Goal: Task Accomplishment & Management: Use online tool/utility

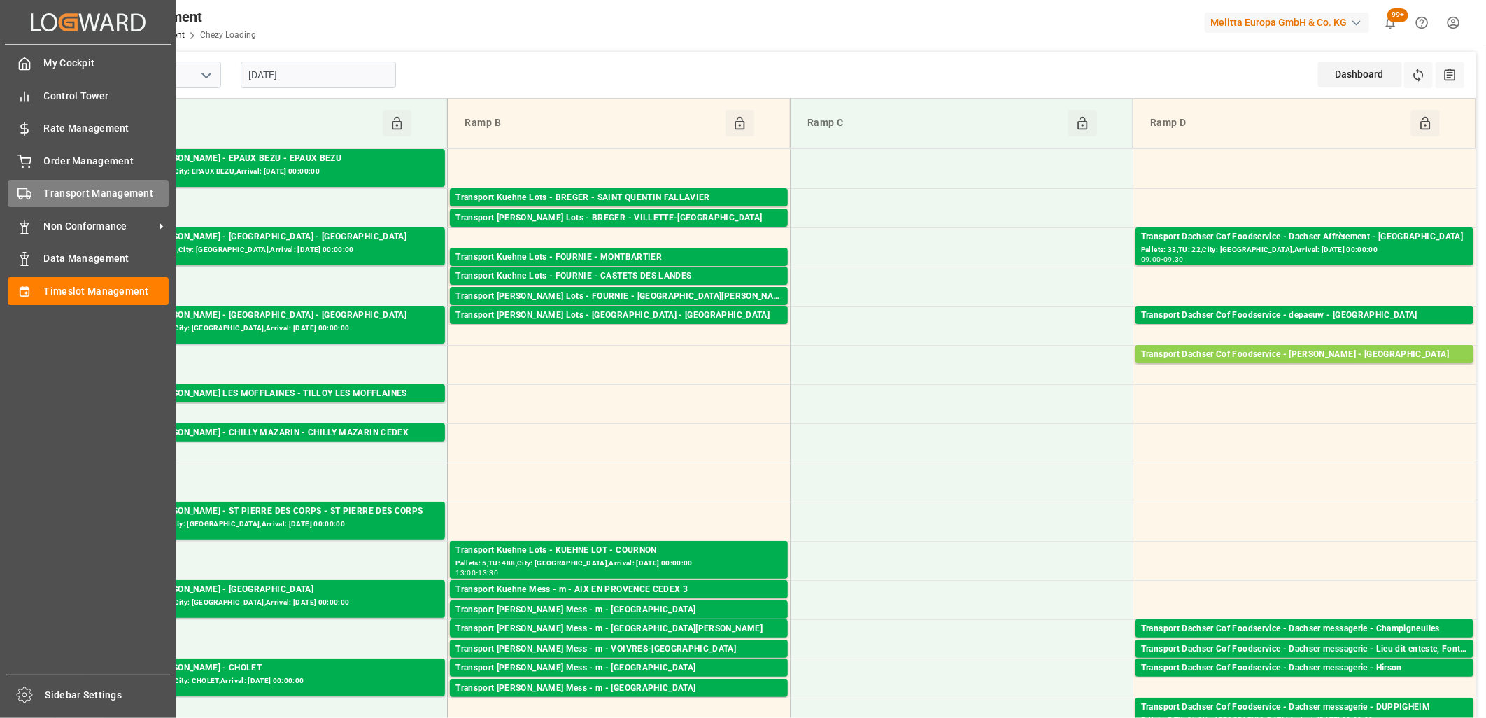
click at [25, 191] on icon at bounding box center [24, 194] width 14 height 14
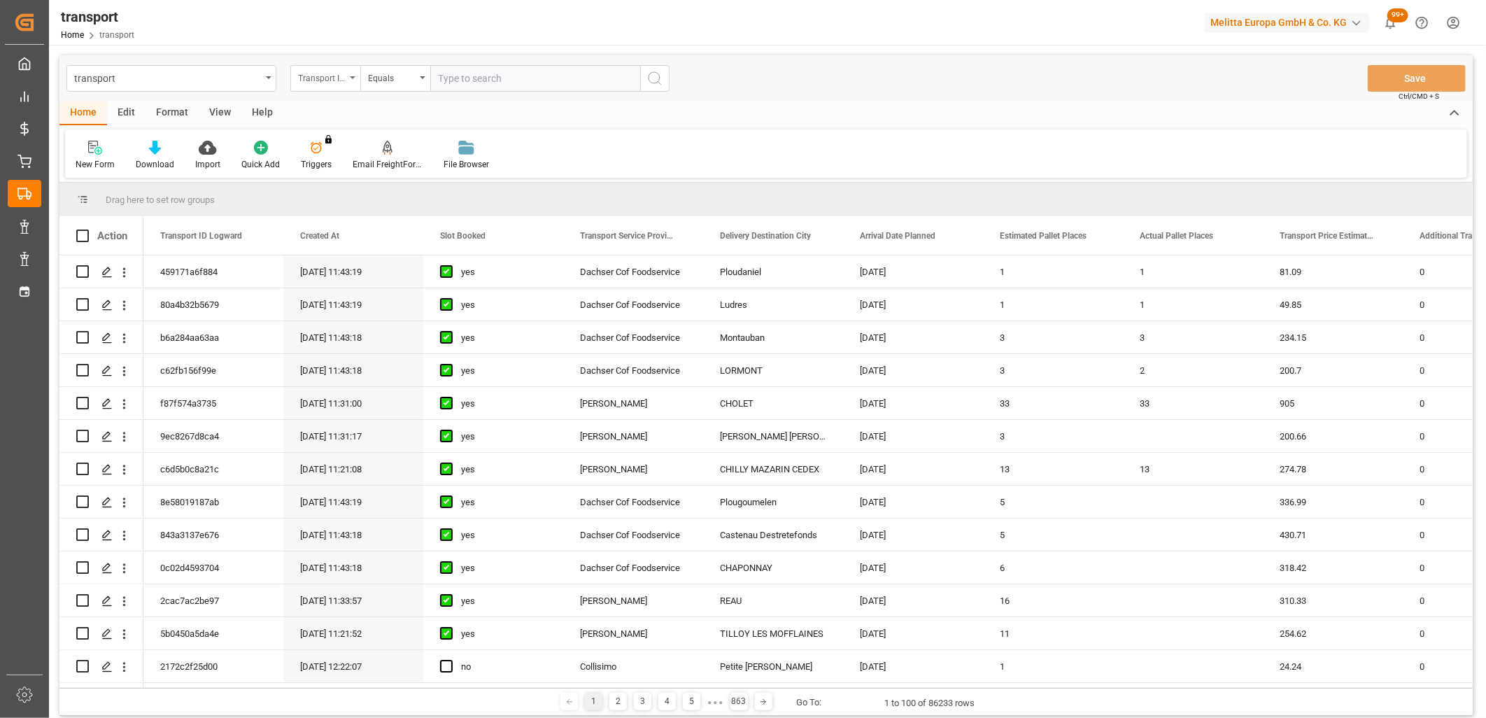
click at [344, 76] on div "Transport ID Logward" at bounding box center [322, 77] width 48 height 16
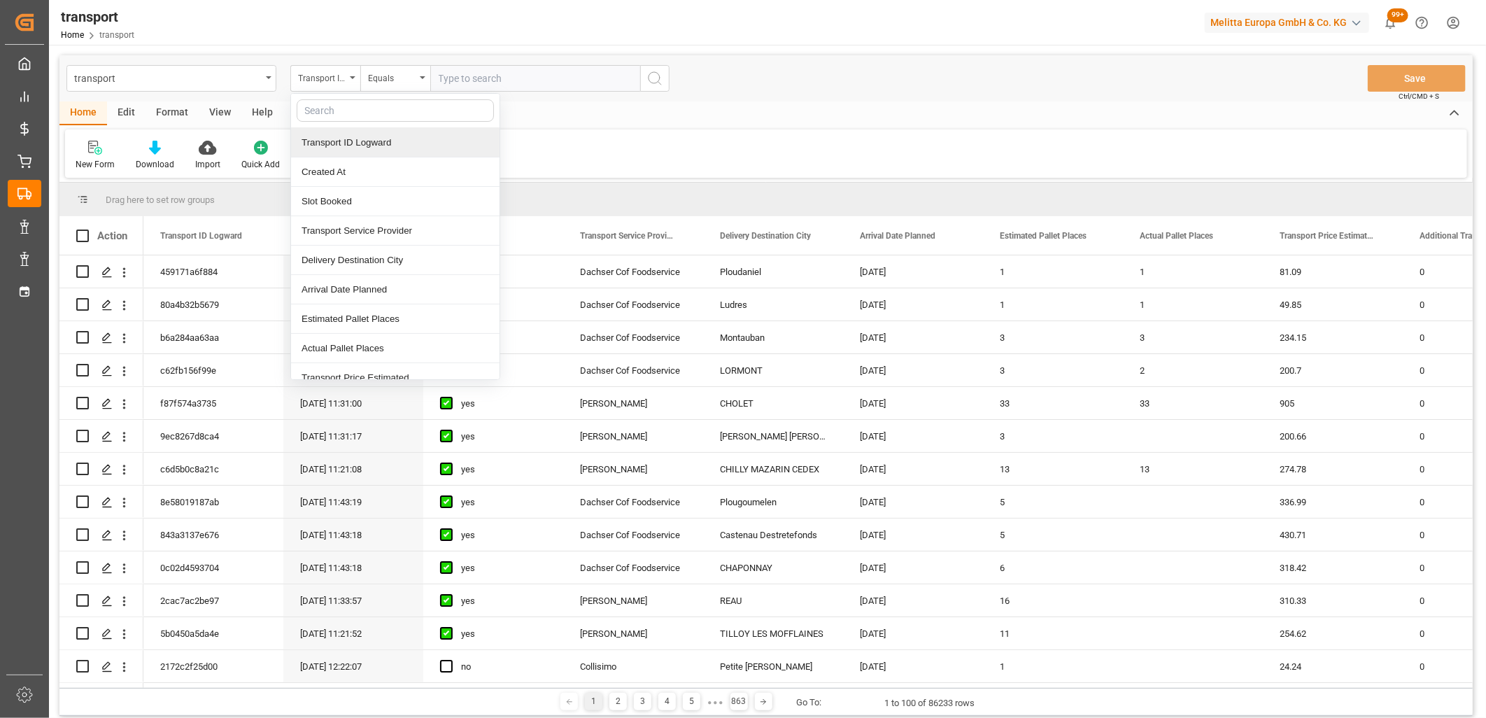
click at [542, 141] on div "New Form Download Import Quick Add Triggers You do not have permission for Trig…" at bounding box center [766, 153] width 1402 height 48
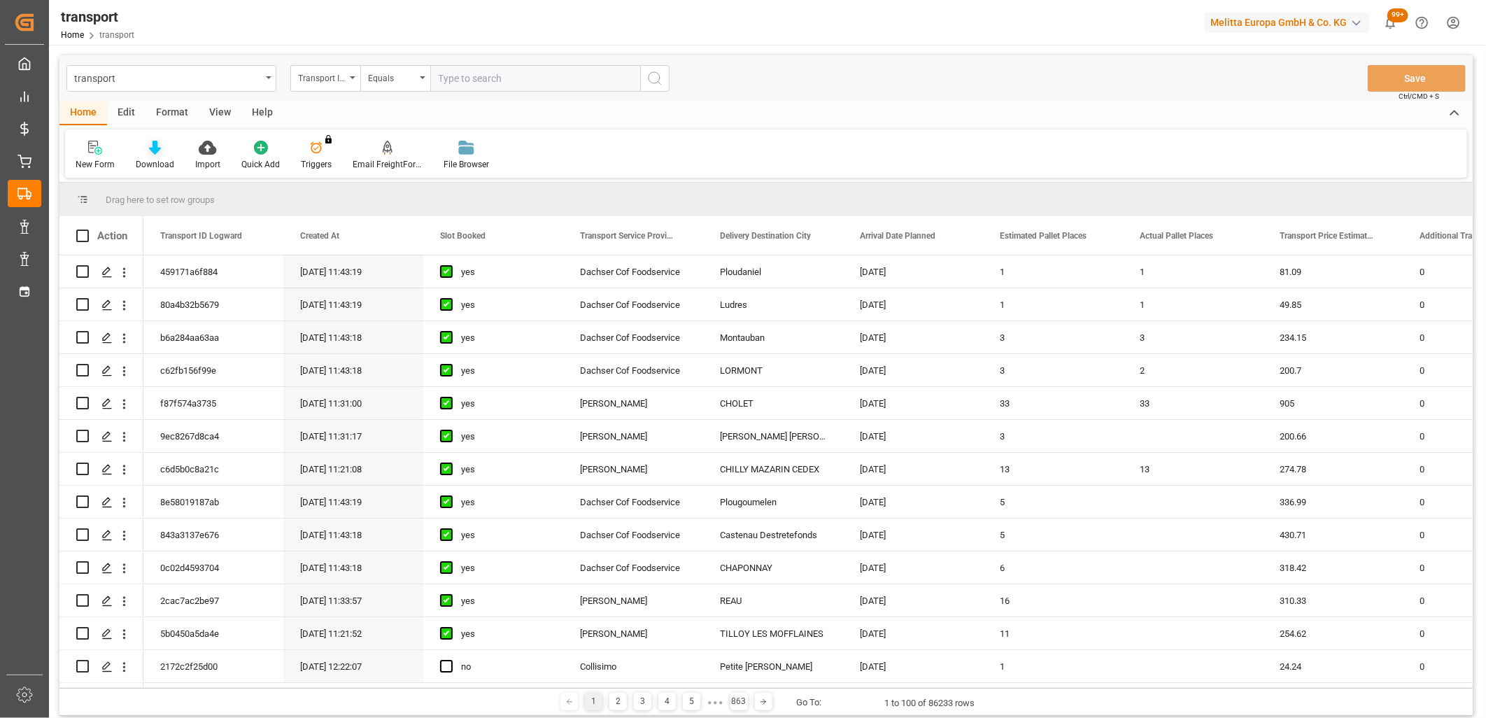
click at [151, 149] on icon at bounding box center [155, 148] width 12 height 14
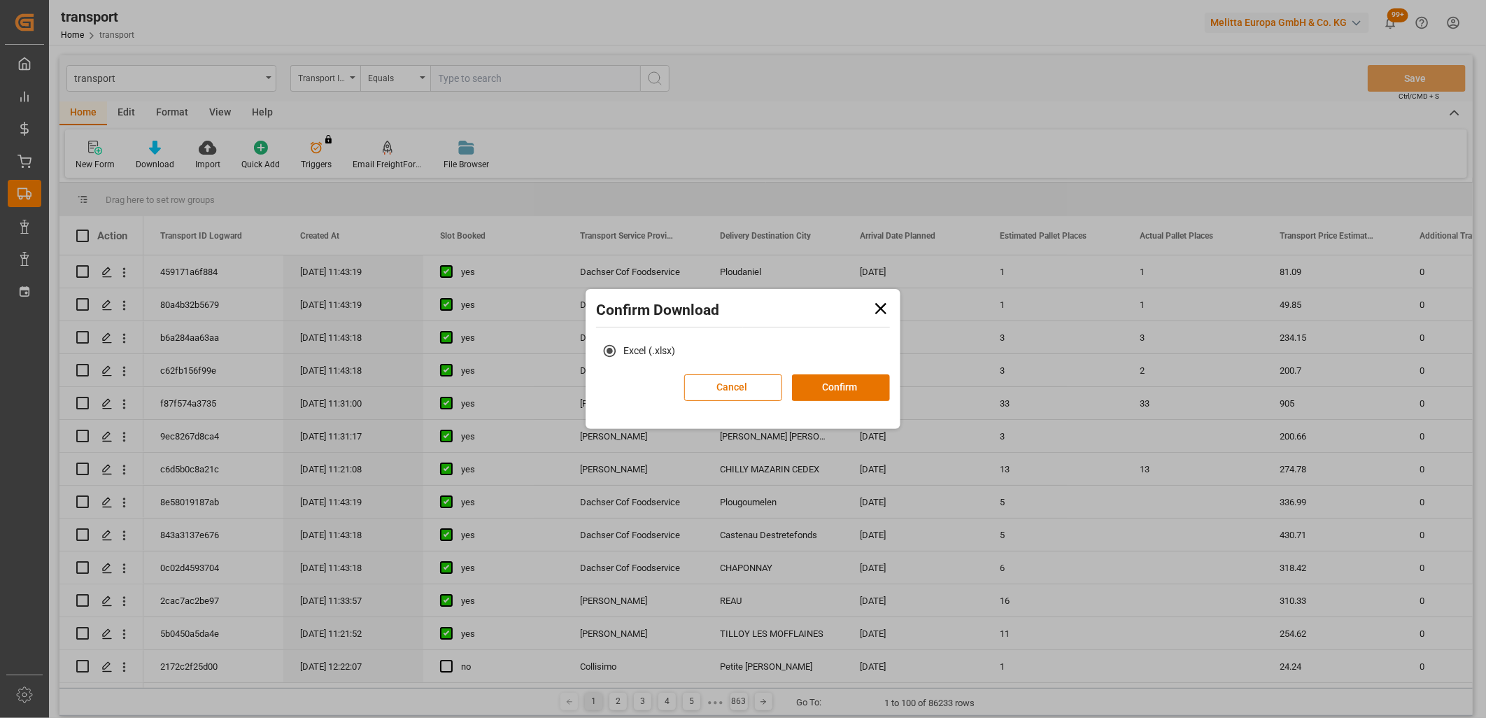
drag, startPoint x: 884, startPoint y: 299, endPoint x: 871, endPoint y: 299, distance: 12.6
click at [884, 301] on icon at bounding box center [881, 309] width 20 height 20
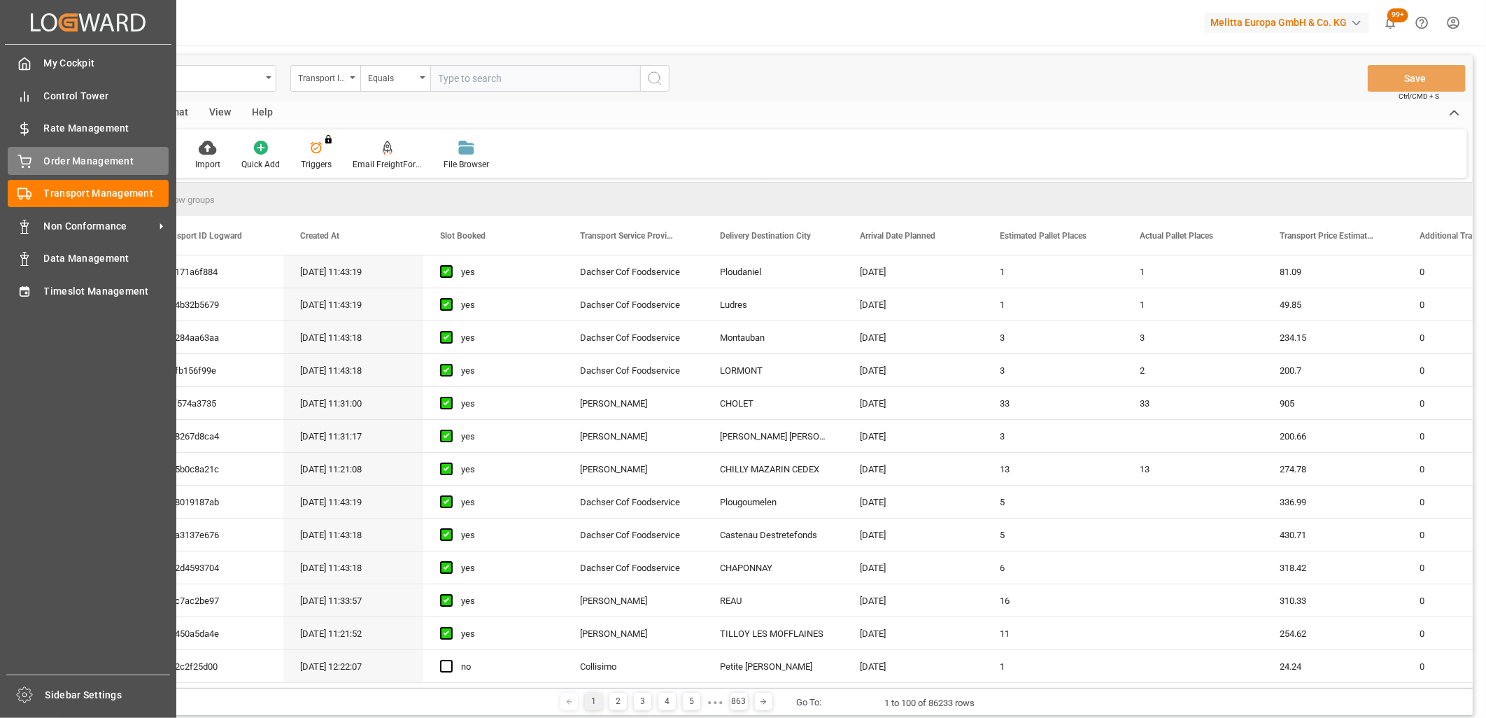
click at [40, 159] on div "Order Management Order Management" at bounding box center [88, 160] width 161 height 27
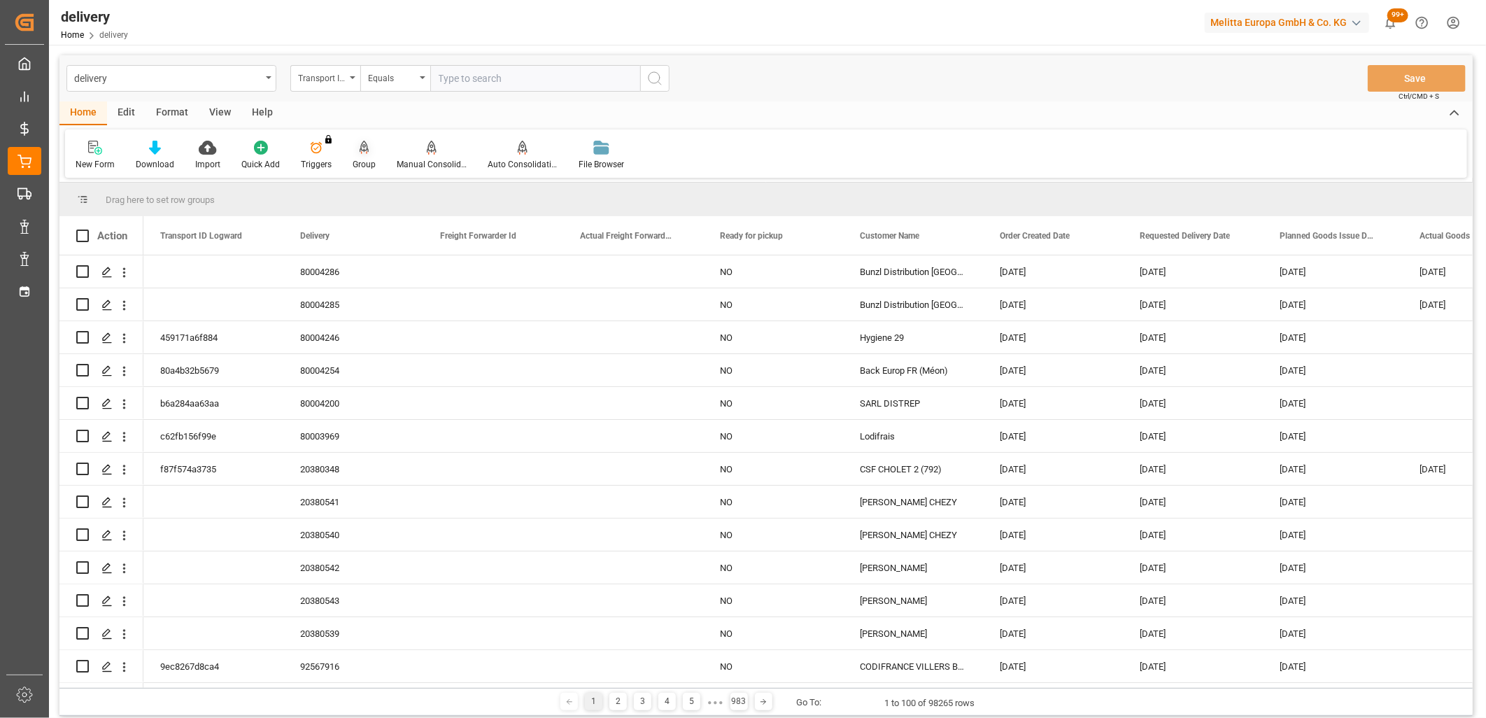
click at [361, 150] on icon at bounding box center [365, 147] width 10 height 12
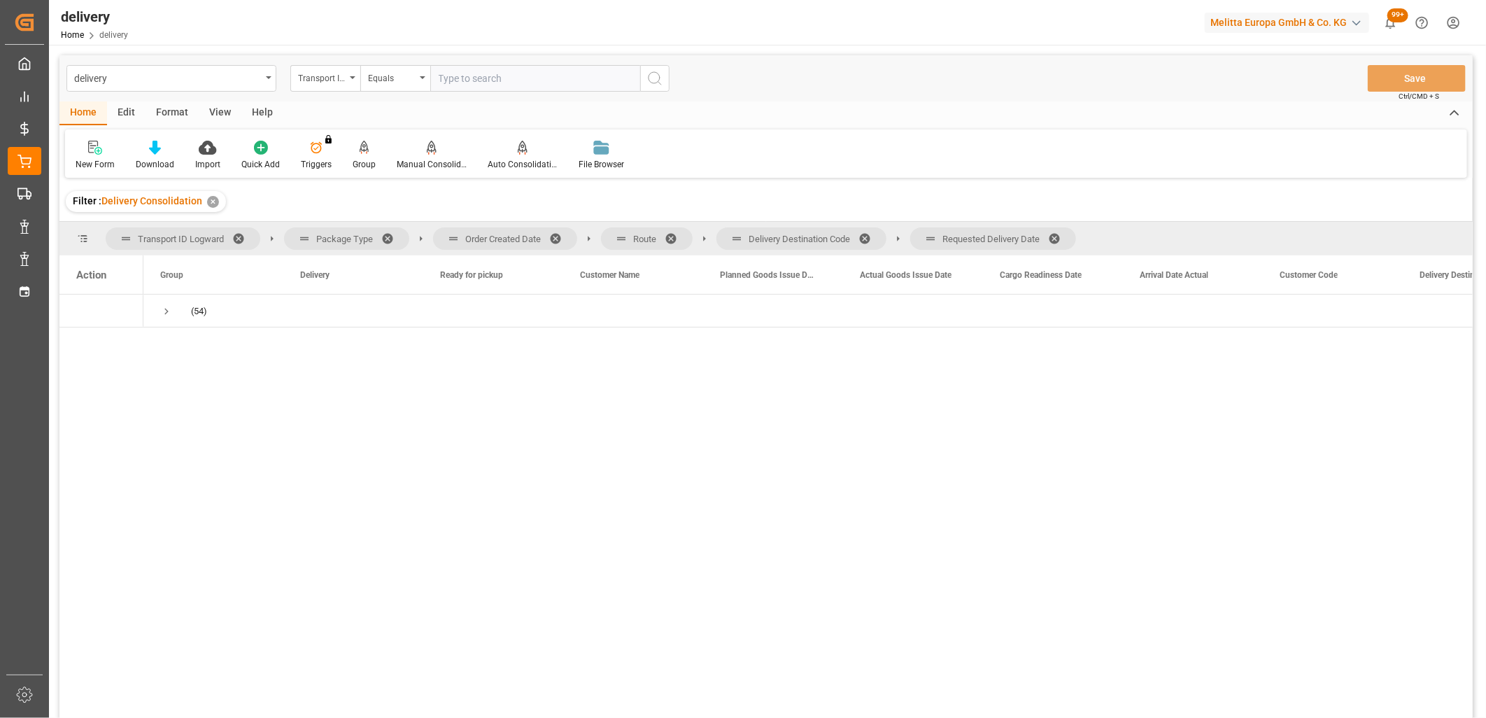
click at [1062, 234] on span at bounding box center [1059, 238] width 22 height 13
click at [870, 236] on span at bounding box center [869, 238] width 22 height 13
click at [674, 234] on span at bounding box center [676, 238] width 22 height 13
click at [558, 236] on span at bounding box center [560, 238] width 22 height 13
click at [1020, 268] on div "Requested Delivery Date" at bounding box center [1047, 274] width 94 height 38
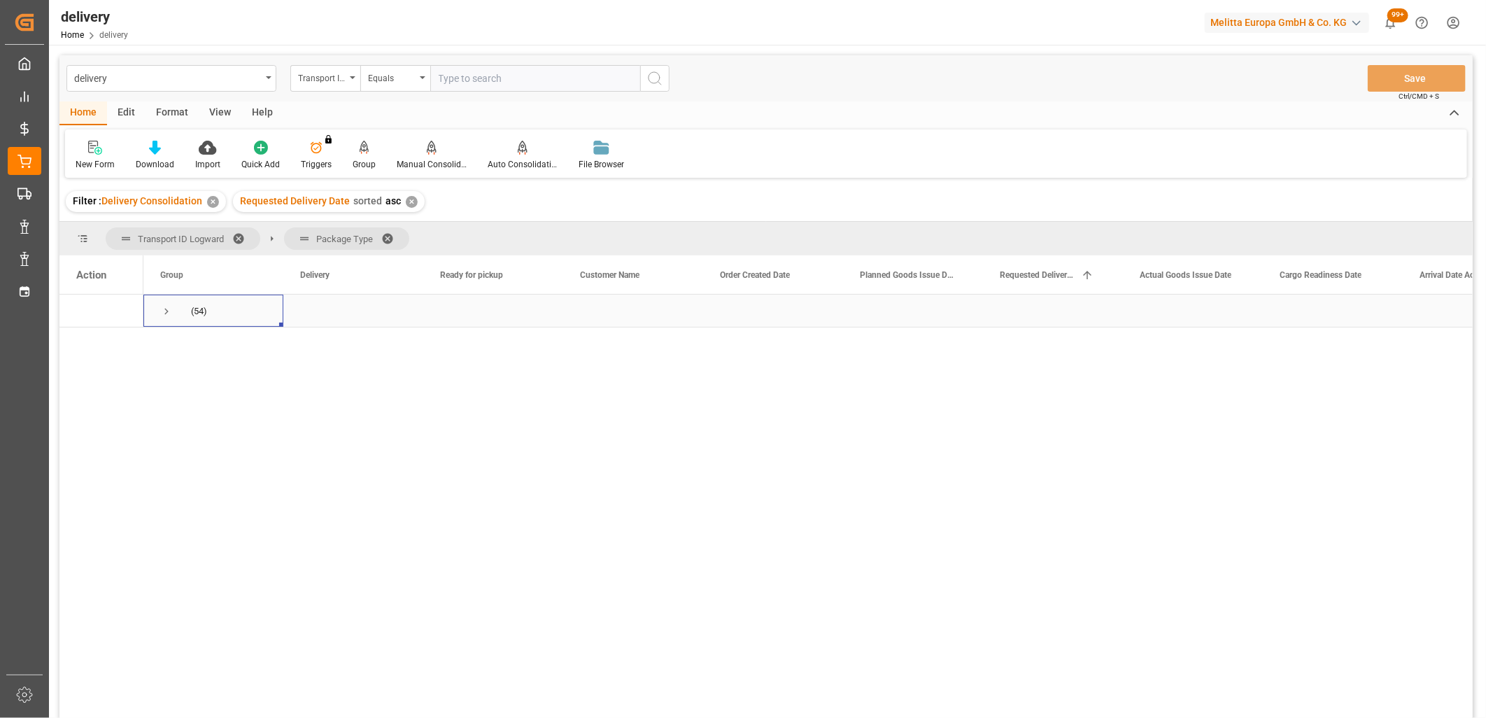
click at [163, 312] on span "Press SPACE to select this row." at bounding box center [166, 311] width 13 height 13
click at [194, 346] on span "Press SPACE to select this row." at bounding box center [196, 344] width 13 height 13
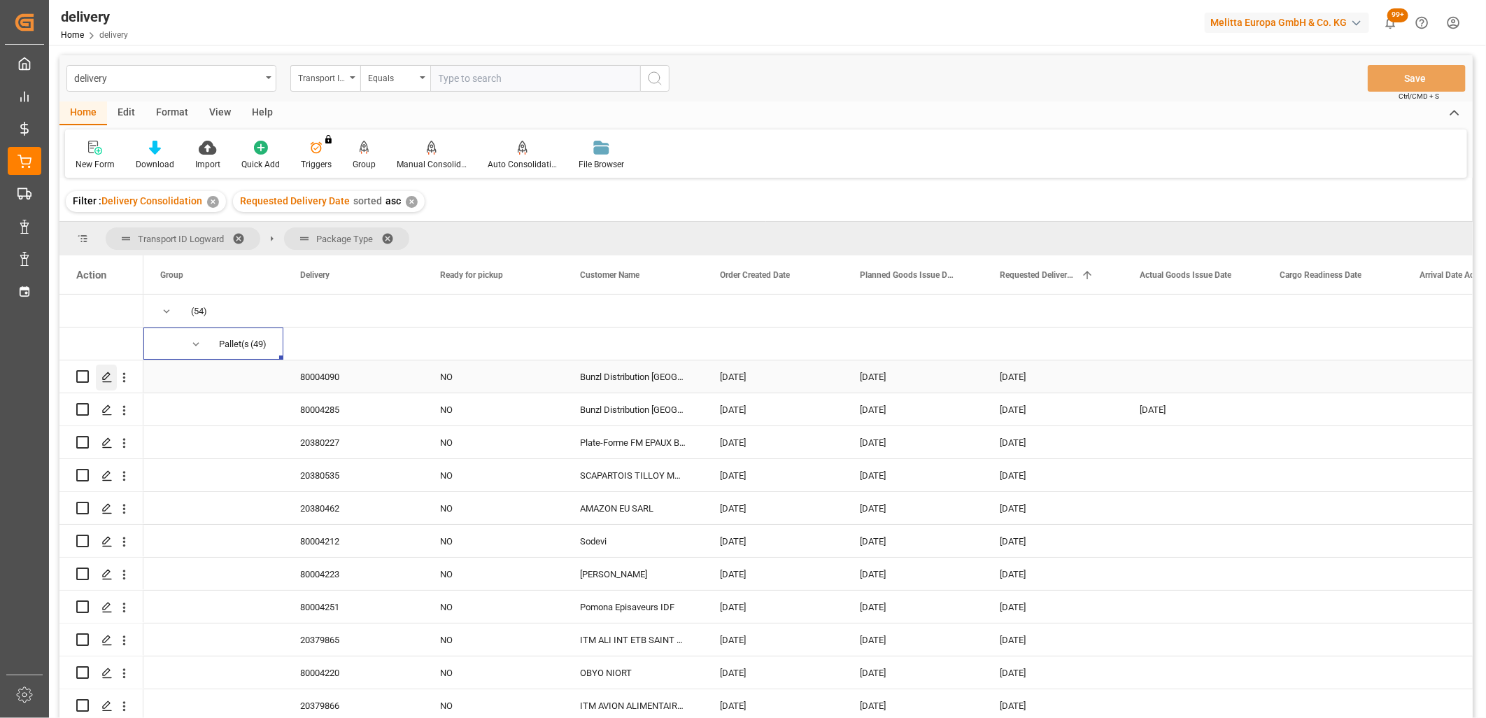
click at [103, 378] on polygon "Press SPACE to select this row." at bounding box center [106, 375] width 7 height 7
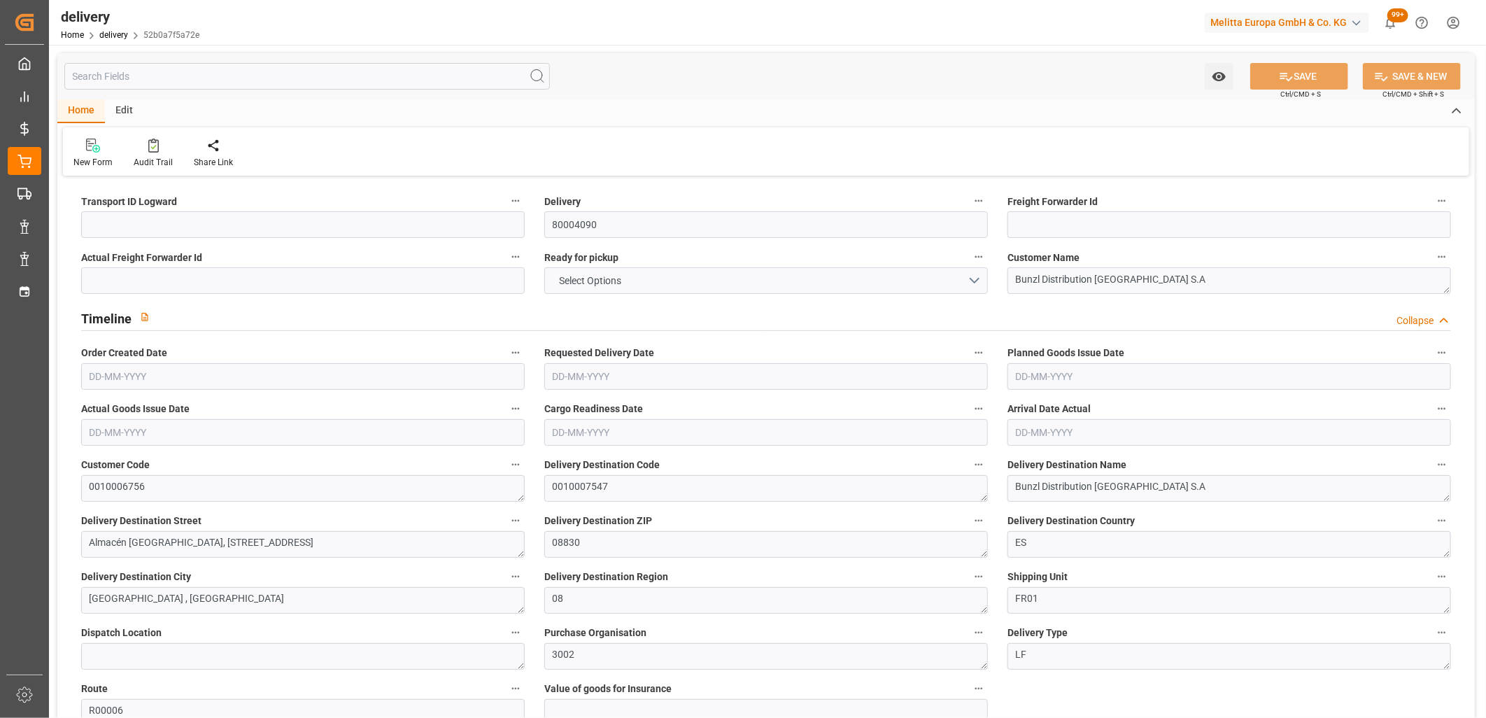
type input "504.72"
type input "666.088"
type input "1849.38"
type input "6"
type input "3"
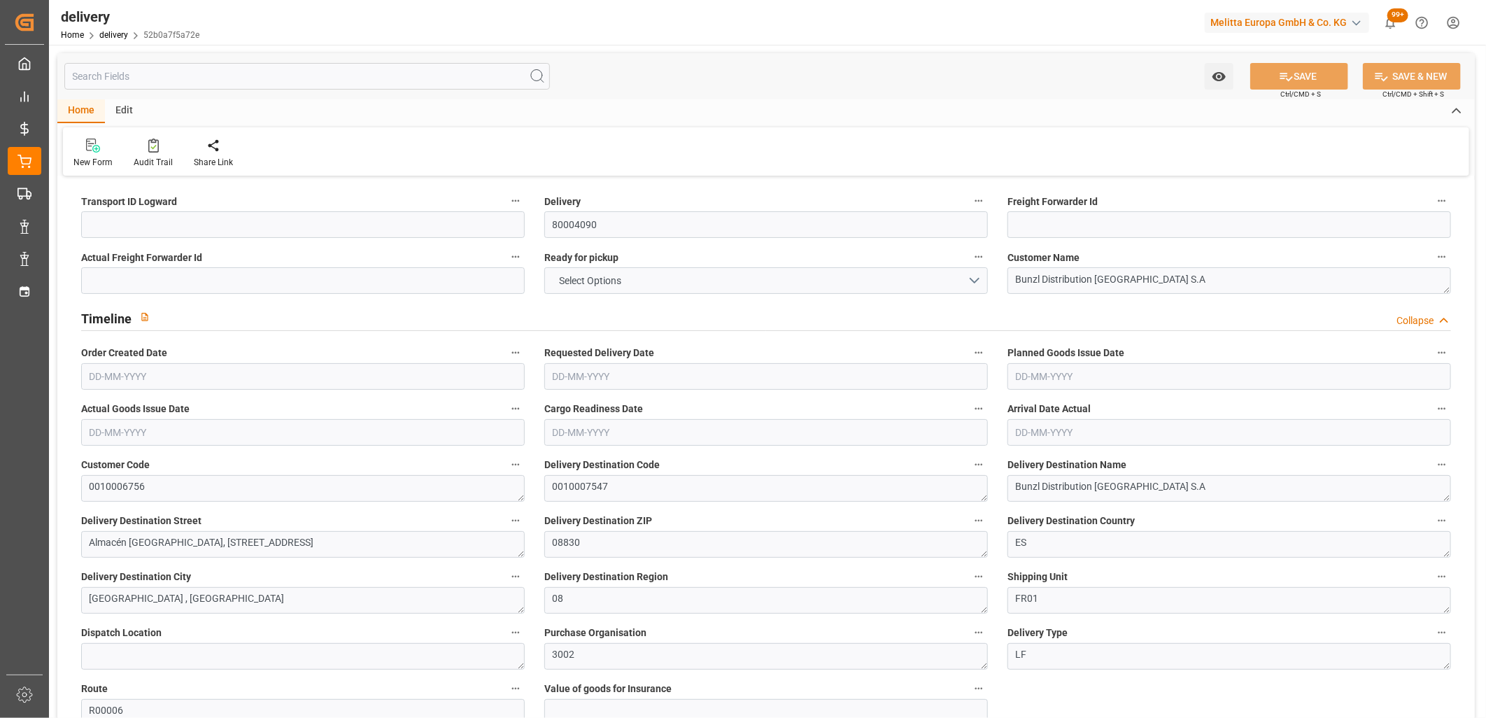
type input "2"
type input "3"
type input "0"
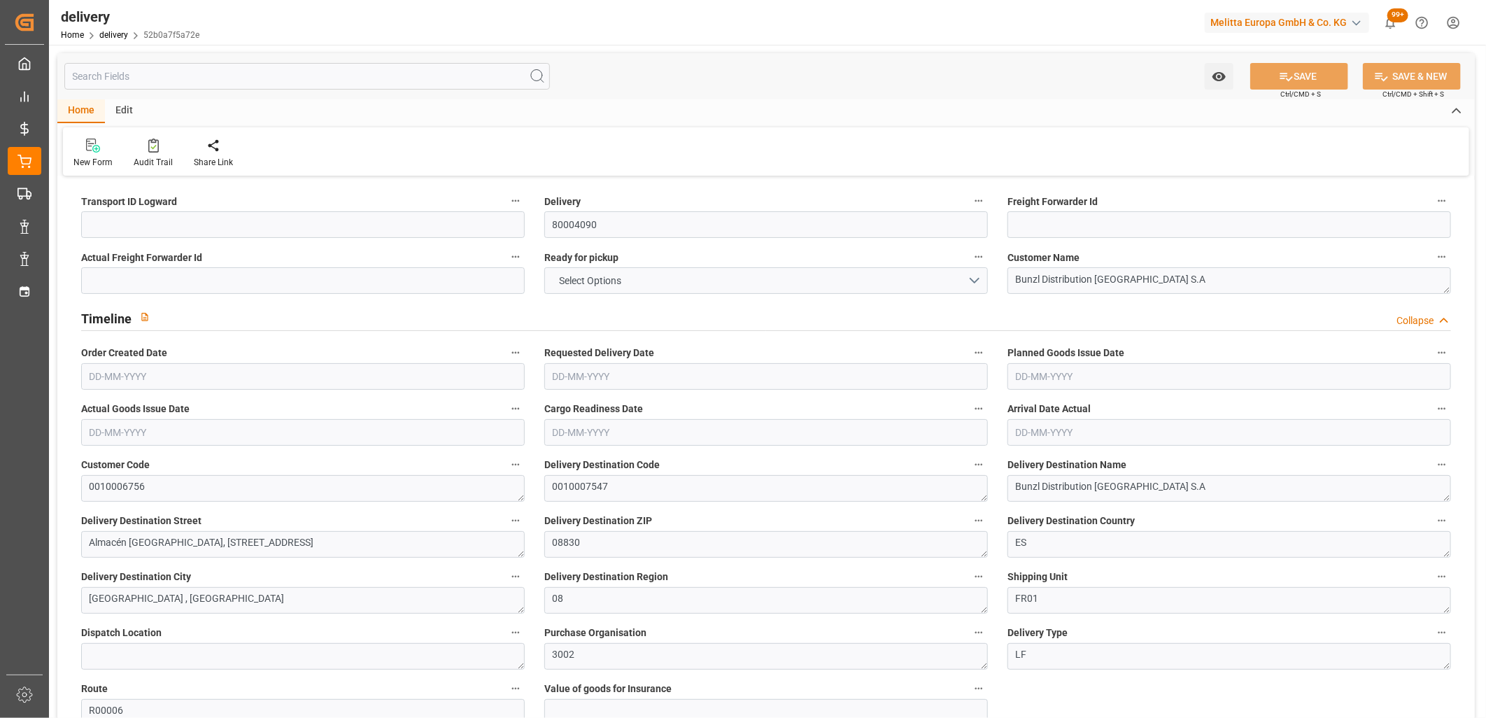
type input "4.9"
type input "2.16"
type input "1.5"
type input "1.3"
type input "0"
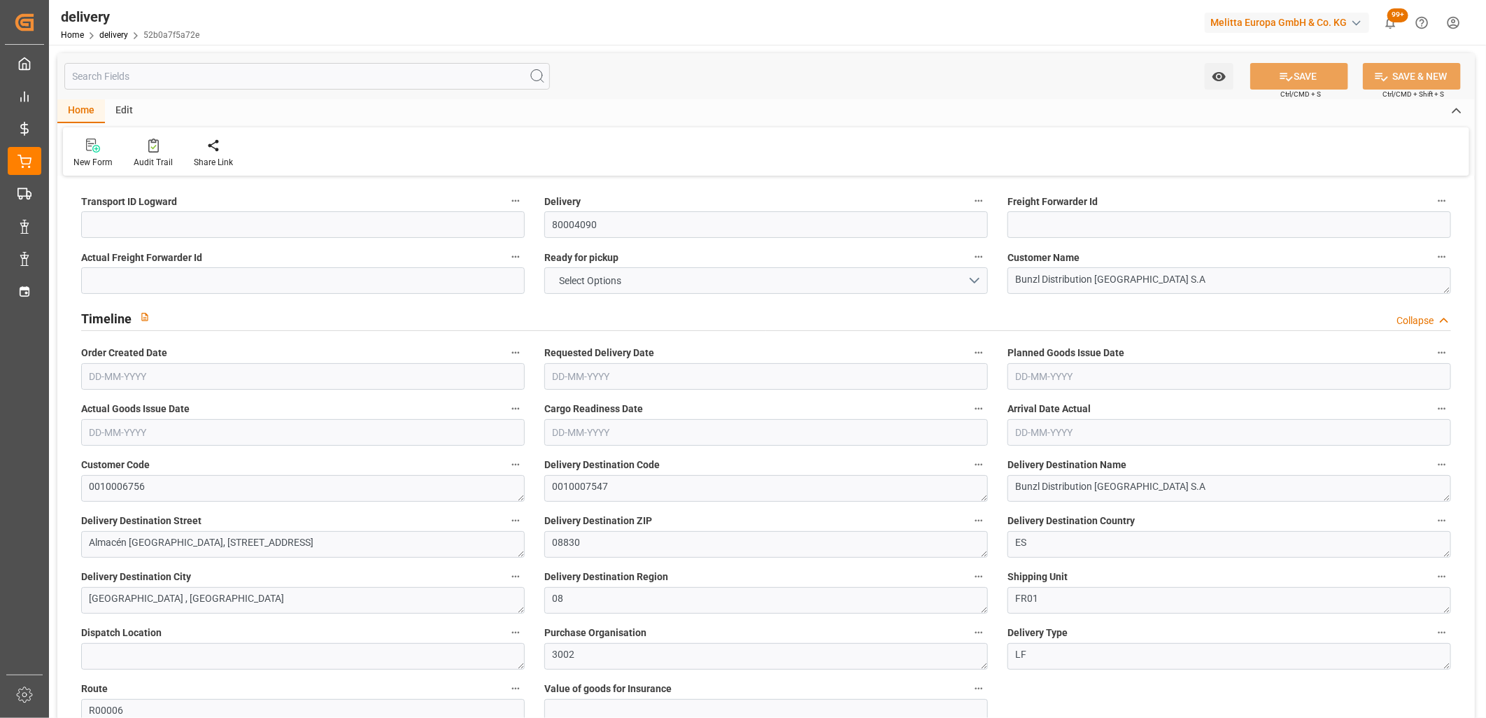
type input "4.5"
type input "592.308"
type input "101"
type input "0"
type input "[DATE]"
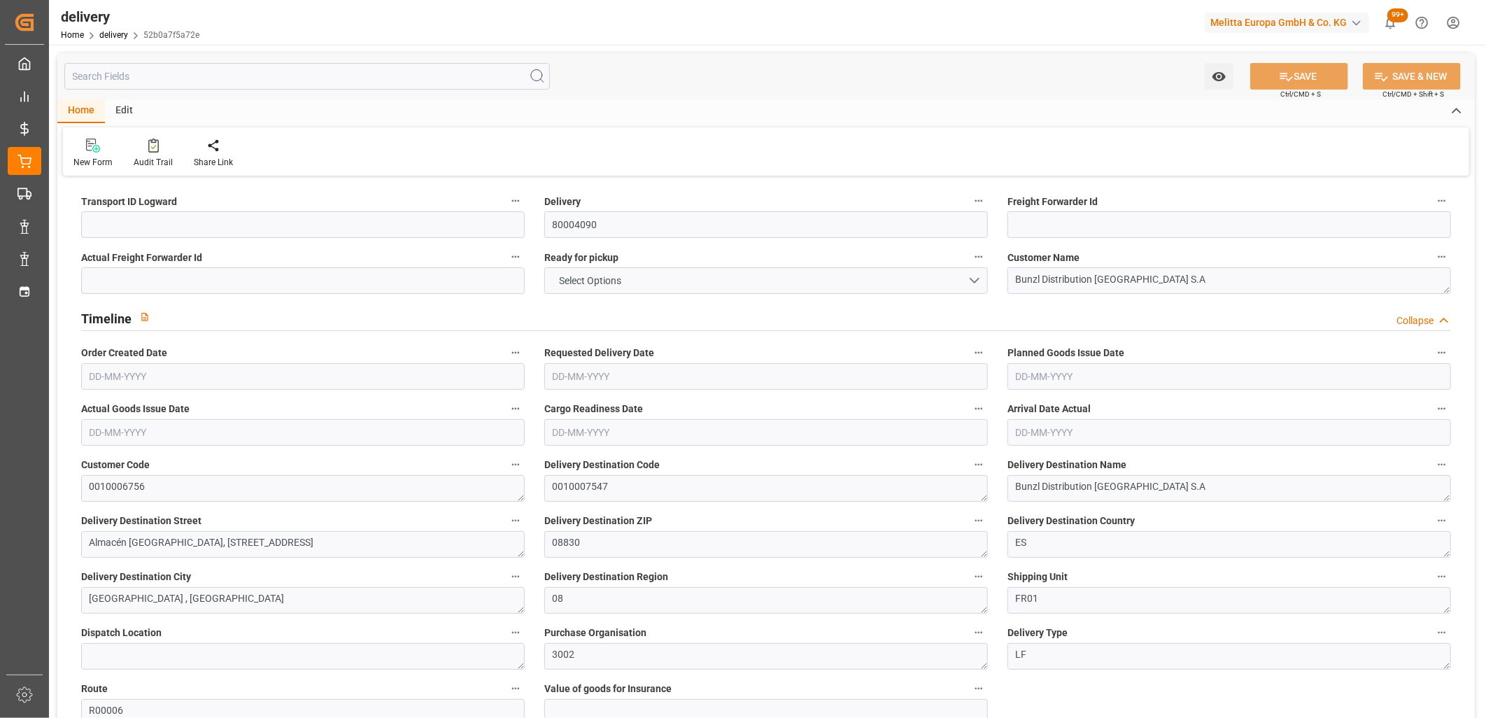
type input "[DATE]"
type input "[DATE] 01:00"
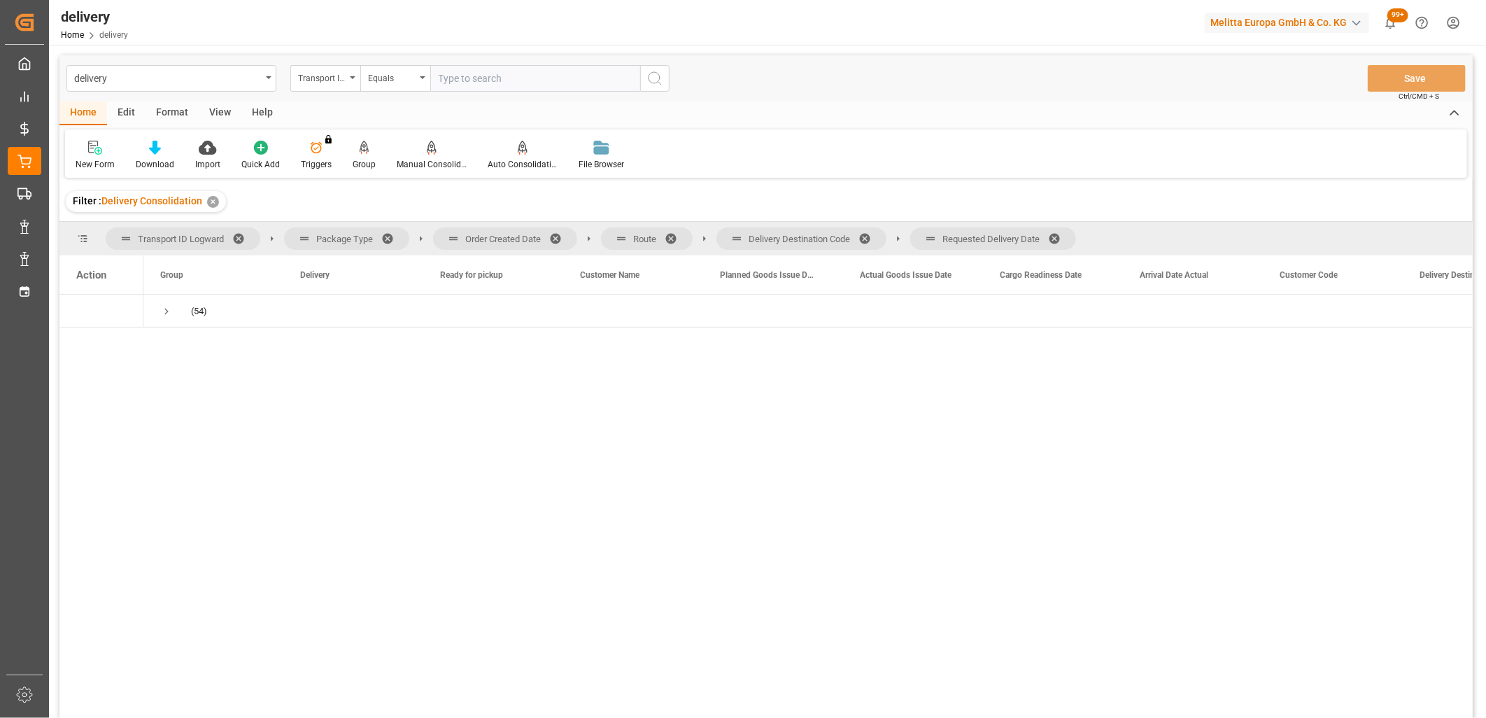
click at [1059, 238] on span at bounding box center [1059, 238] width 22 height 13
click at [862, 236] on span "Delivery Destination Code" at bounding box center [801, 238] width 170 height 22
click at [868, 234] on span at bounding box center [869, 238] width 22 height 13
click at [673, 234] on span at bounding box center [676, 238] width 22 height 13
click at [558, 235] on span at bounding box center [560, 238] width 22 height 13
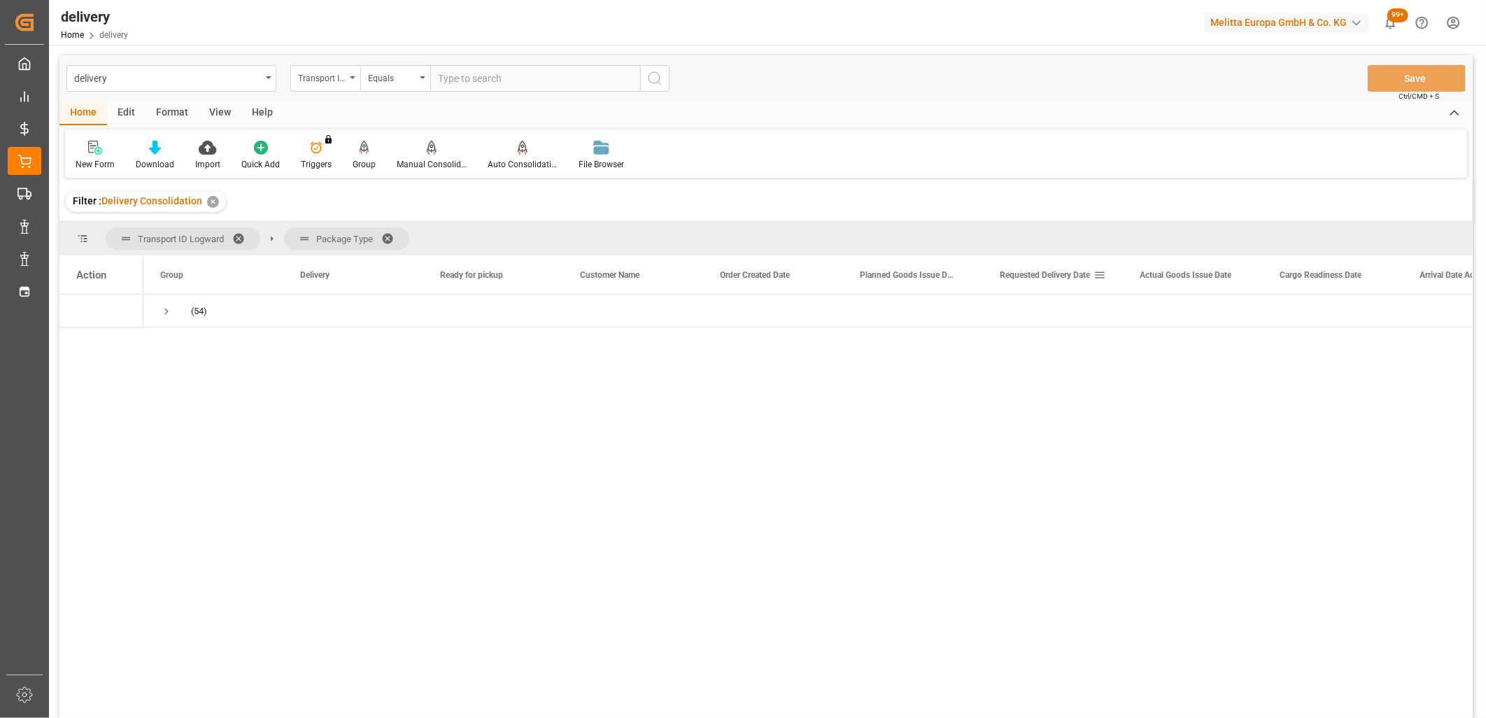
click at [1033, 267] on div "Requested Delivery Date" at bounding box center [1047, 274] width 94 height 38
click at [166, 316] on span "Press SPACE to select this row." at bounding box center [166, 311] width 13 height 13
click at [199, 343] on span "Press SPACE to select this row." at bounding box center [196, 344] width 13 height 13
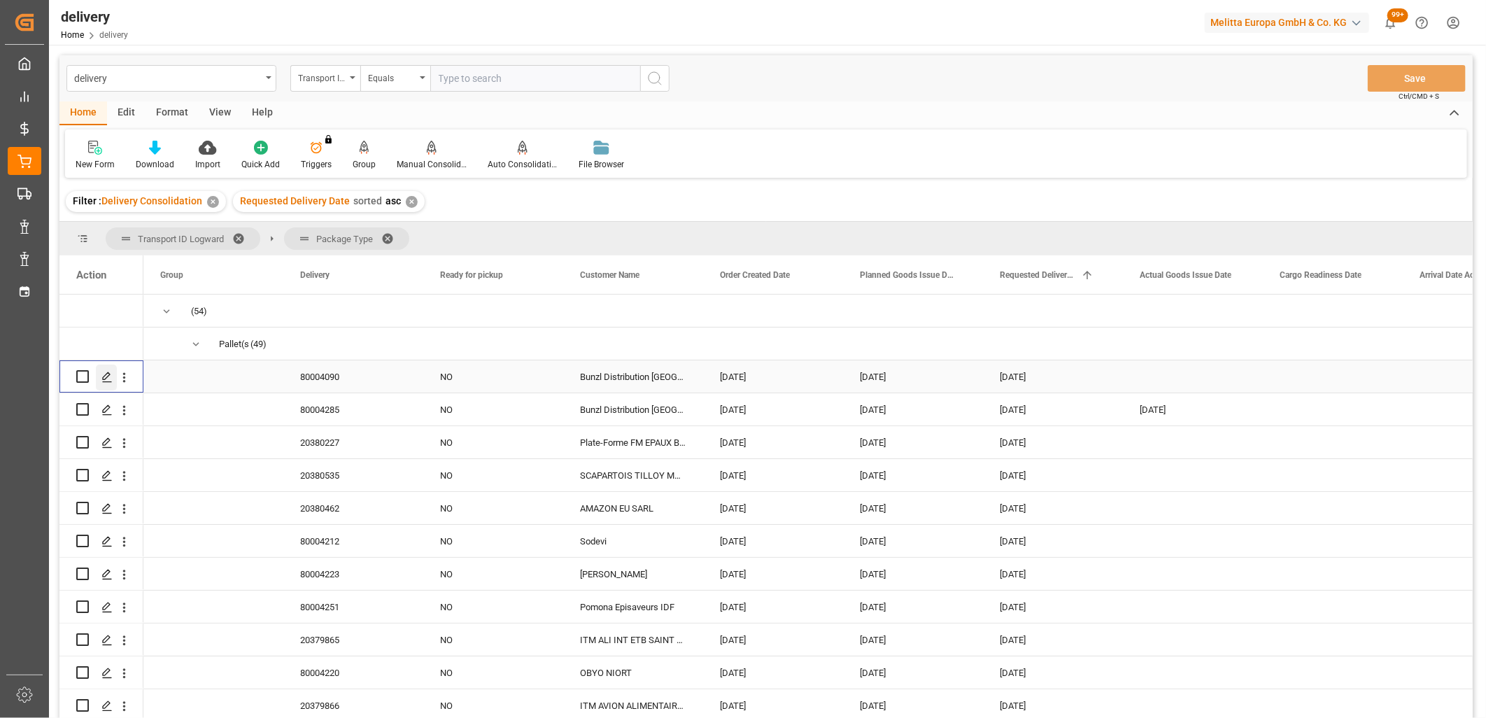
click at [105, 374] on icon "Press SPACE to select this row." at bounding box center [106, 376] width 11 height 11
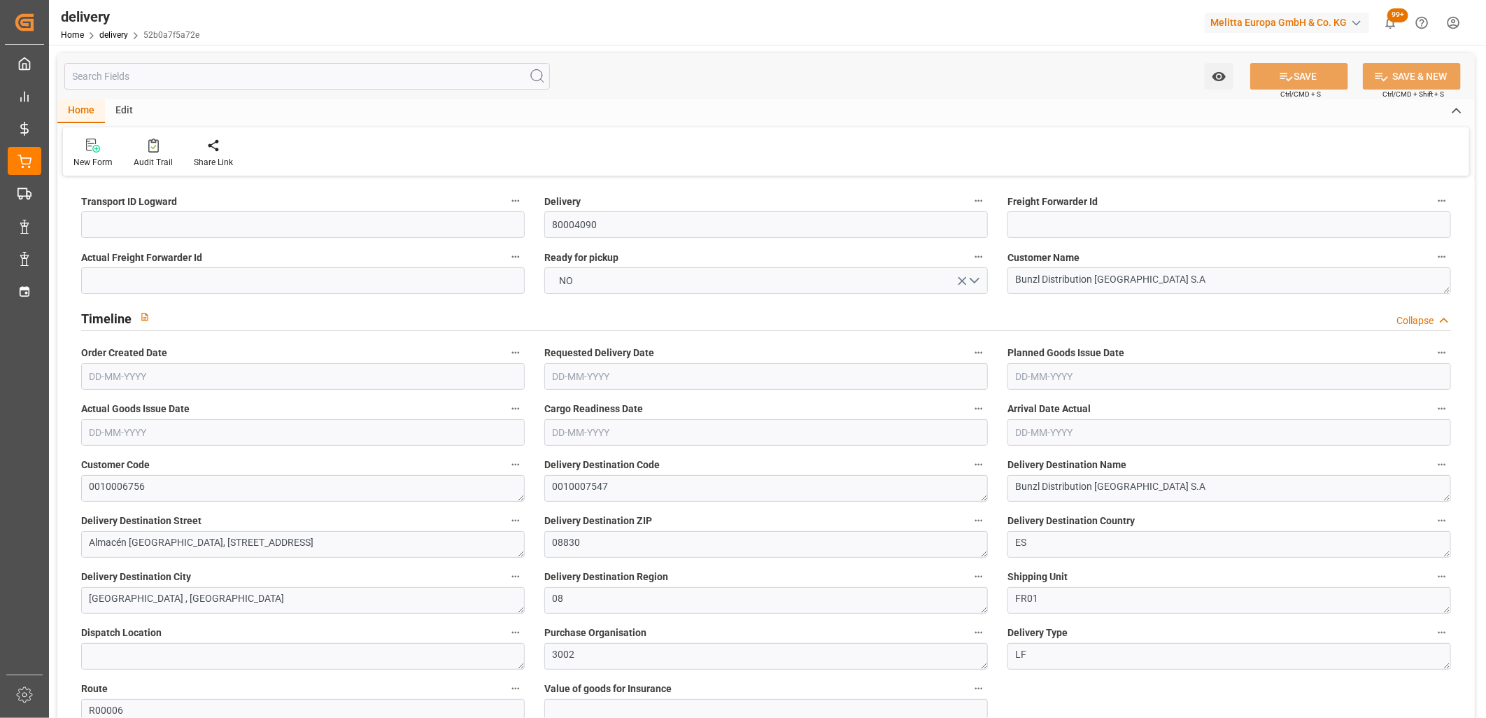
type input "[DATE]"
type input "[DATE] 01:00"
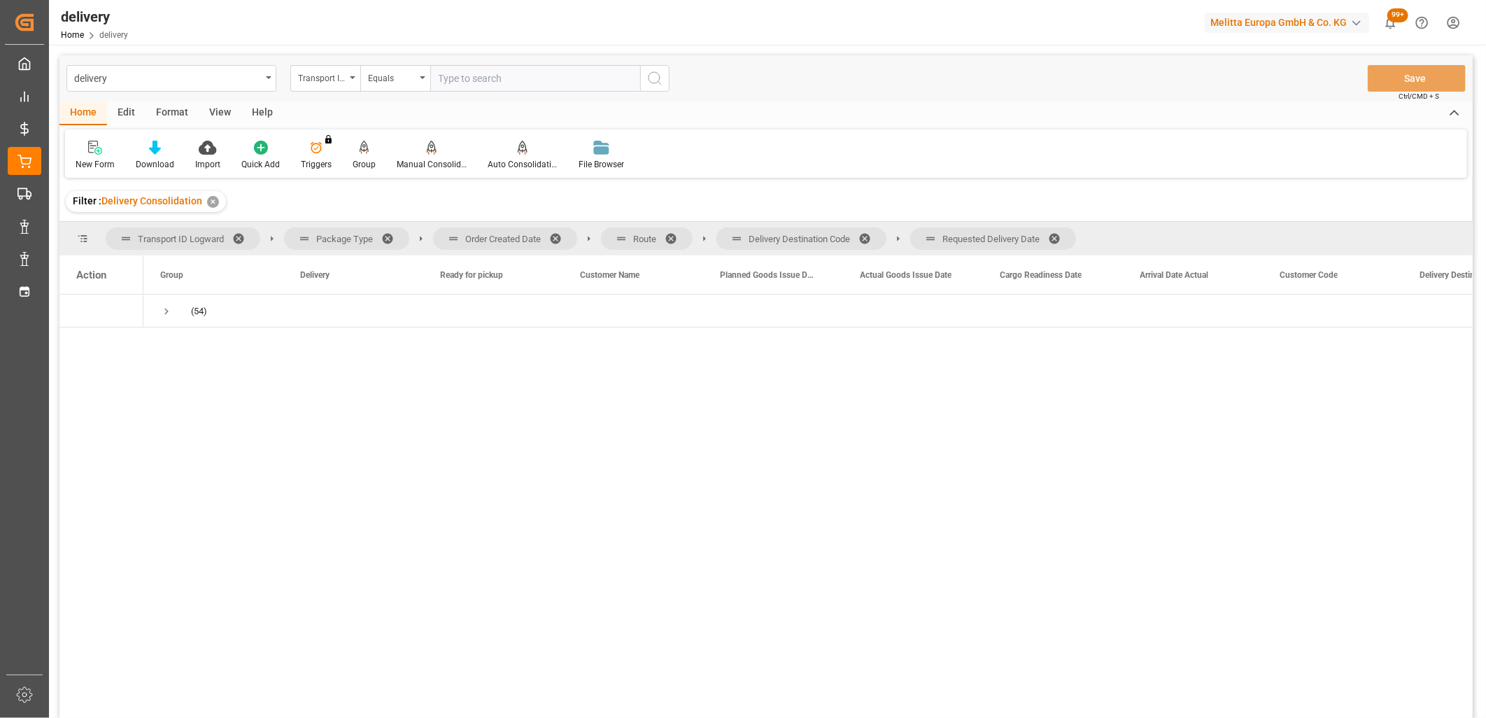
click at [1061, 232] on span at bounding box center [1059, 238] width 22 height 13
click at [870, 235] on span at bounding box center [869, 238] width 22 height 13
click at [673, 236] on span at bounding box center [676, 238] width 22 height 13
click at [554, 236] on span at bounding box center [560, 238] width 22 height 13
click at [1009, 273] on span "Requested Delivery Date" at bounding box center [1045, 275] width 90 height 10
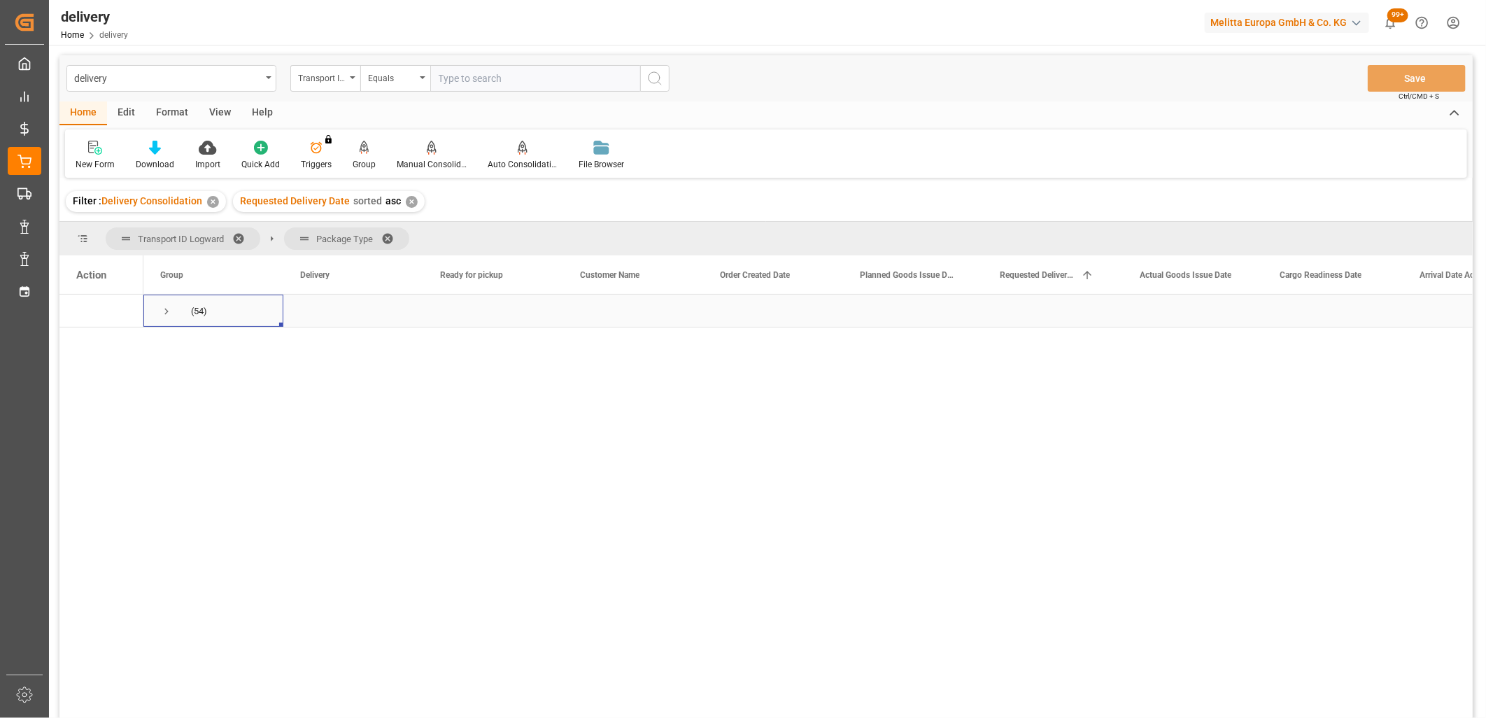
click at [166, 313] on span "Press SPACE to select this row." at bounding box center [166, 311] width 13 height 13
click at [192, 346] on span "Press SPACE to select this row." at bounding box center [196, 344] width 13 height 13
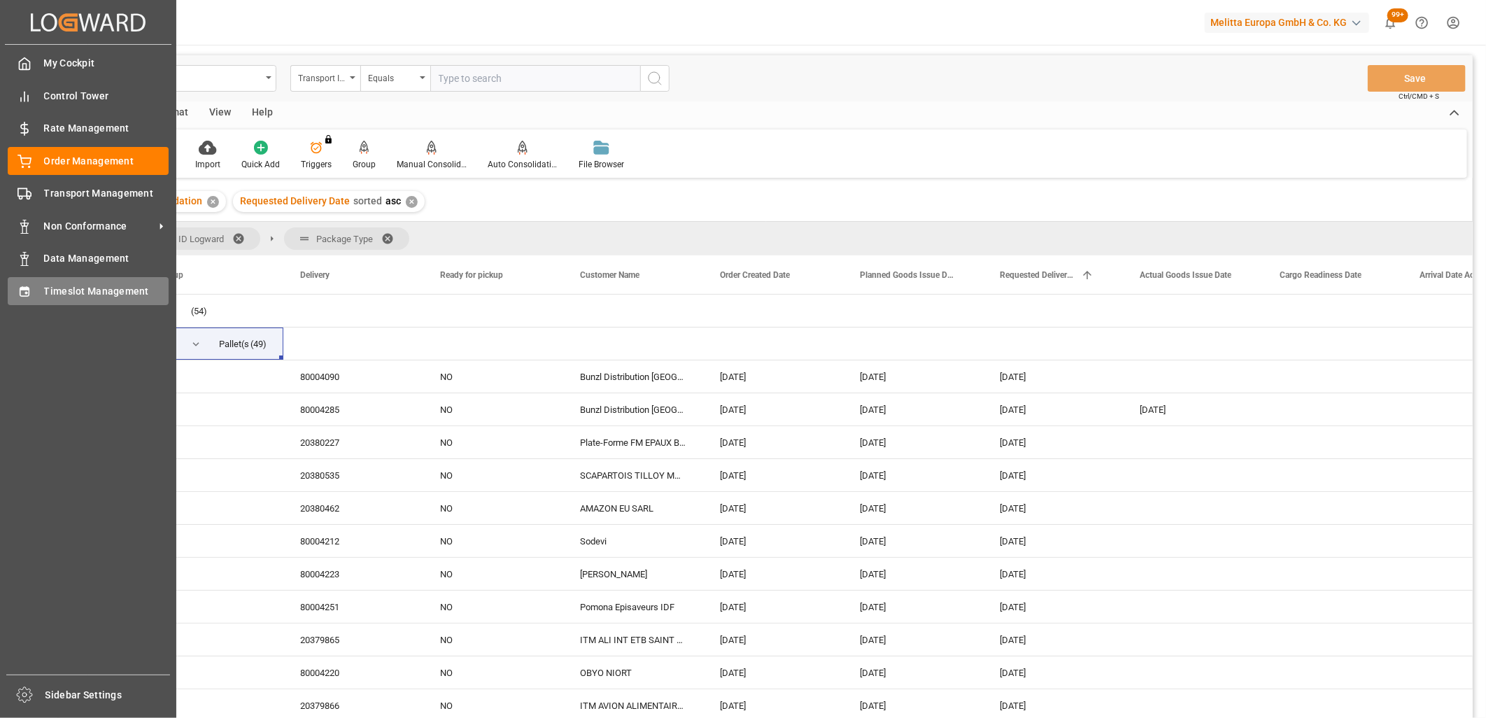
click at [15, 290] on div at bounding box center [20, 290] width 24 height 15
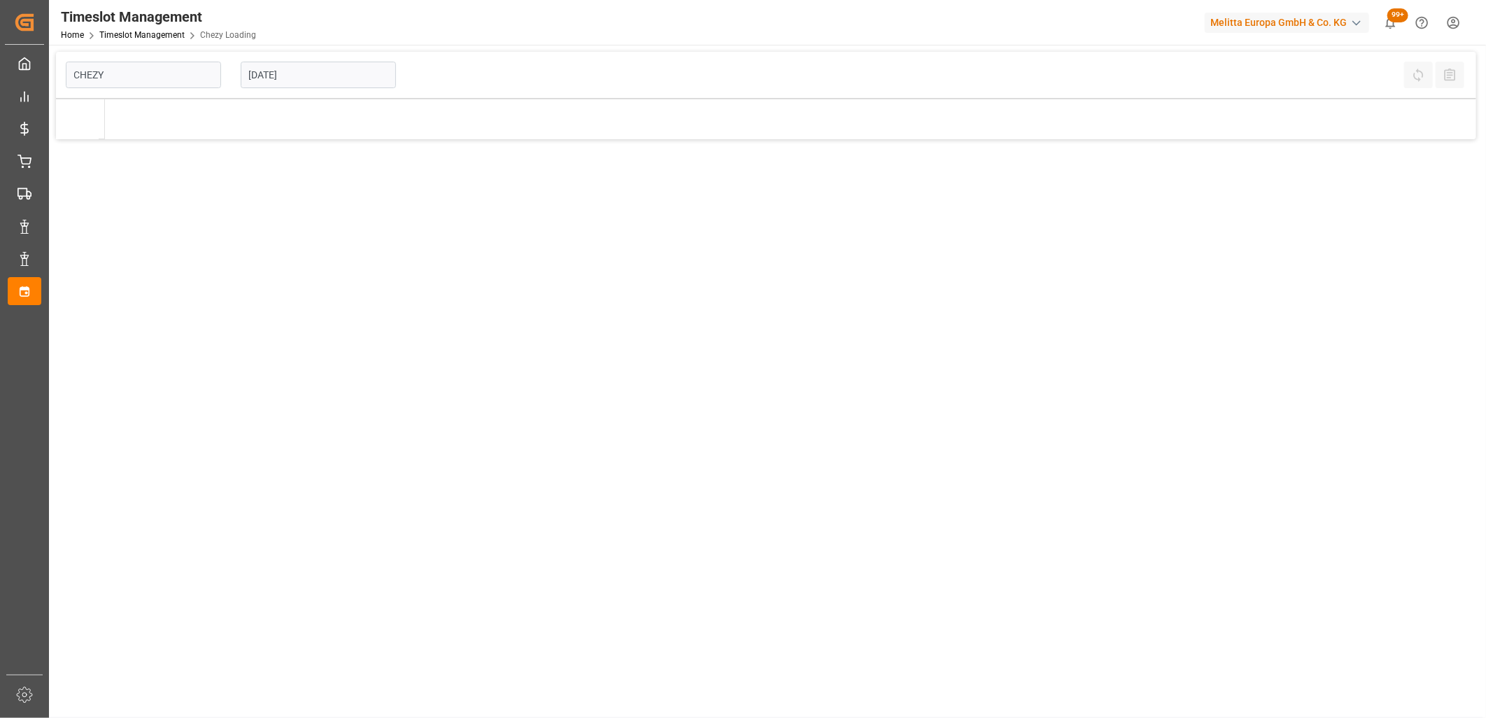
type input "Chezy Loading"
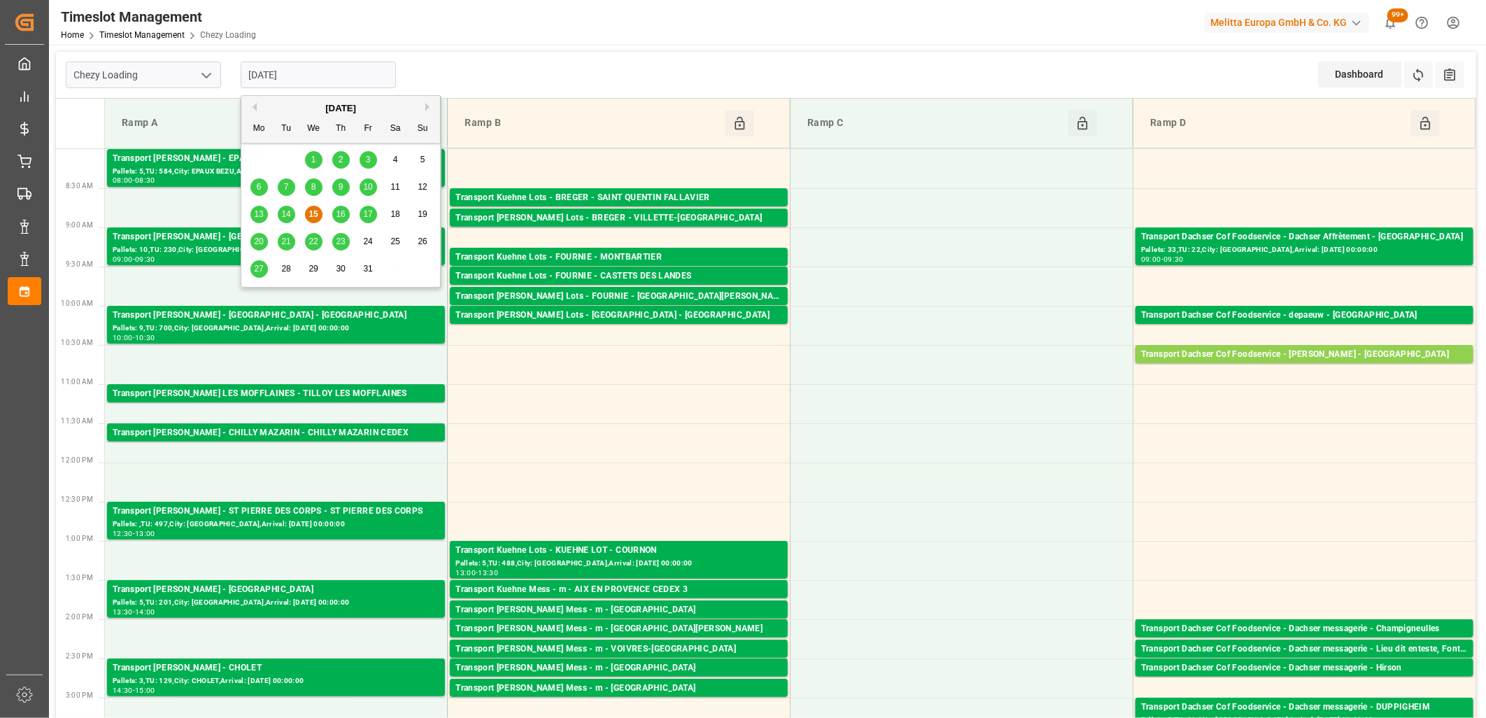
click at [343, 80] on input "[DATE]" at bounding box center [318, 75] width 155 height 27
click at [341, 213] on span "16" at bounding box center [340, 214] width 9 height 10
type input "[DATE]"
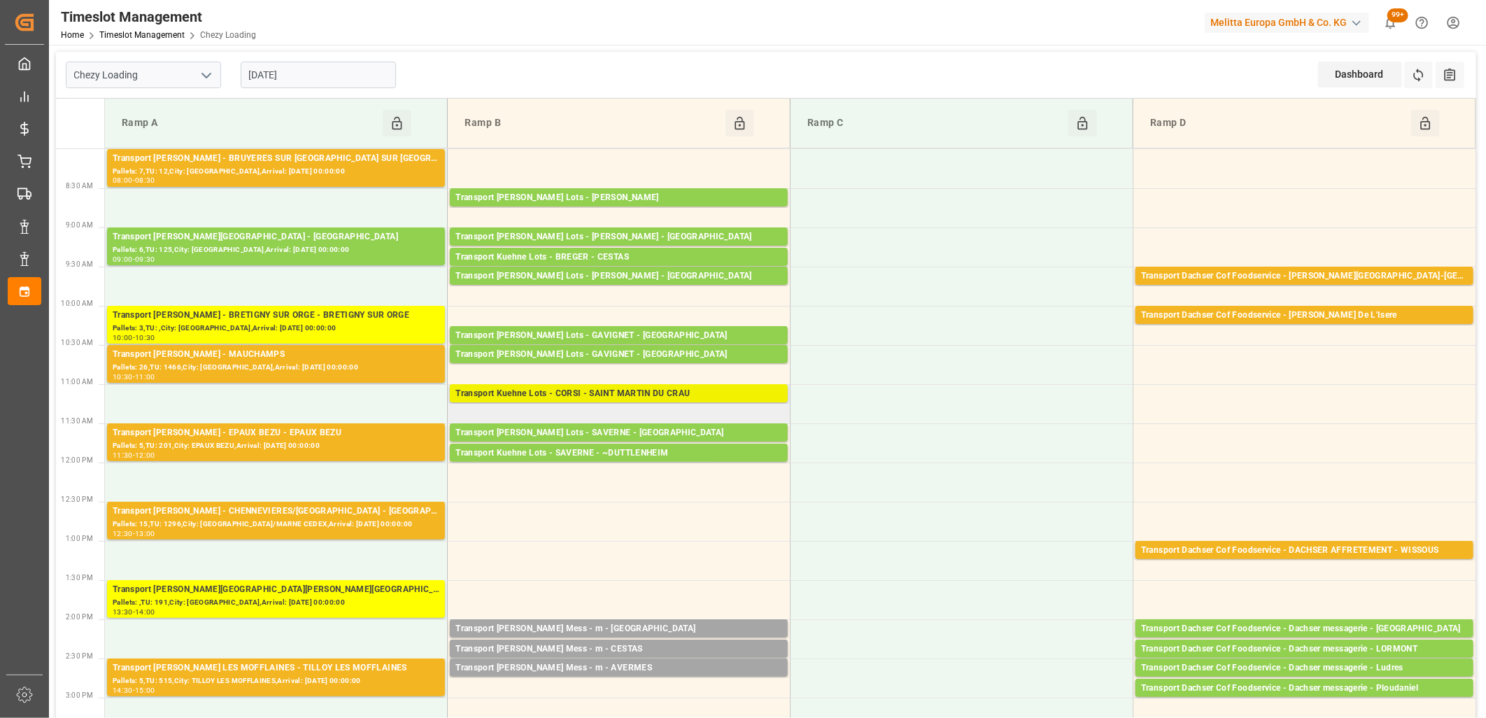
click at [529, 396] on div "Transport Kuehne Lots - CORSI - SAINT MARTIN DU CRAU" at bounding box center [618, 394] width 327 height 14
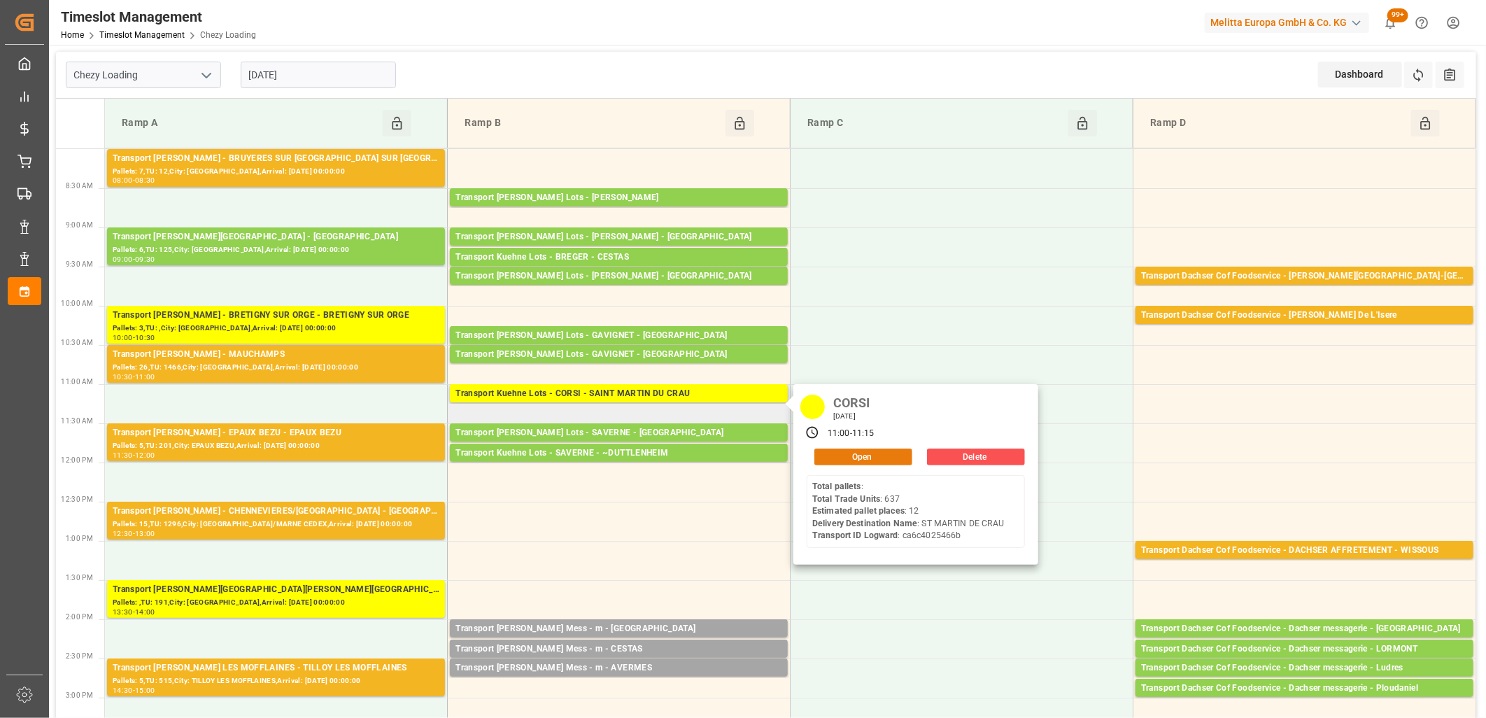
click at [883, 453] on button "Open" at bounding box center [863, 456] width 98 height 17
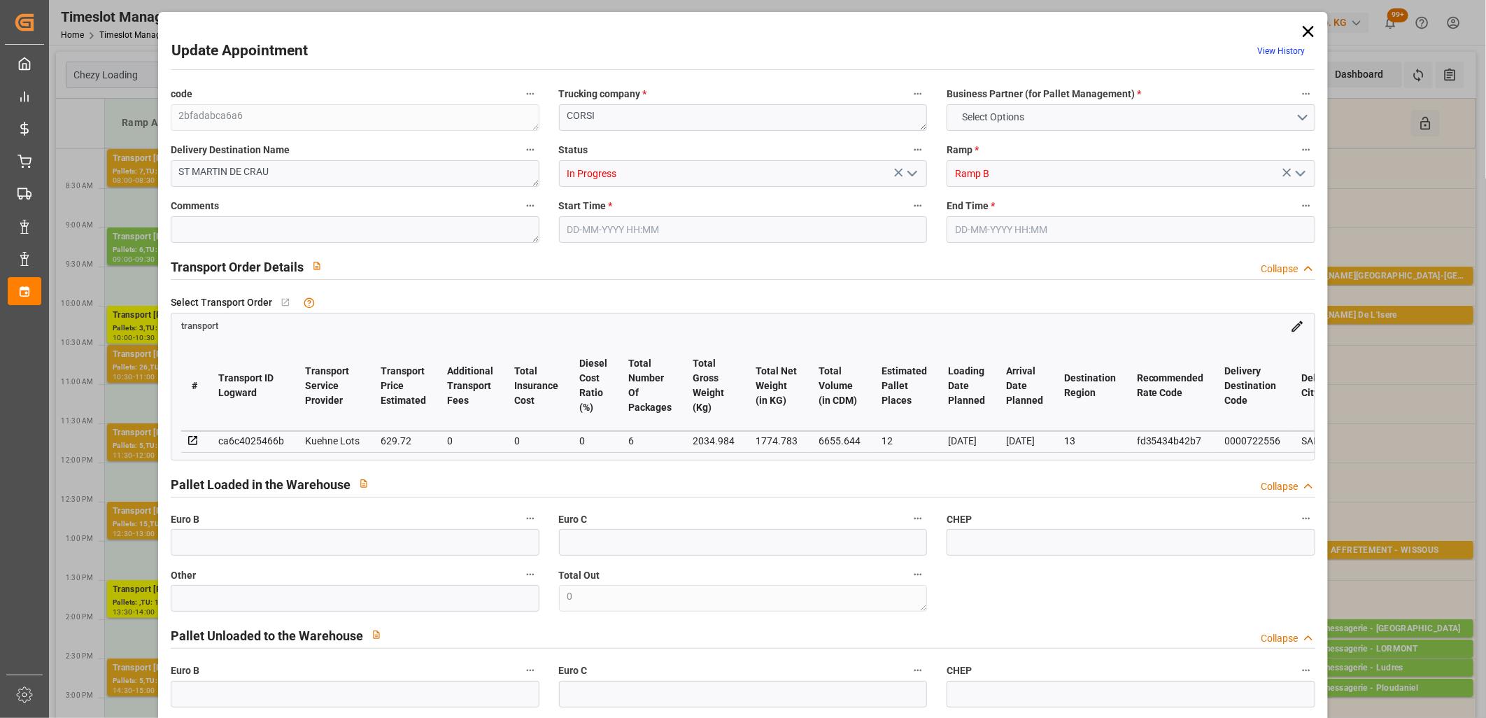
type input "12"
type input "629.72"
type input "0"
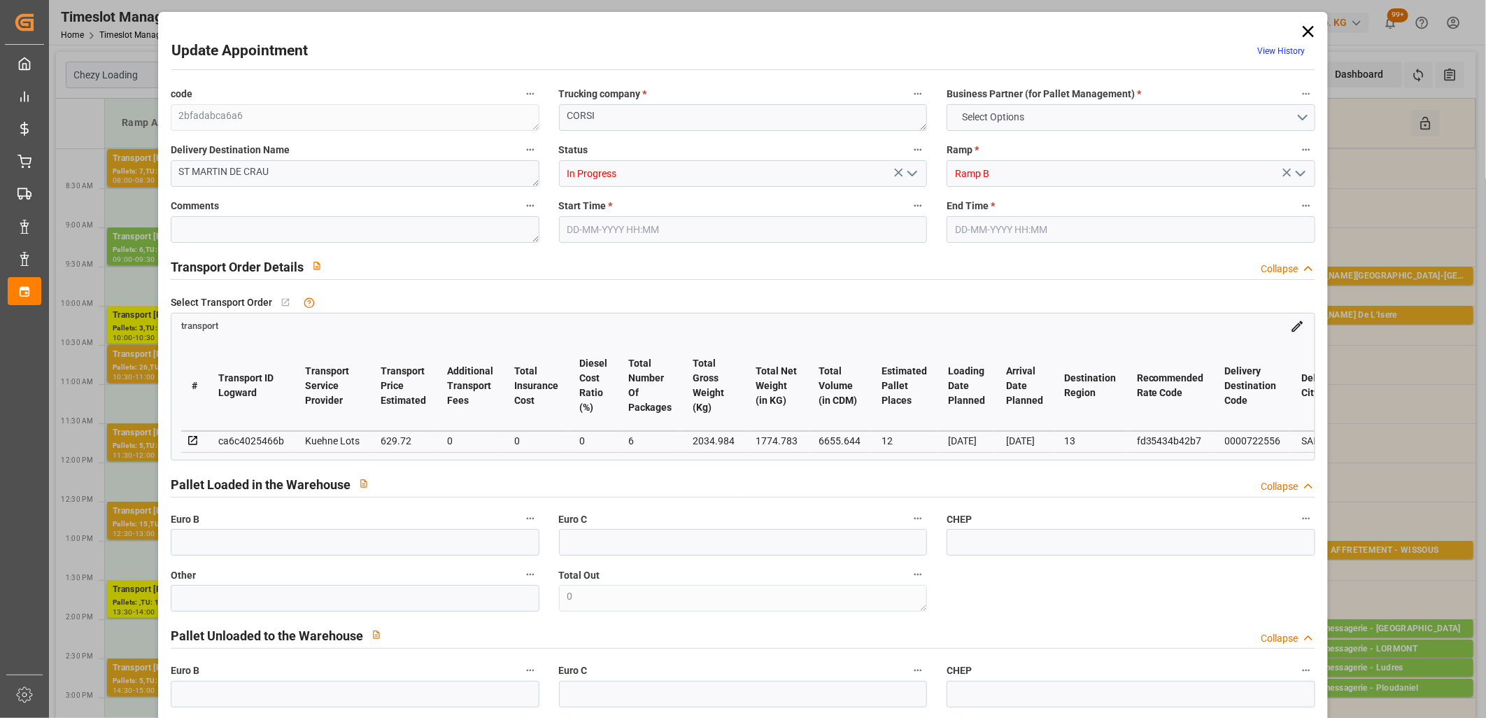
type input "629.72"
type input "0"
type input "6"
type input "1774.783"
type input "3437.984"
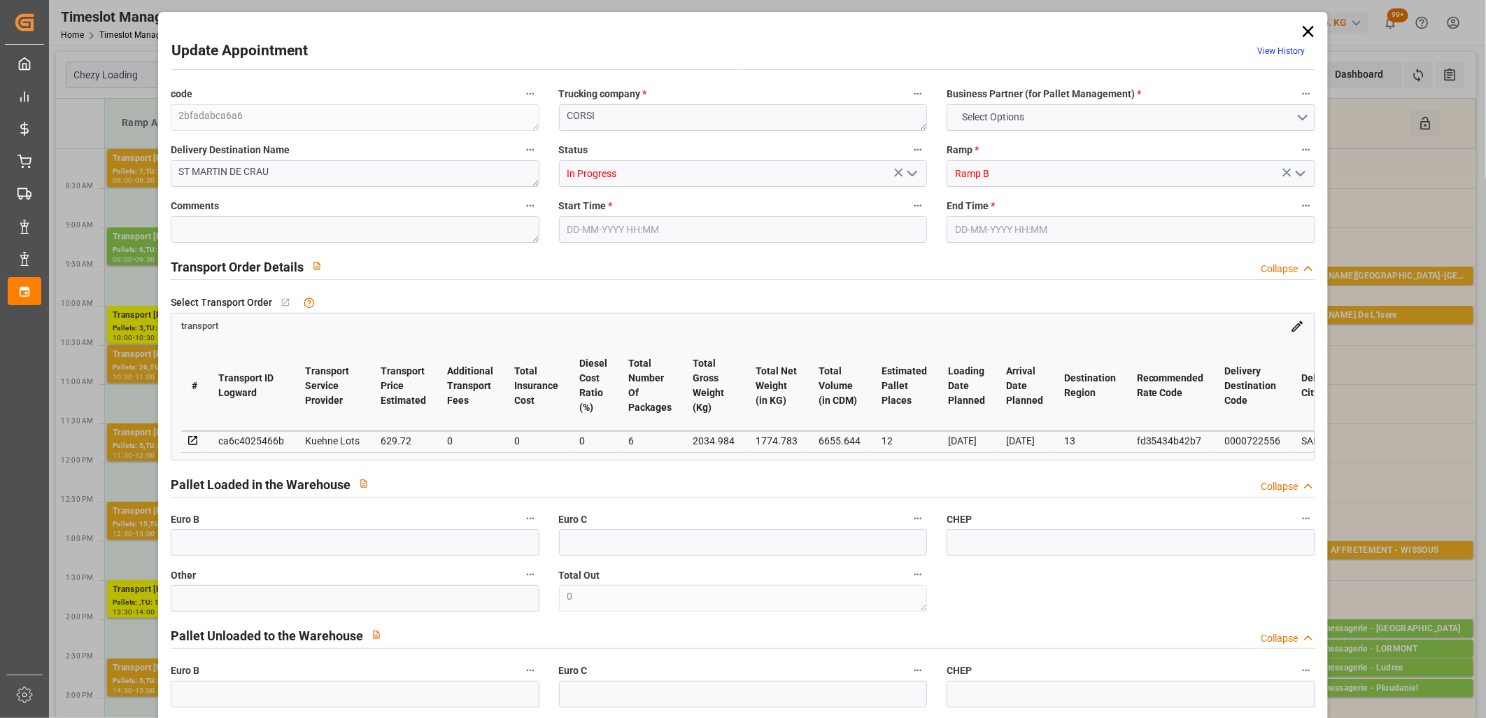
type input "6655.644"
type input "13"
type input "0"
type input "637"
type input "61"
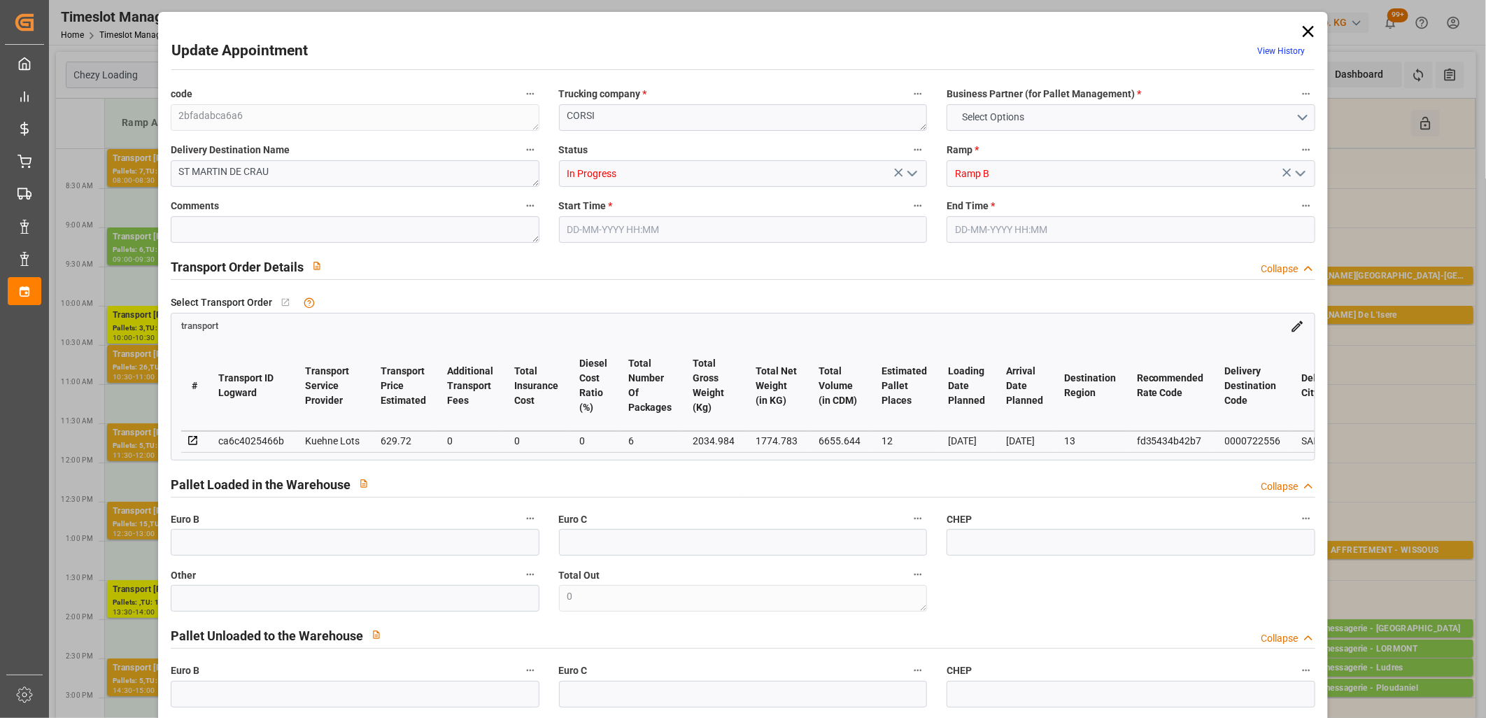
type input "101"
type input "2034.984"
type input "0"
type input "4710.8598"
type input "0"
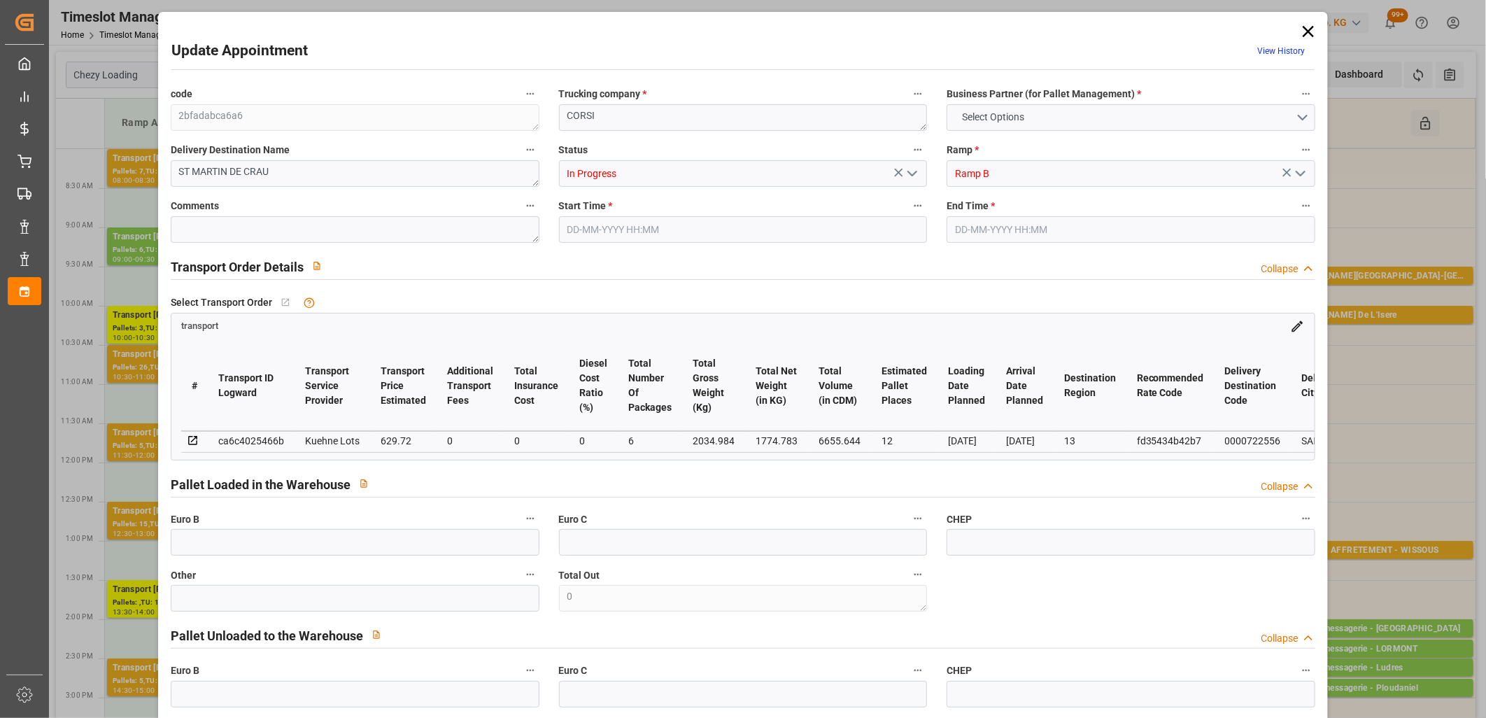
type input "0"
type input "21"
type input "35"
type input "[DATE] 11:00"
type input "[DATE] 11:15"
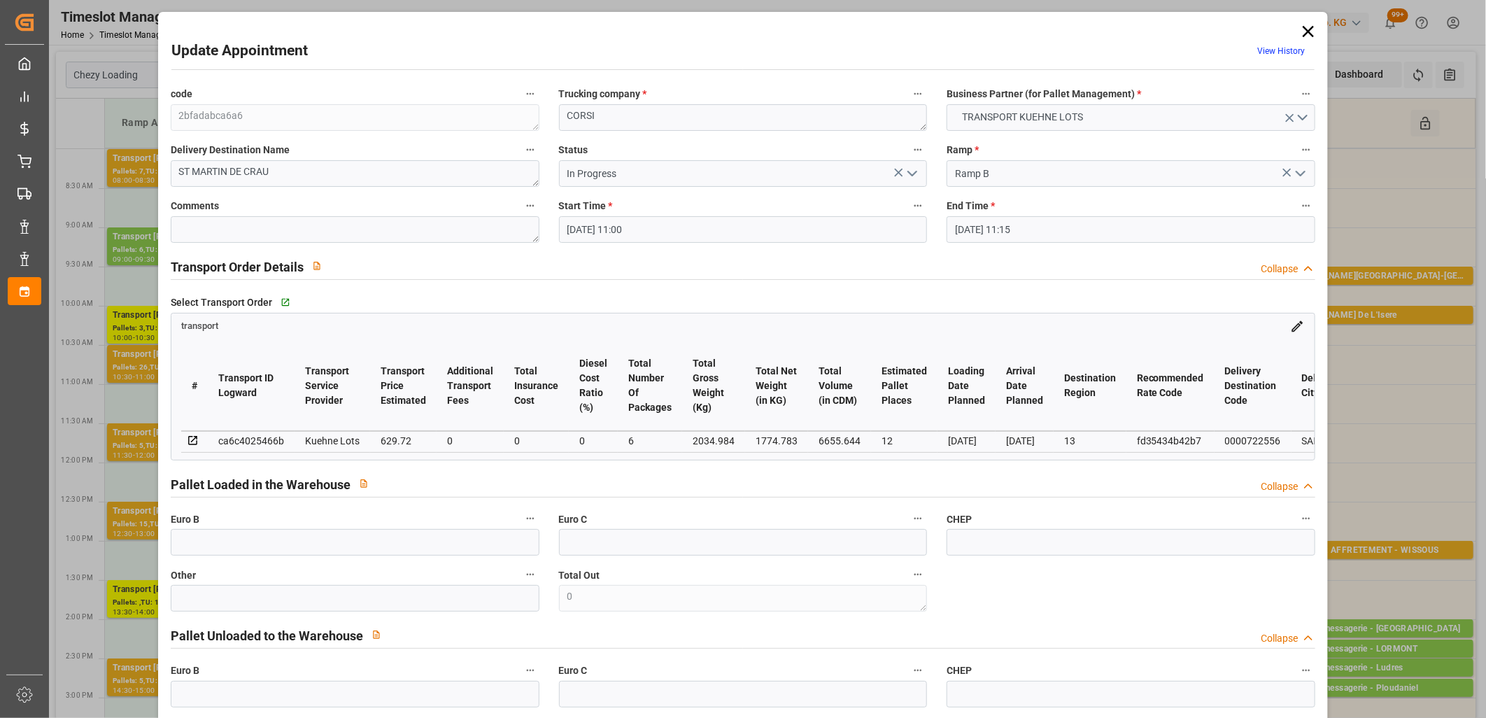
type input "[DATE] 14:19"
type input "[DATE] 11:25"
type input "[DATE]"
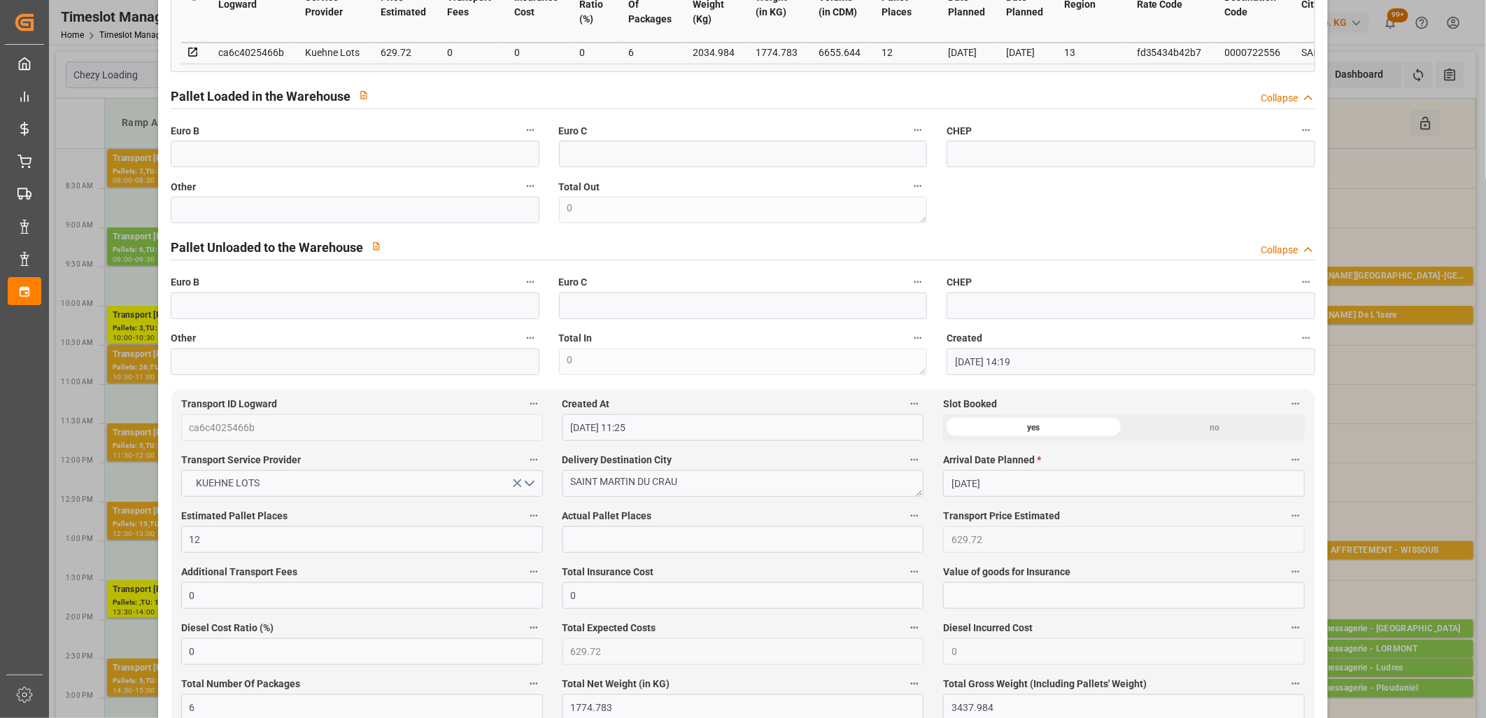
scroll to position [78, 0]
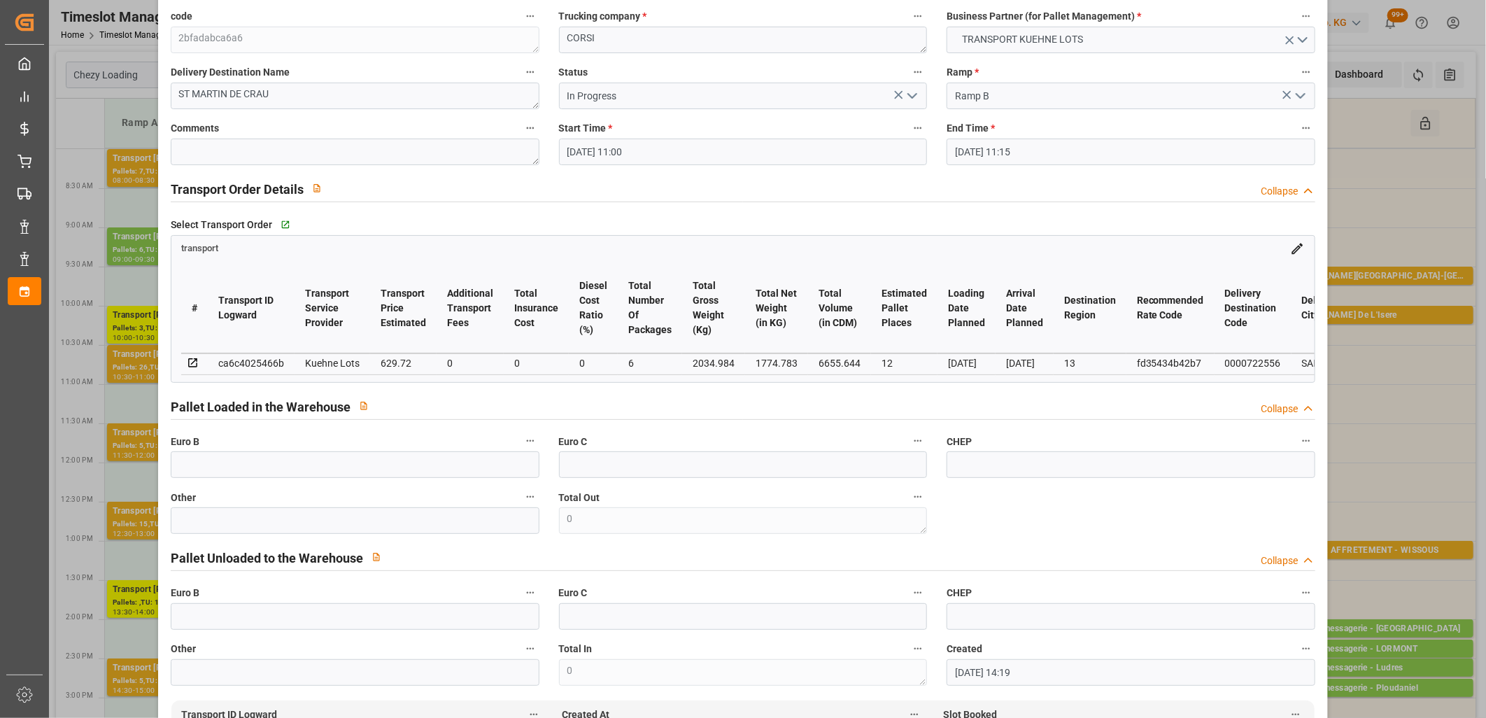
click at [910, 99] on icon "open menu" at bounding box center [912, 95] width 17 height 17
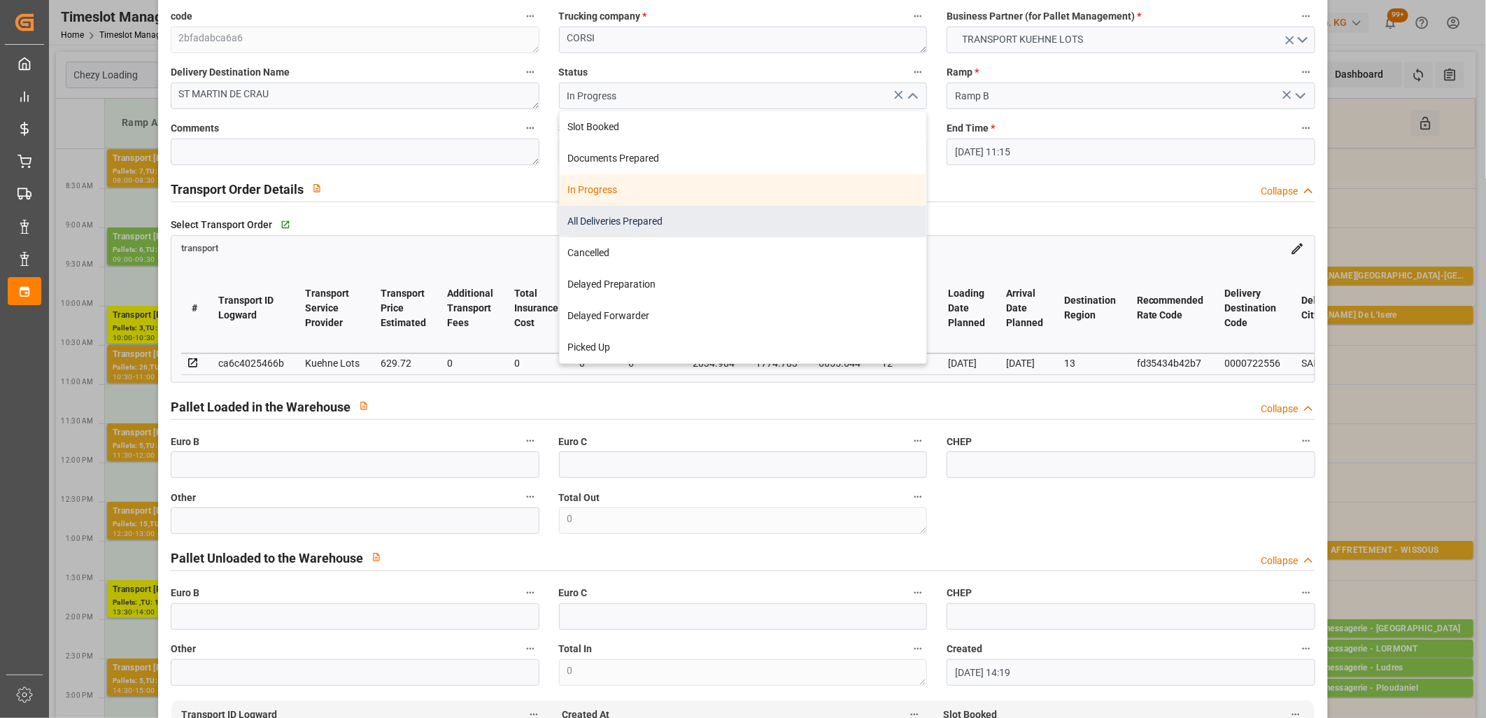
click at [827, 222] on div "All Deliveries Prepared" at bounding box center [743, 221] width 367 height 31
type input "All Deliveries Prepared"
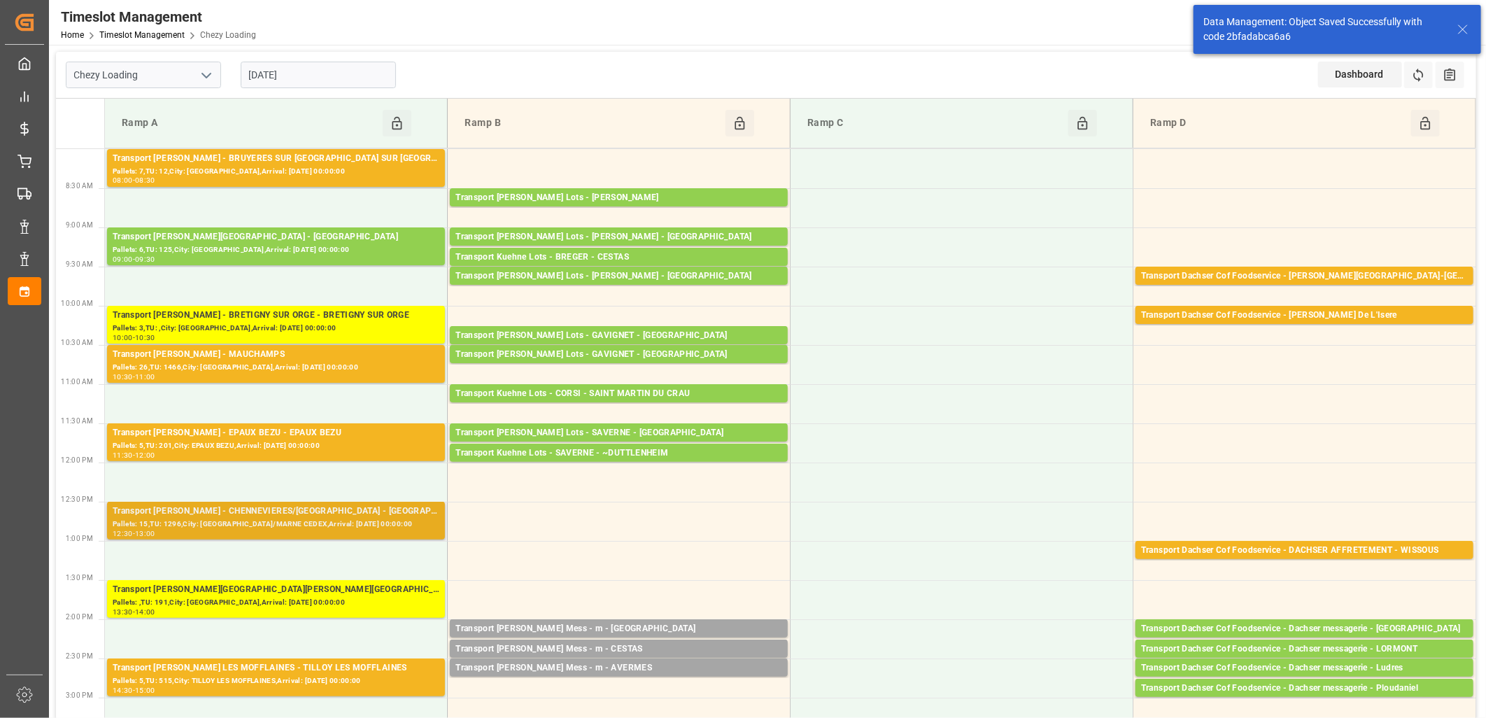
click at [308, 520] on div "Pallets: 15,TU: 1296,City: [GEOGRAPHIC_DATA]/MARNE CEDEX,Arrival: [DATE] 00:00:…" at bounding box center [276, 524] width 327 height 12
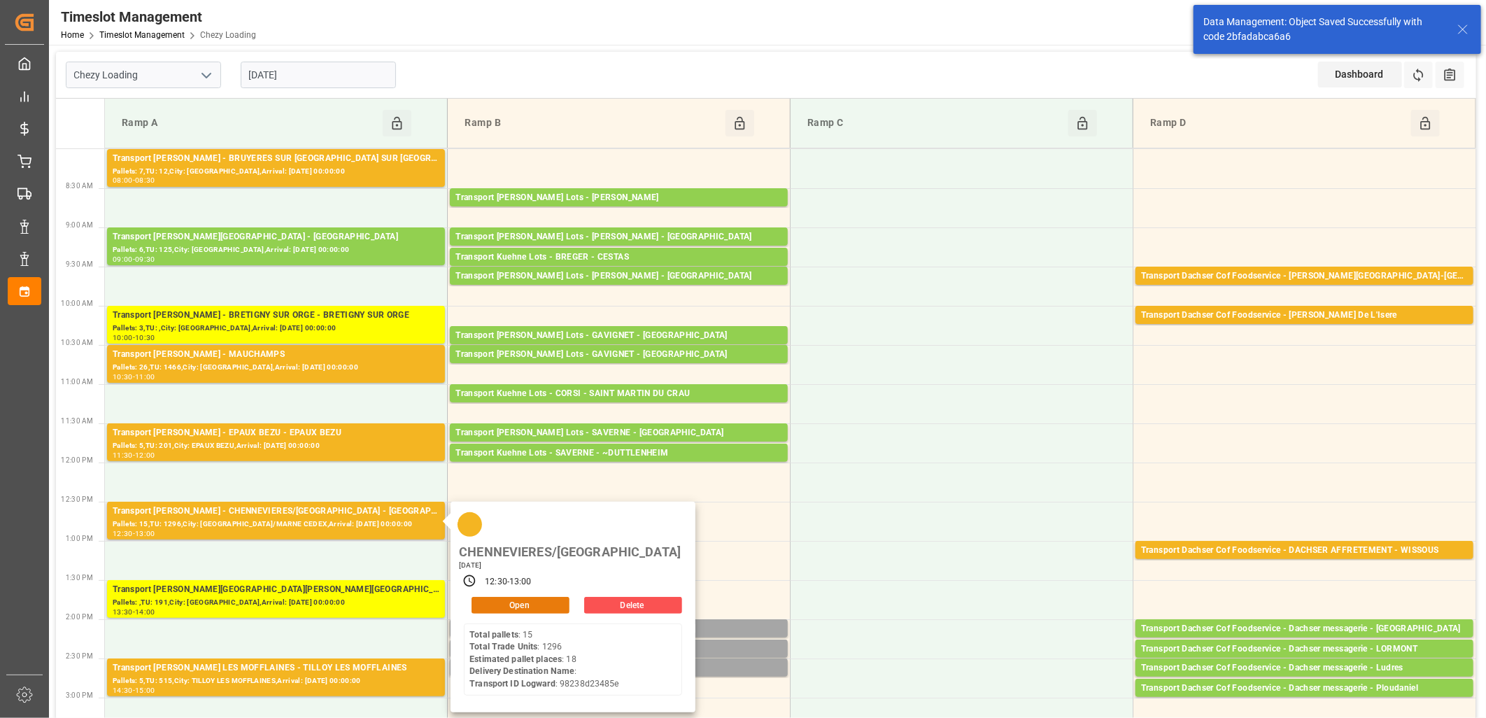
click at [486, 597] on button "Open" at bounding box center [521, 605] width 98 height 17
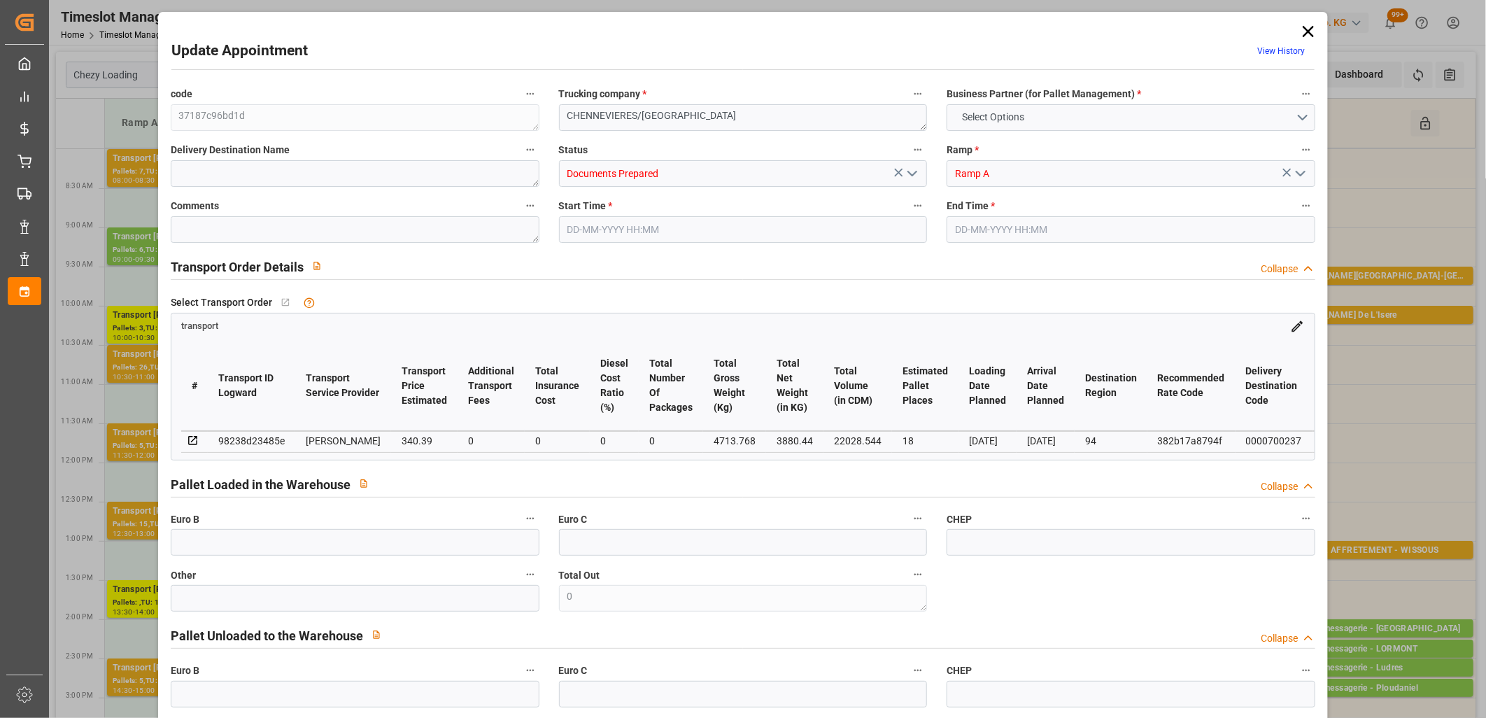
type input "18"
type input "340.39"
type input "0"
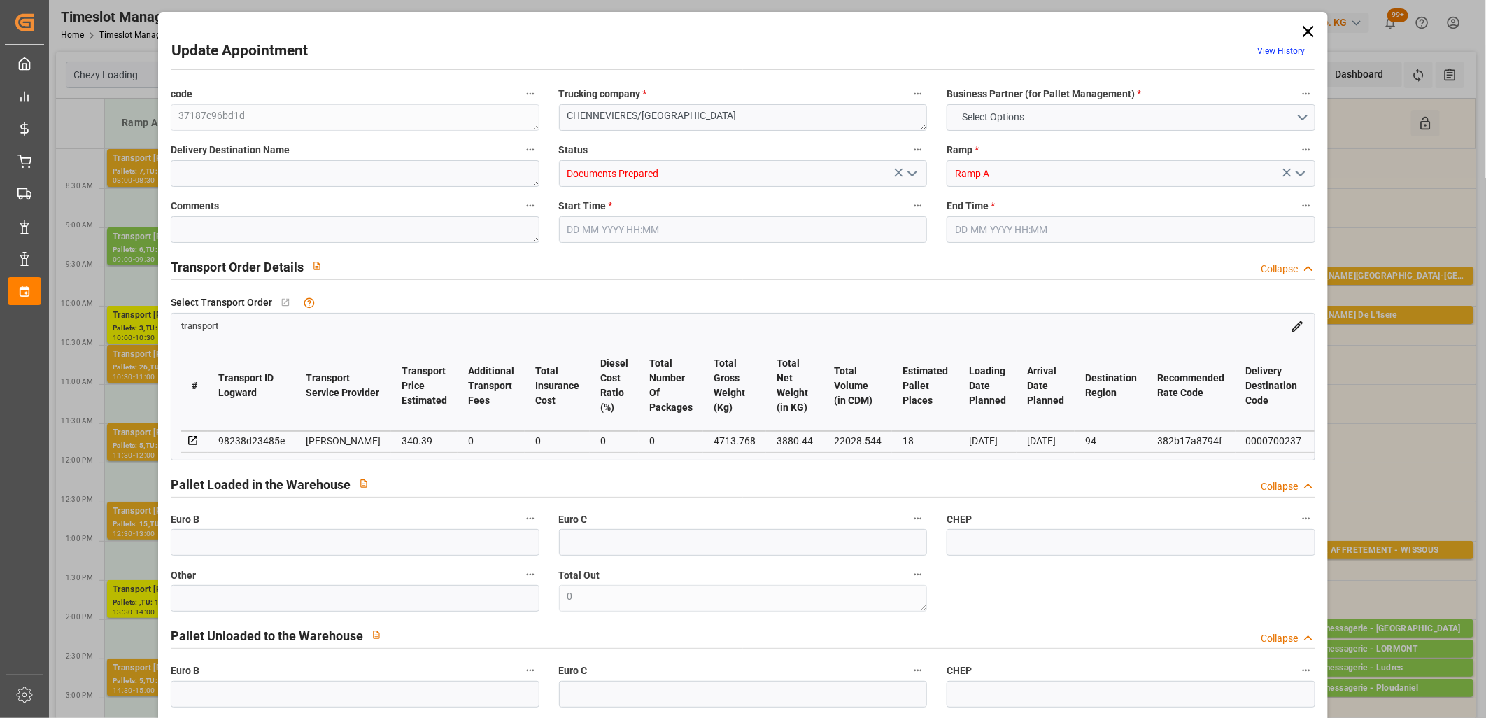
type input "328.8848"
type input "-11.5052"
type input "0"
type input "3880.44"
type input "5678"
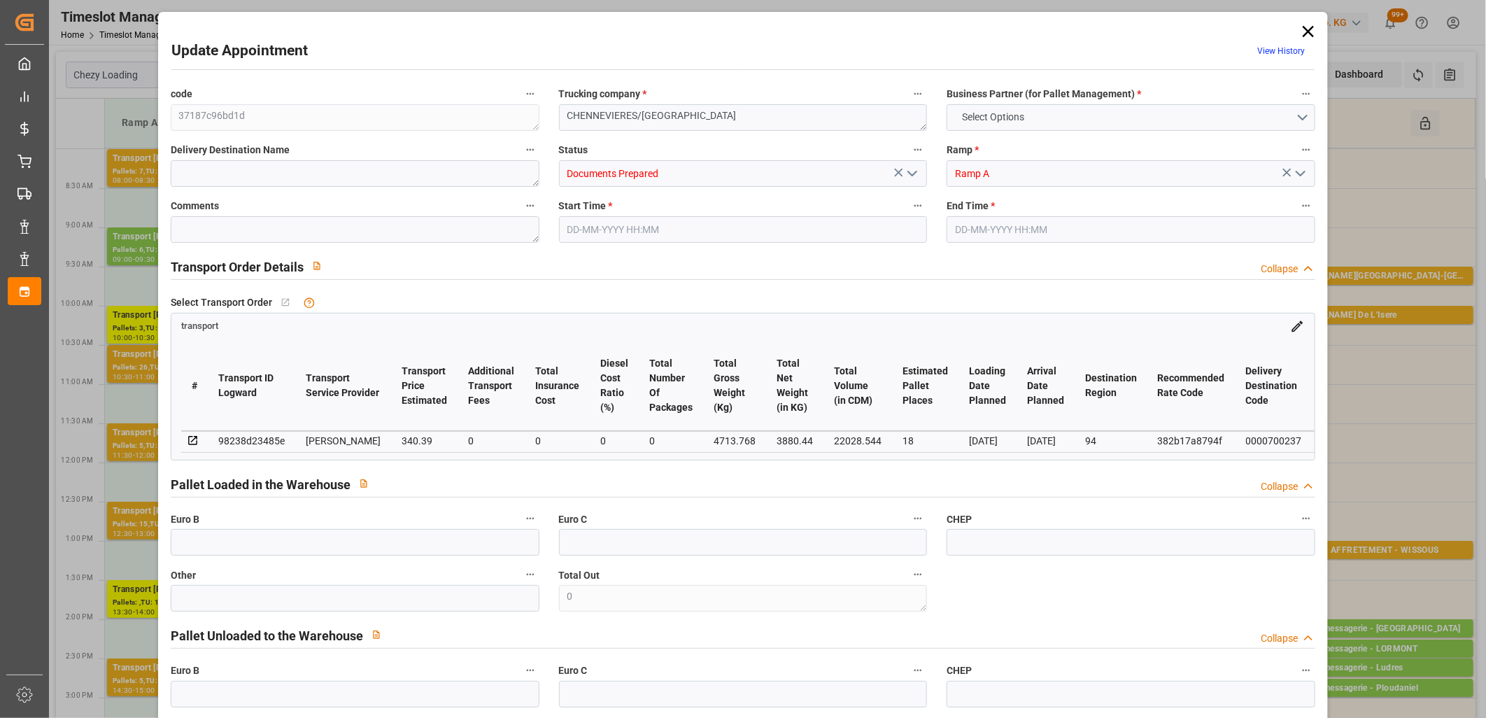
type input "22028.544"
type input "94"
type input "15"
type input "1296"
type input "32"
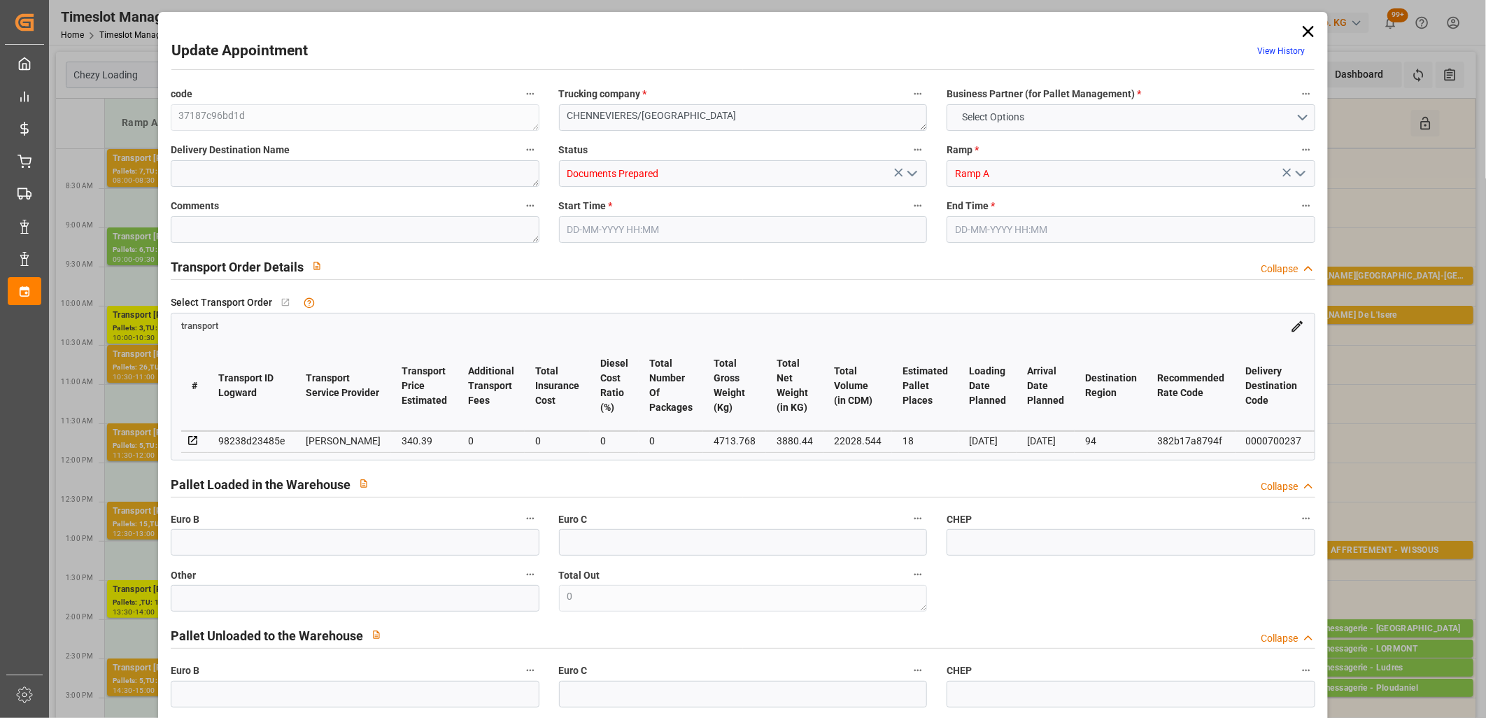
type input "101"
type input "4713.768"
type input "0"
type input "4710.8598"
type input "0"
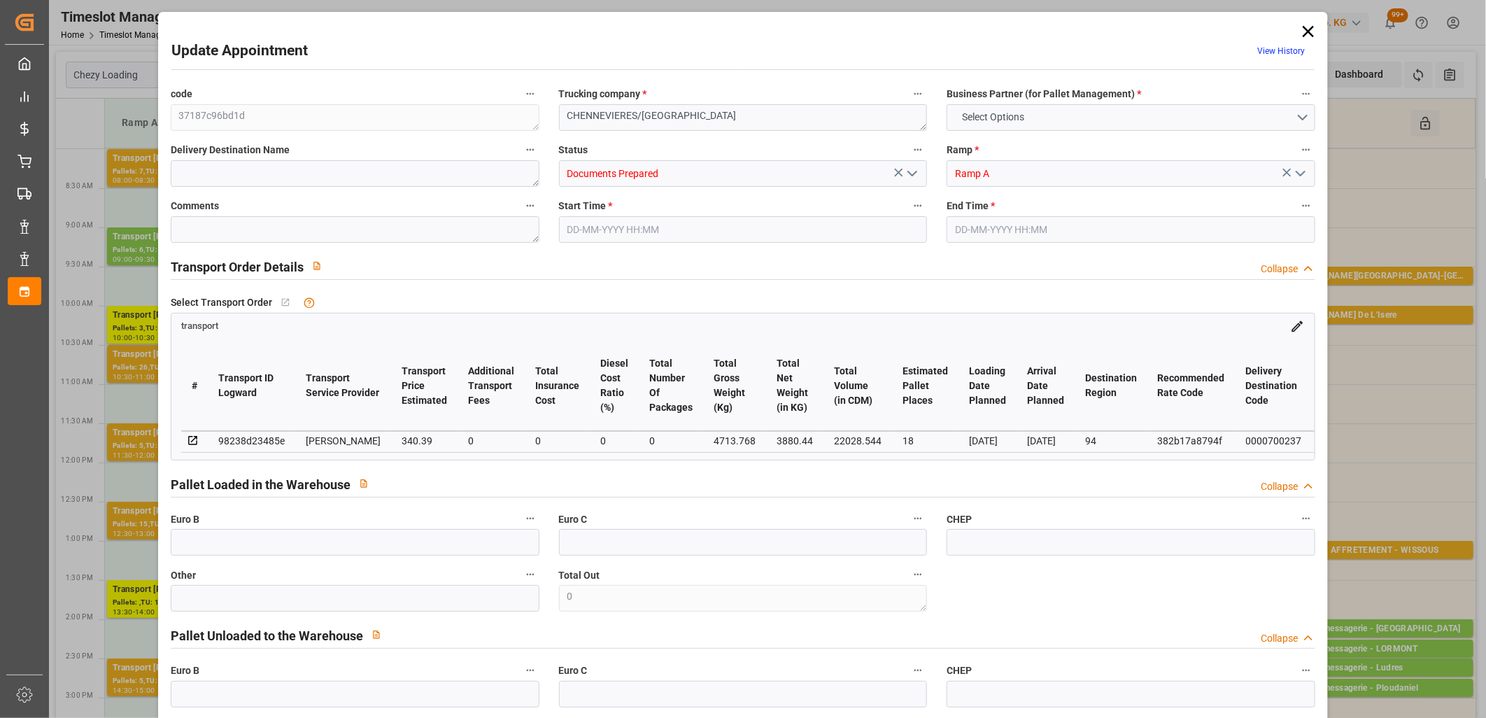
type input "0"
type input "21"
type input "35"
type input "[DATE] 12:30"
type input "[DATE] 13:00"
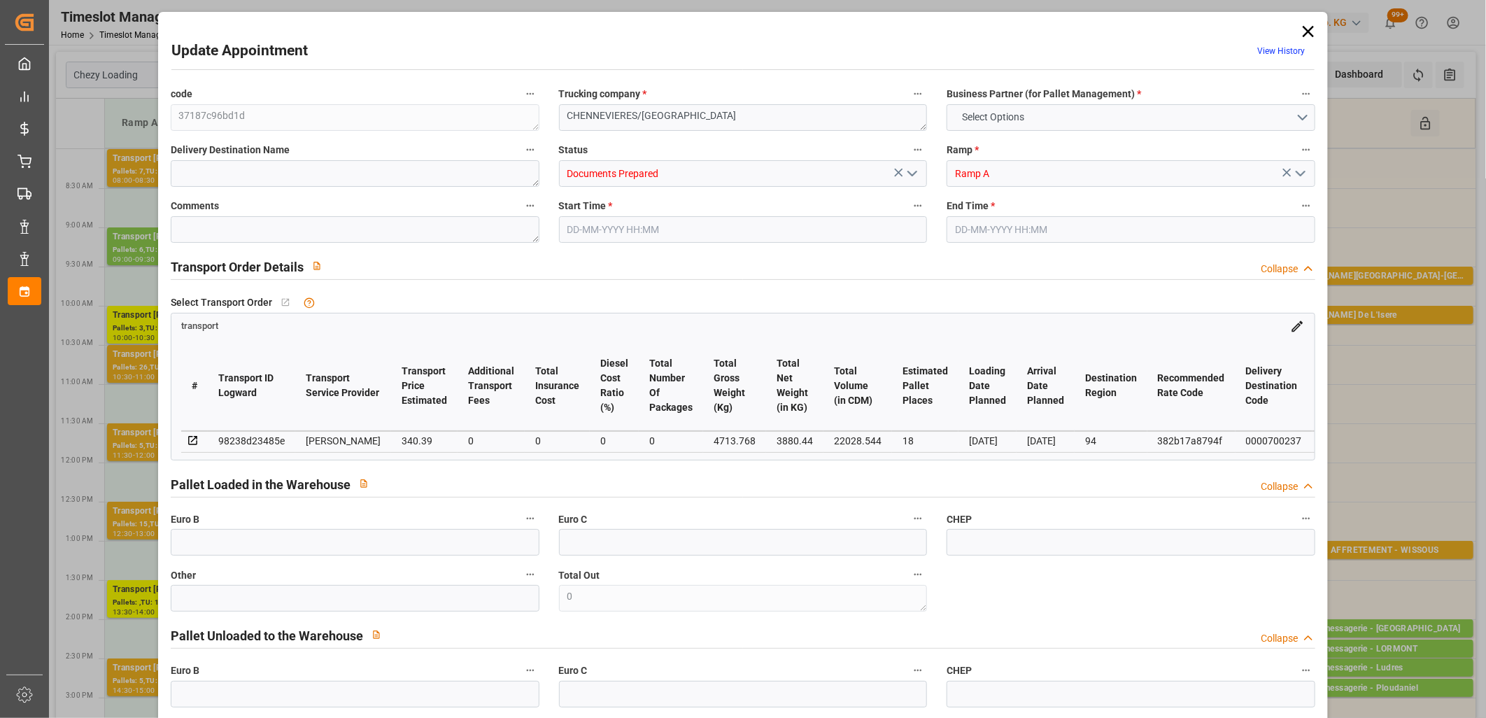
type input "[DATE] 12:33"
type input "[DATE] 11:25"
type input "[DATE]"
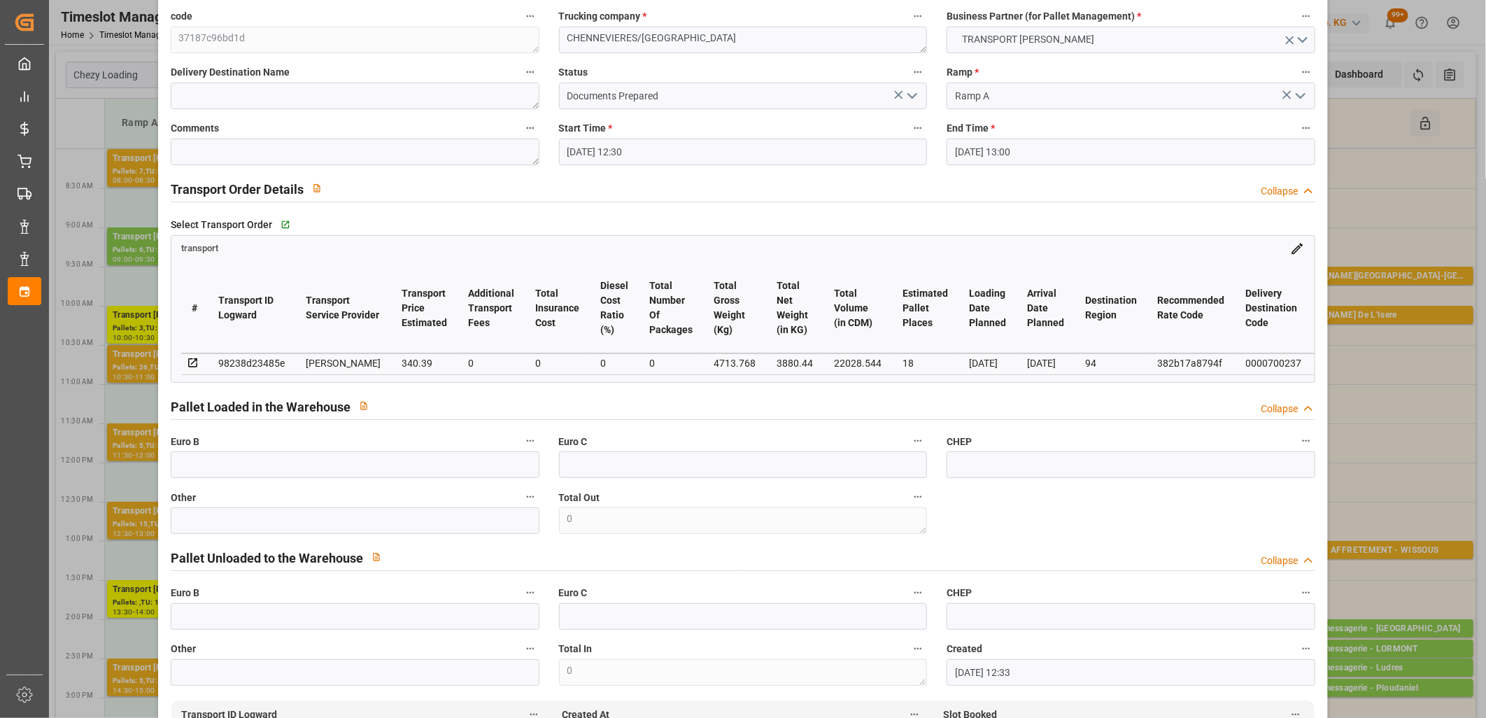
click at [906, 96] on icon "open menu" at bounding box center [912, 95] width 17 height 17
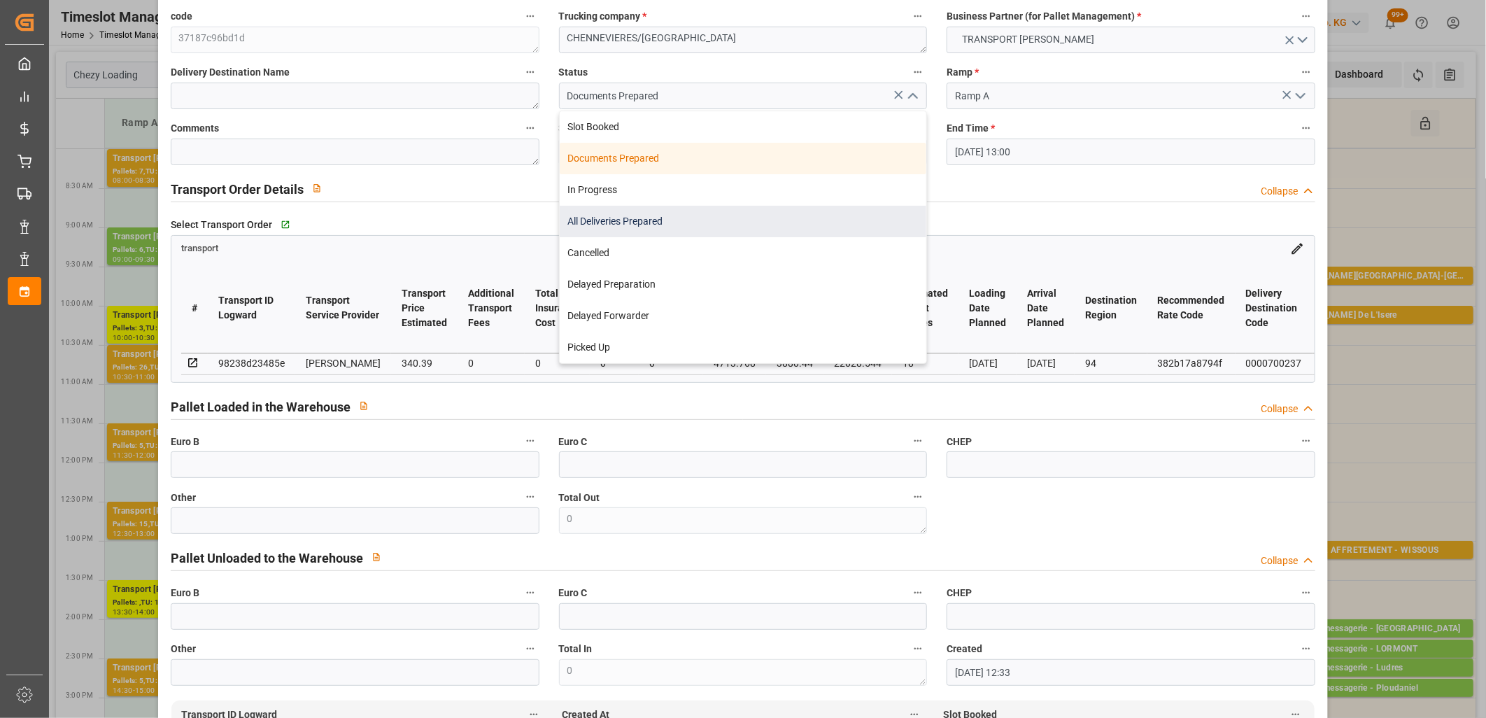
click at [791, 207] on div "All Deliveries Prepared" at bounding box center [743, 221] width 367 height 31
type input "All Deliveries Prepared"
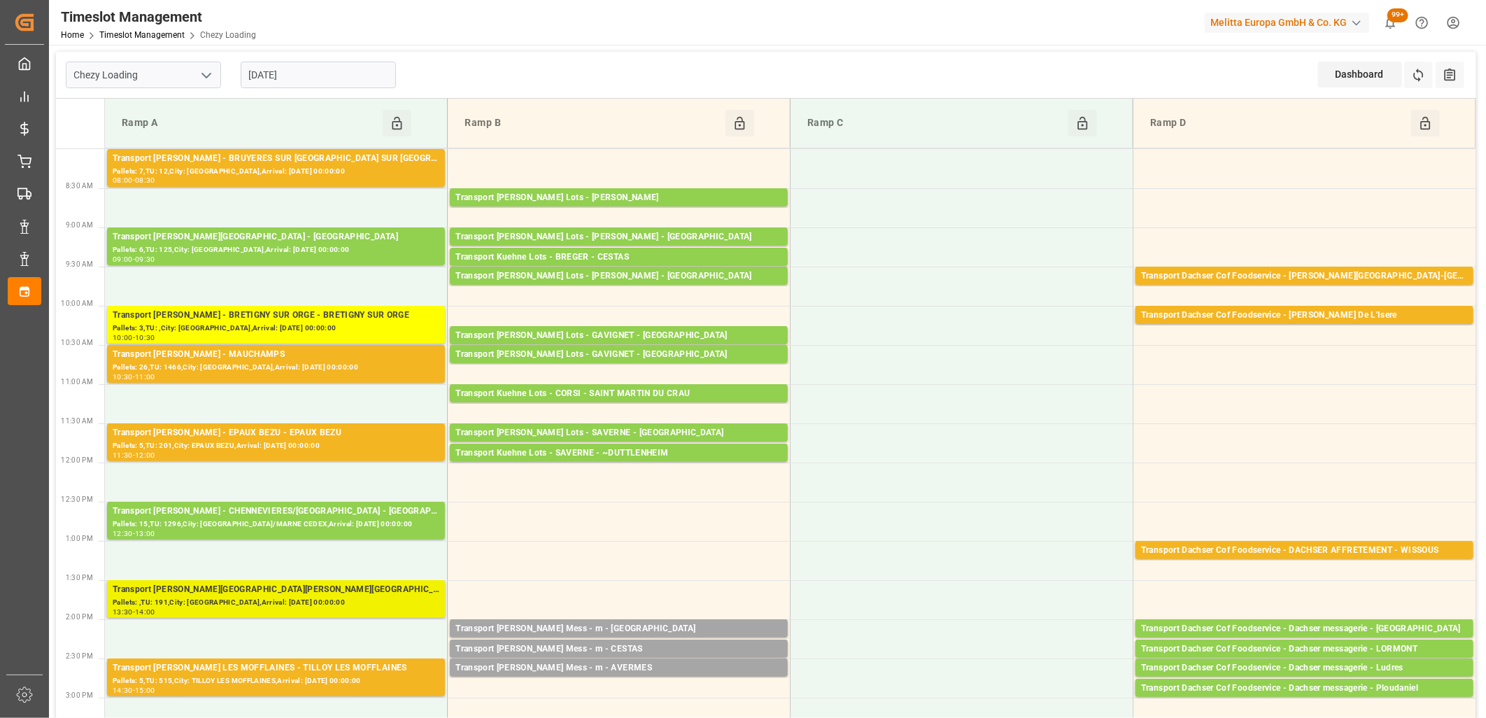
click at [318, 590] on div "Transport [PERSON_NAME][GEOGRAPHIC_DATA][PERSON_NAME][GEOGRAPHIC_DATA][PERSON_N…" at bounding box center [276, 590] width 327 height 14
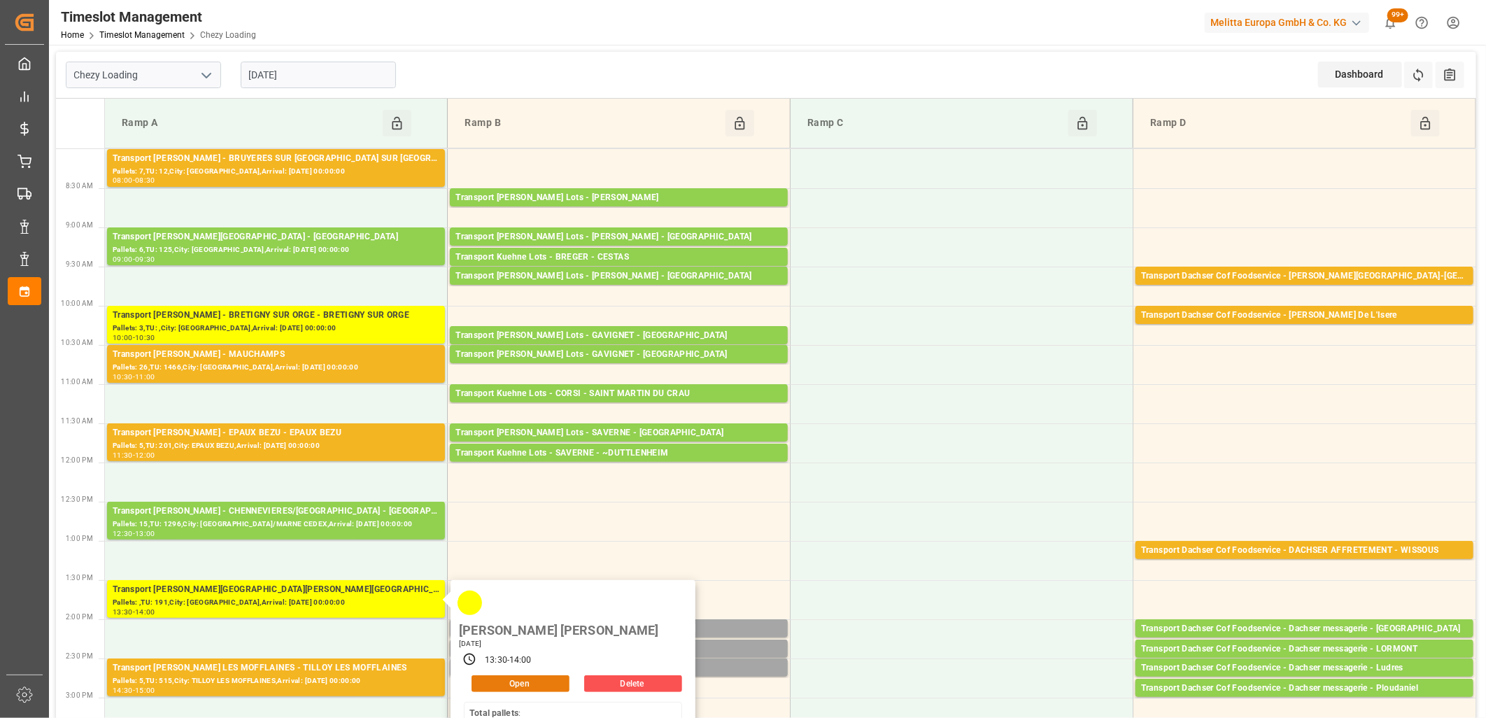
click at [544, 675] on button "Open" at bounding box center [521, 683] width 98 height 17
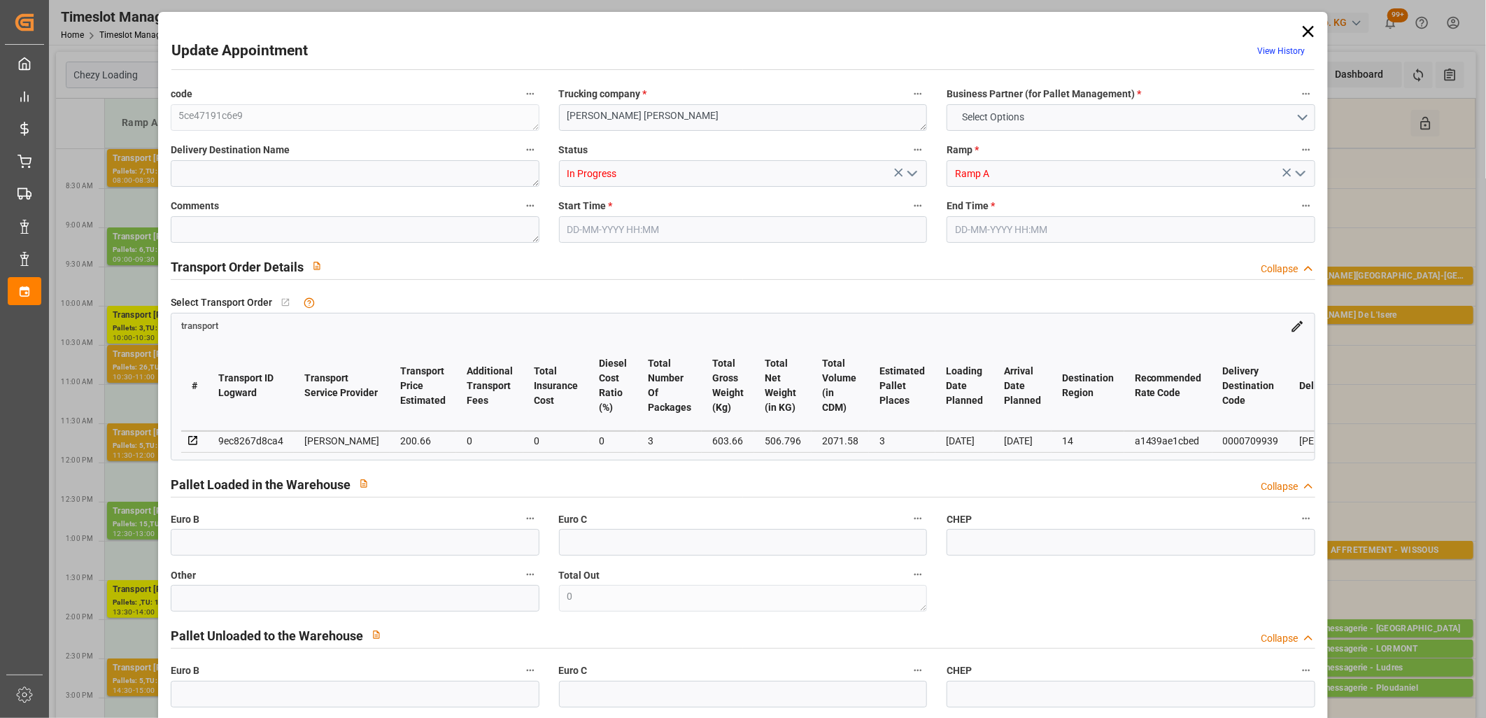
type input "3"
type input "200.66"
type input "0"
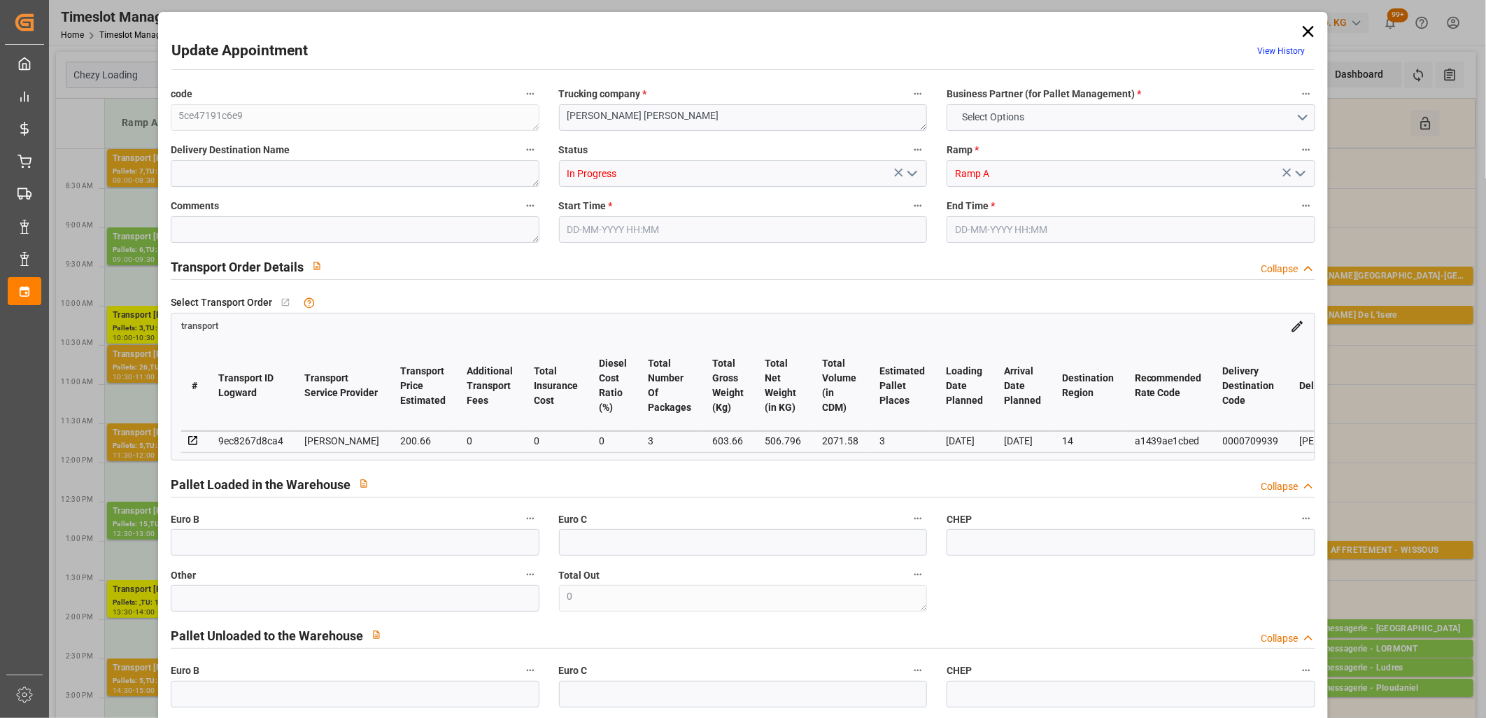
type input "193.8777"
type input "-6.7823"
type input "3"
type input "506.796"
type input "787.66"
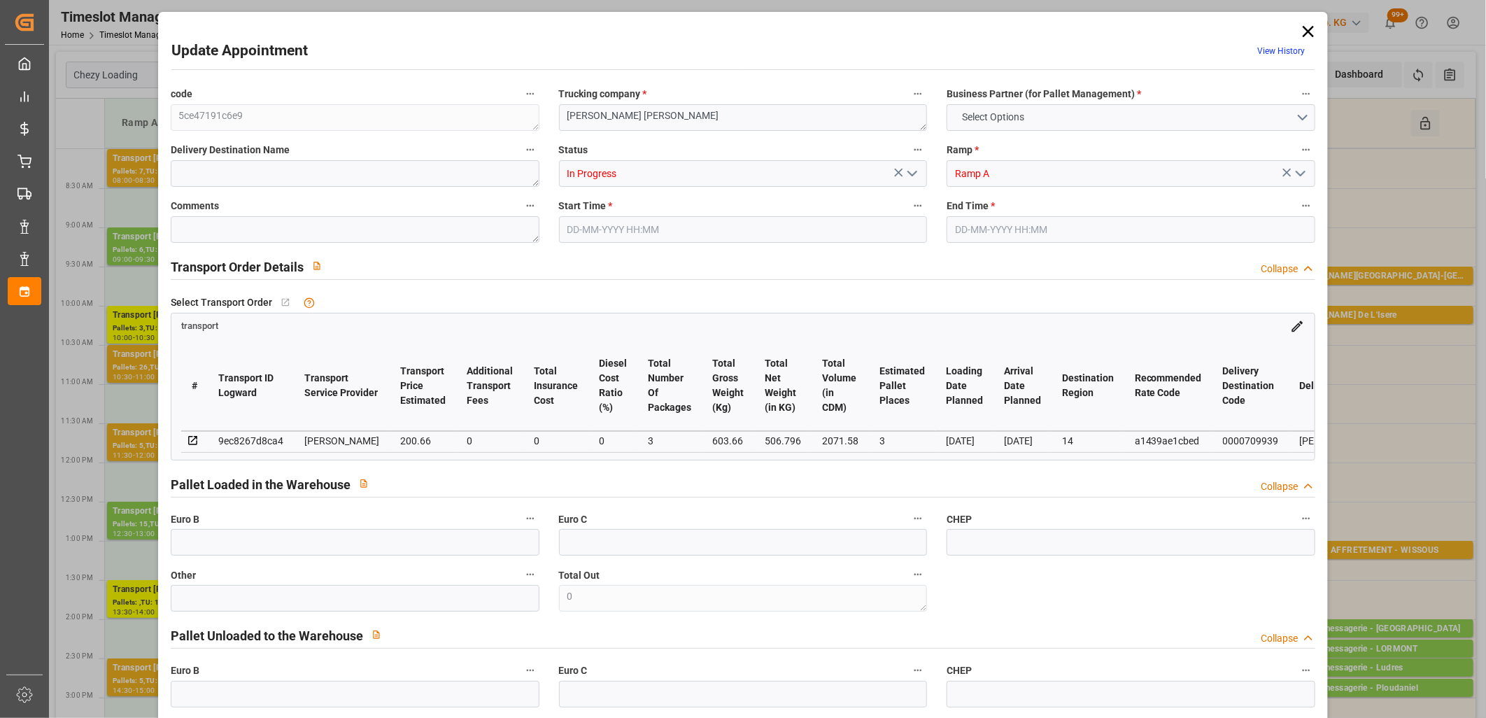
type input "2071.58"
type input "14"
type input "0"
type input "191"
type input "8"
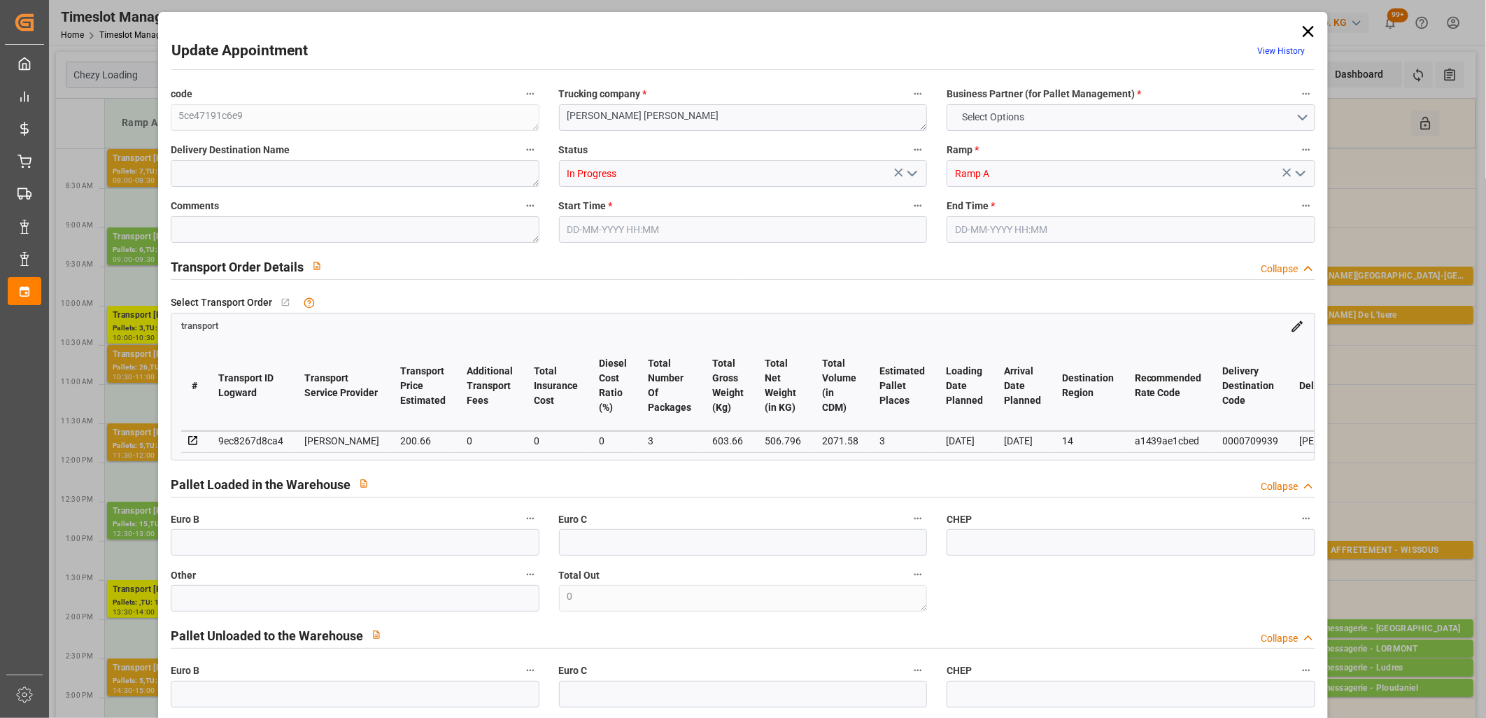
type input "101"
type input "603.66"
type input "0"
type input "4710.8598"
type input "0"
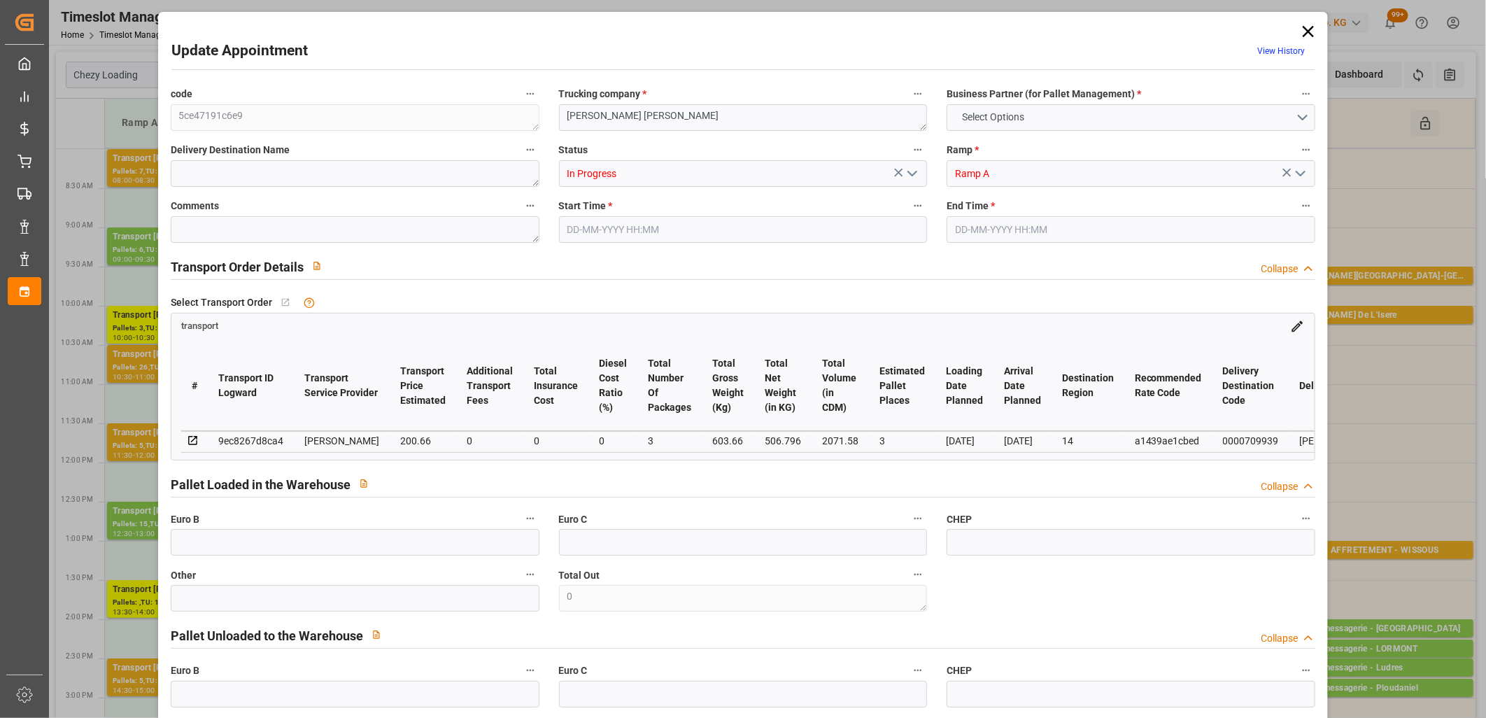
type input "0"
type input "21"
type input "35"
type input "[DATE] 13:30"
type input "[DATE] 14:00"
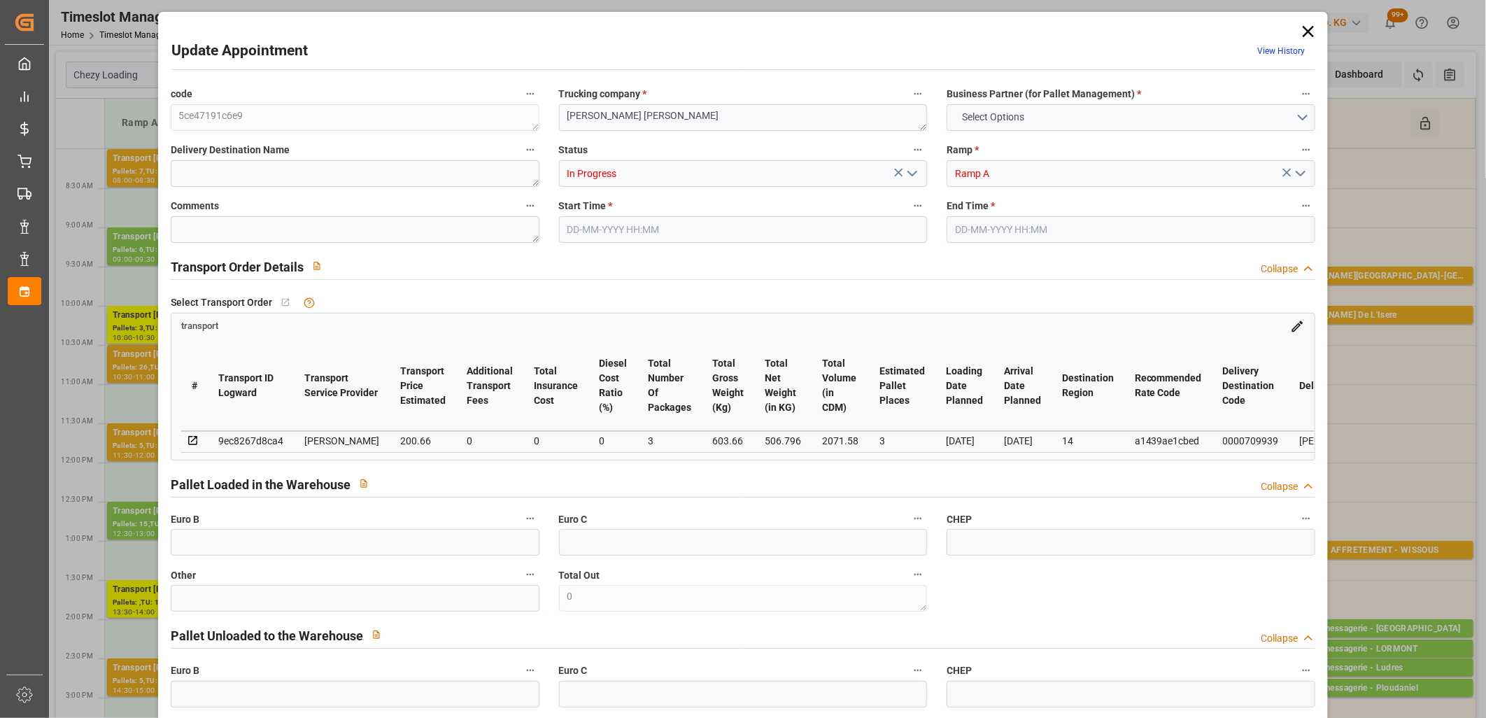
type input "[DATE] 14:25"
type input "[DATE] 11:31"
type input "[DATE]"
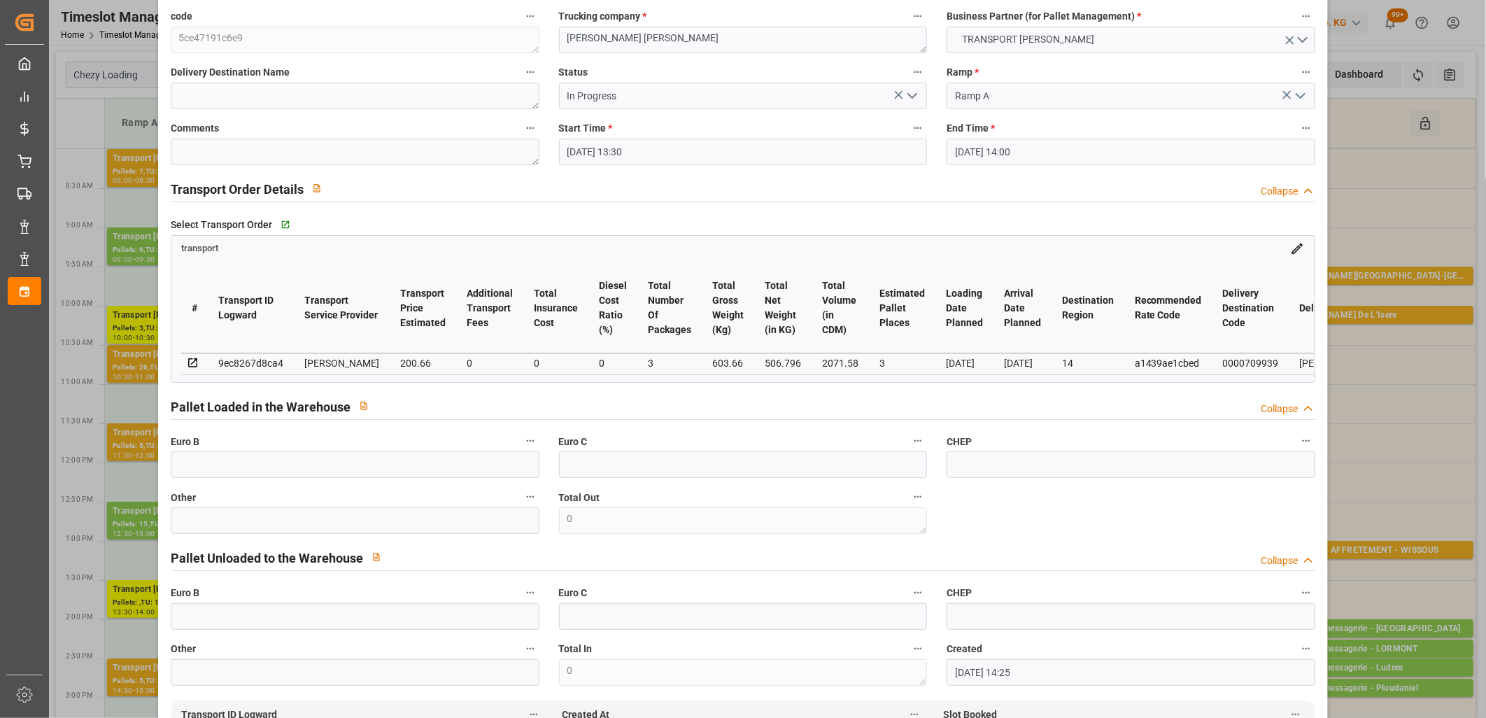
click at [911, 98] on icon "open menu" at bounding box center [912, 95] width 17 height 17
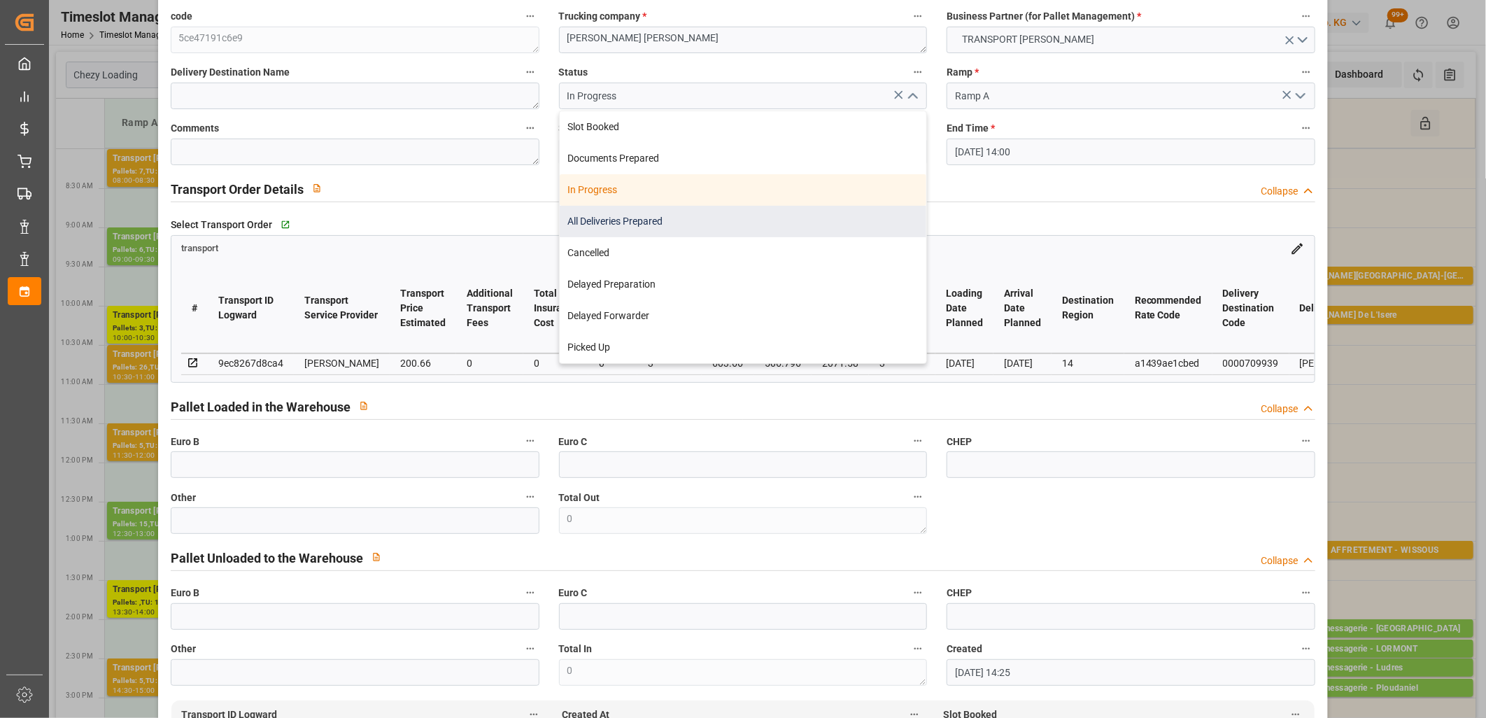
click at [763, 225] on div "All Deliveries Prepared" at bounding box center [743, 221] width 367 height 31
type input "All Deliveries Prepared"
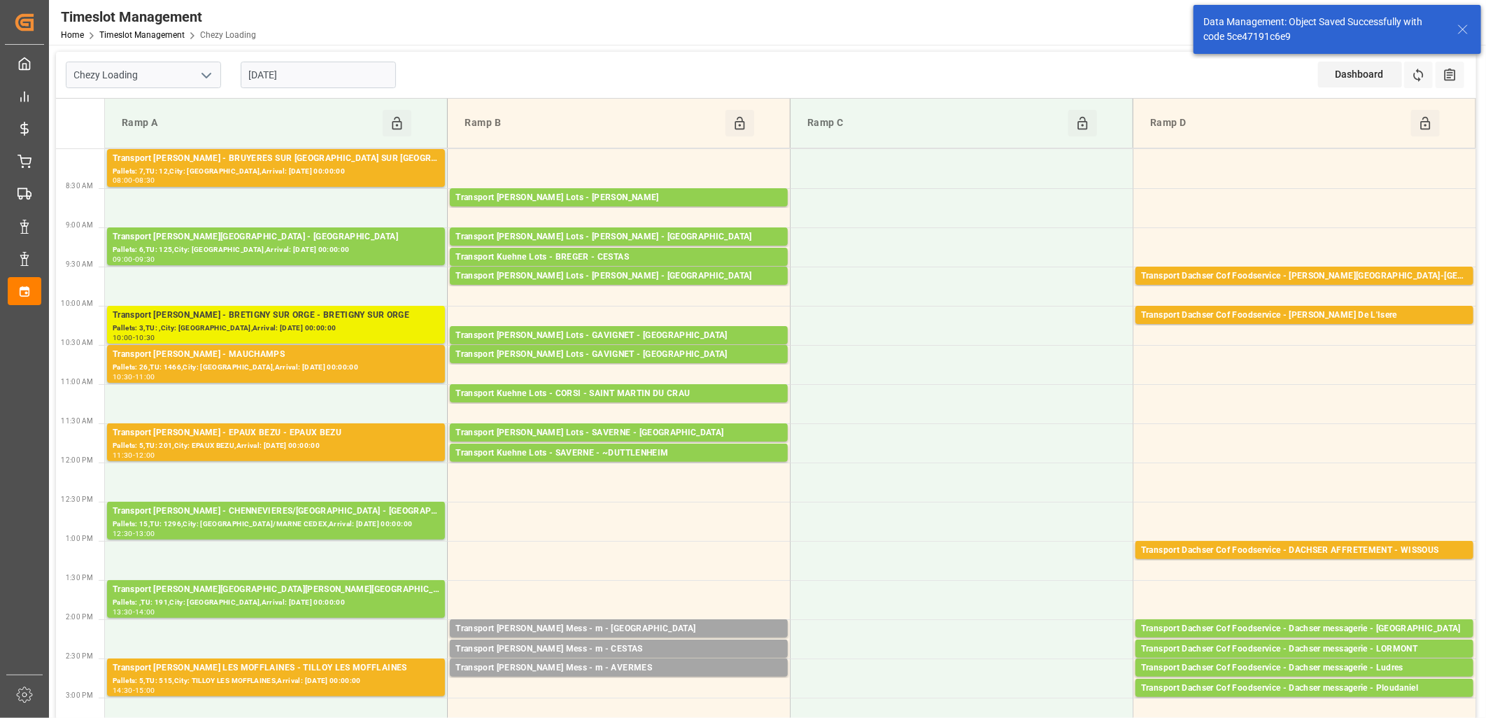
click at [311, 323] on div "Pallets: 3,TU: ,City: [GEOGRAPHIC_DATA],Arrival: [DATE] 00:00:00" at bounding box center [276, 329] width 327 height 12
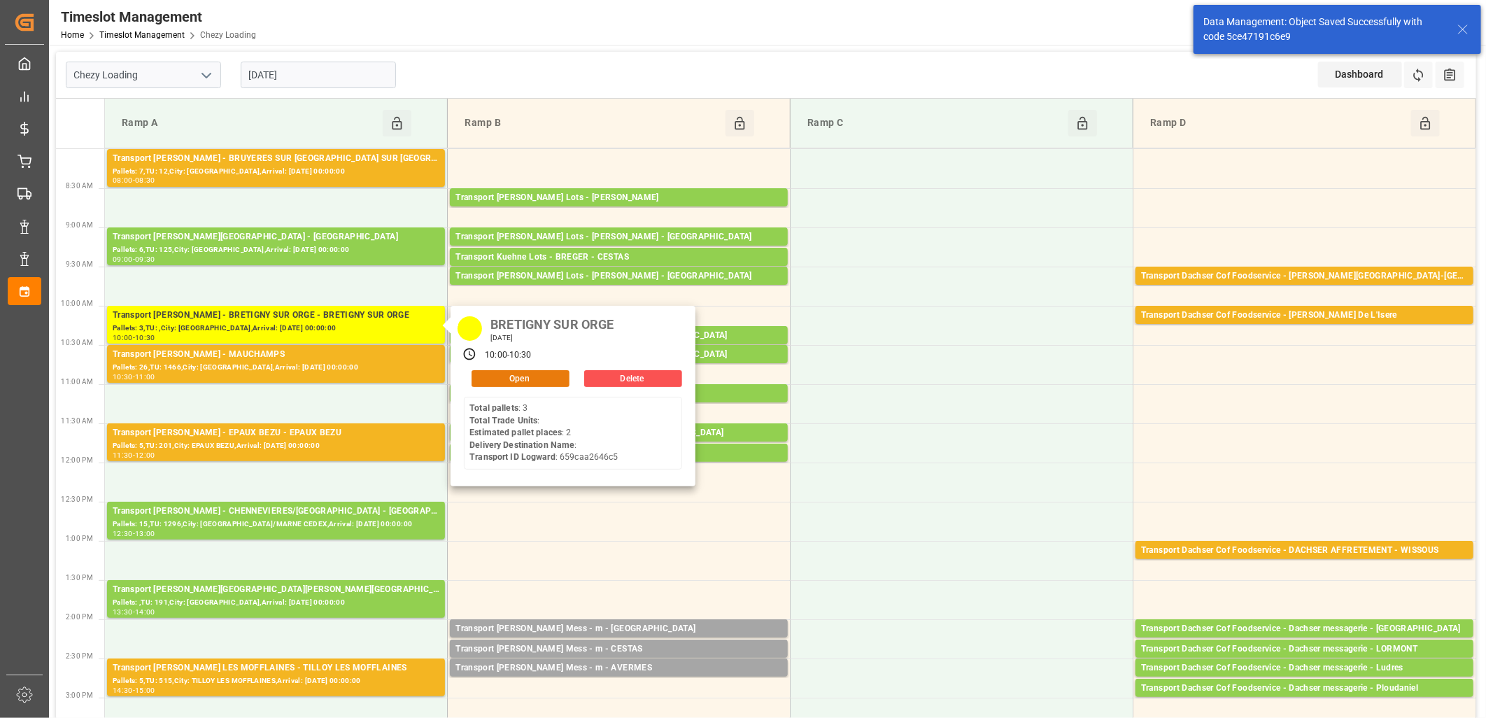
click at [511, 375] on button "Open" at bounding box center [521, 378] width 98 height 17
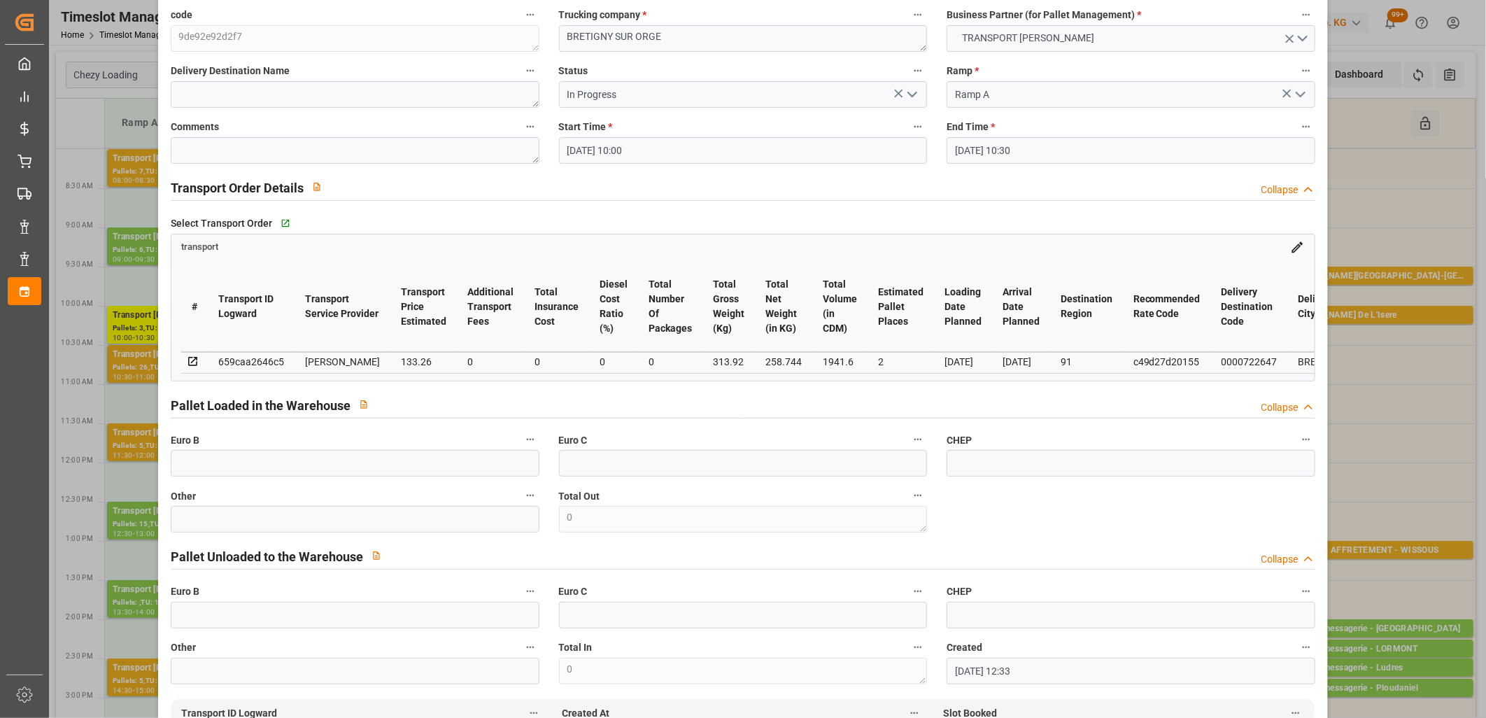
scroll to position [0, 0]
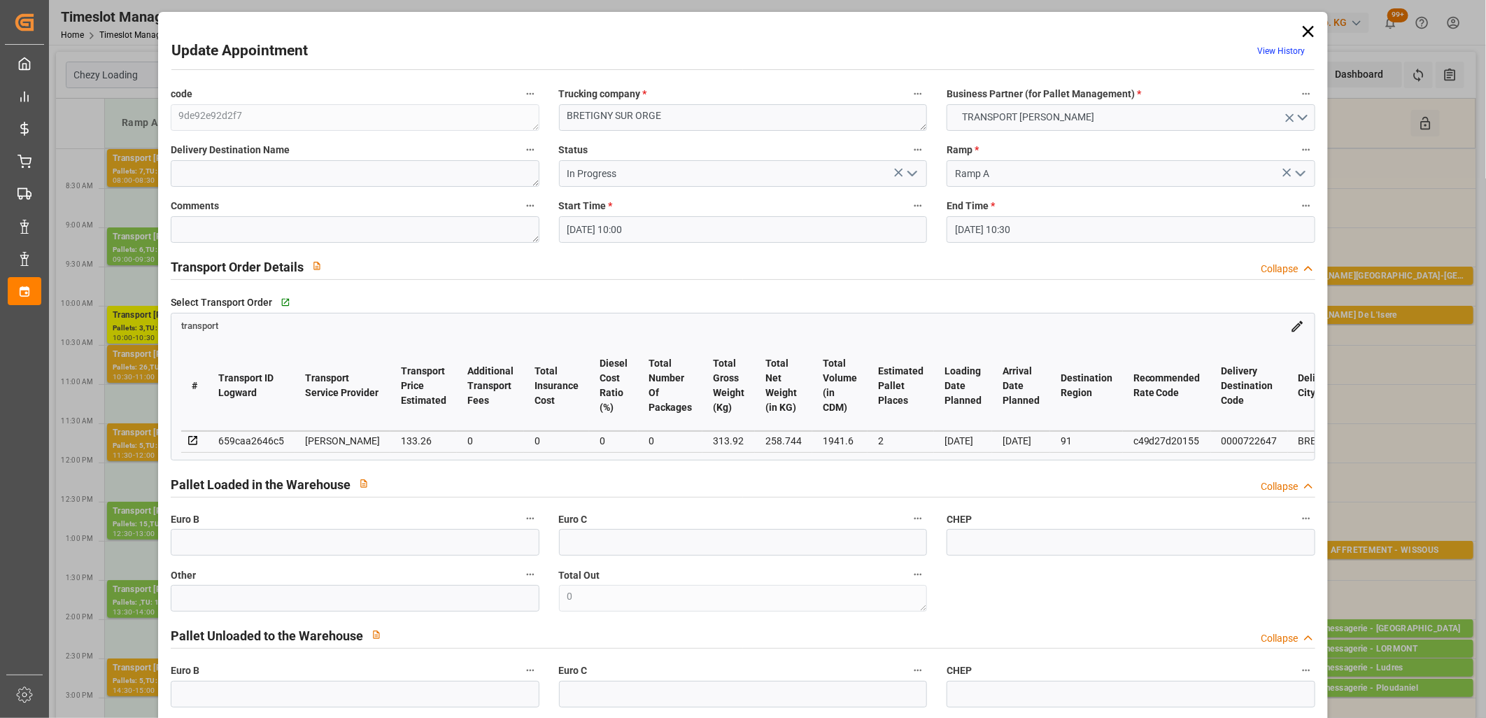
click at [908, 168] on icon "open menu" at bounding box center [912, 173] width 17 height 17
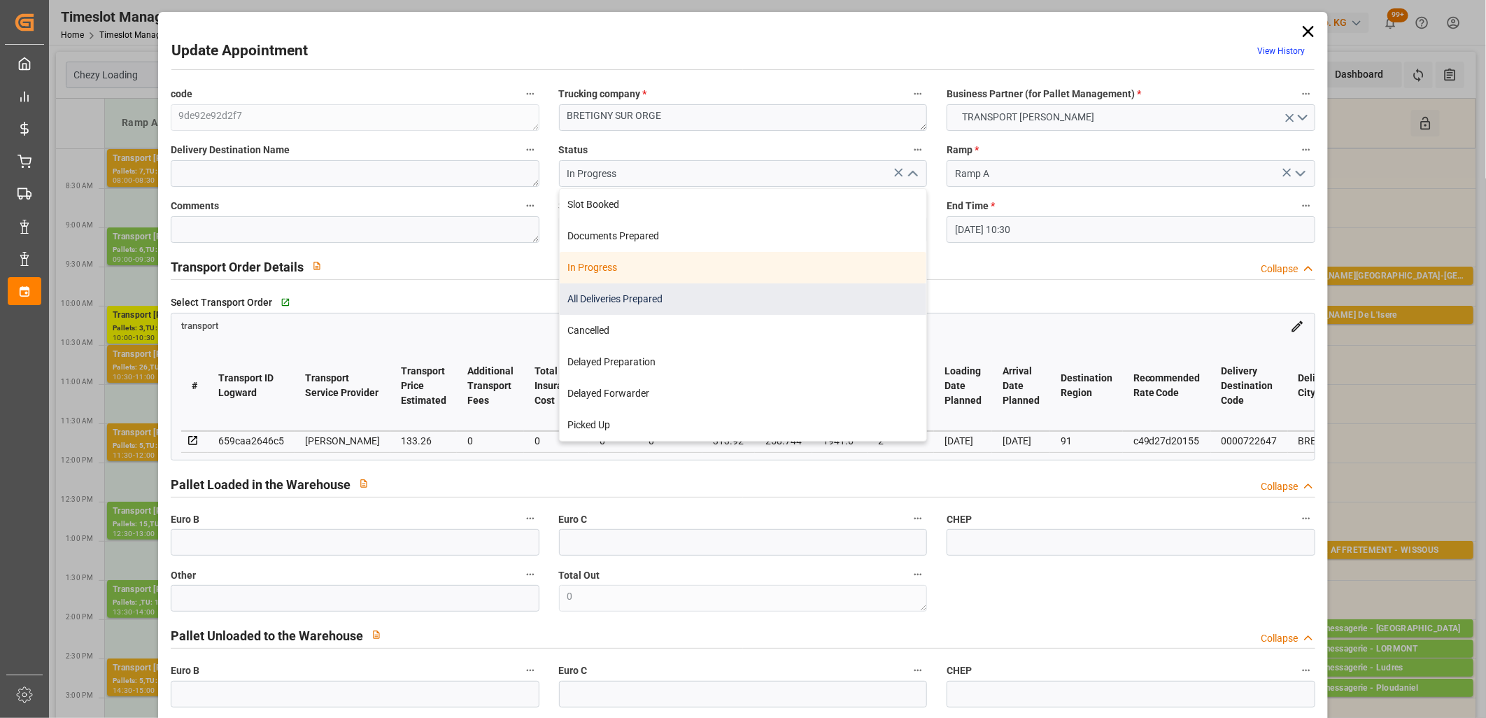
click at [826, 290] on div "All Deliveries Prepared" at bounding box center [743, 298] width 367 height 31
type input "All Deliveries Prepared"
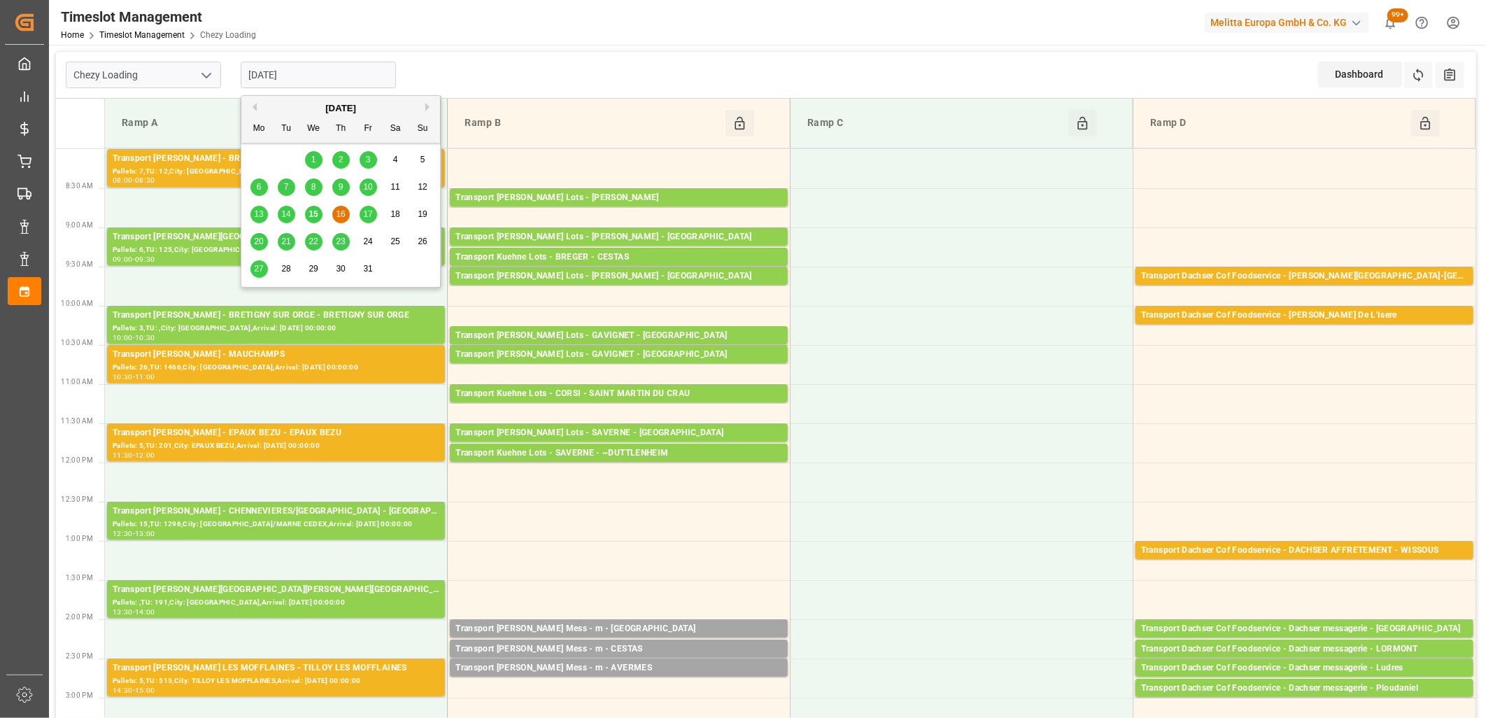
click at [320, 76] on input "[DATE]" at bounding box center [318, 75] width 155 height 27
click at [260, 247] on div "20" at bounding box center [258, 242] width 17 height 17
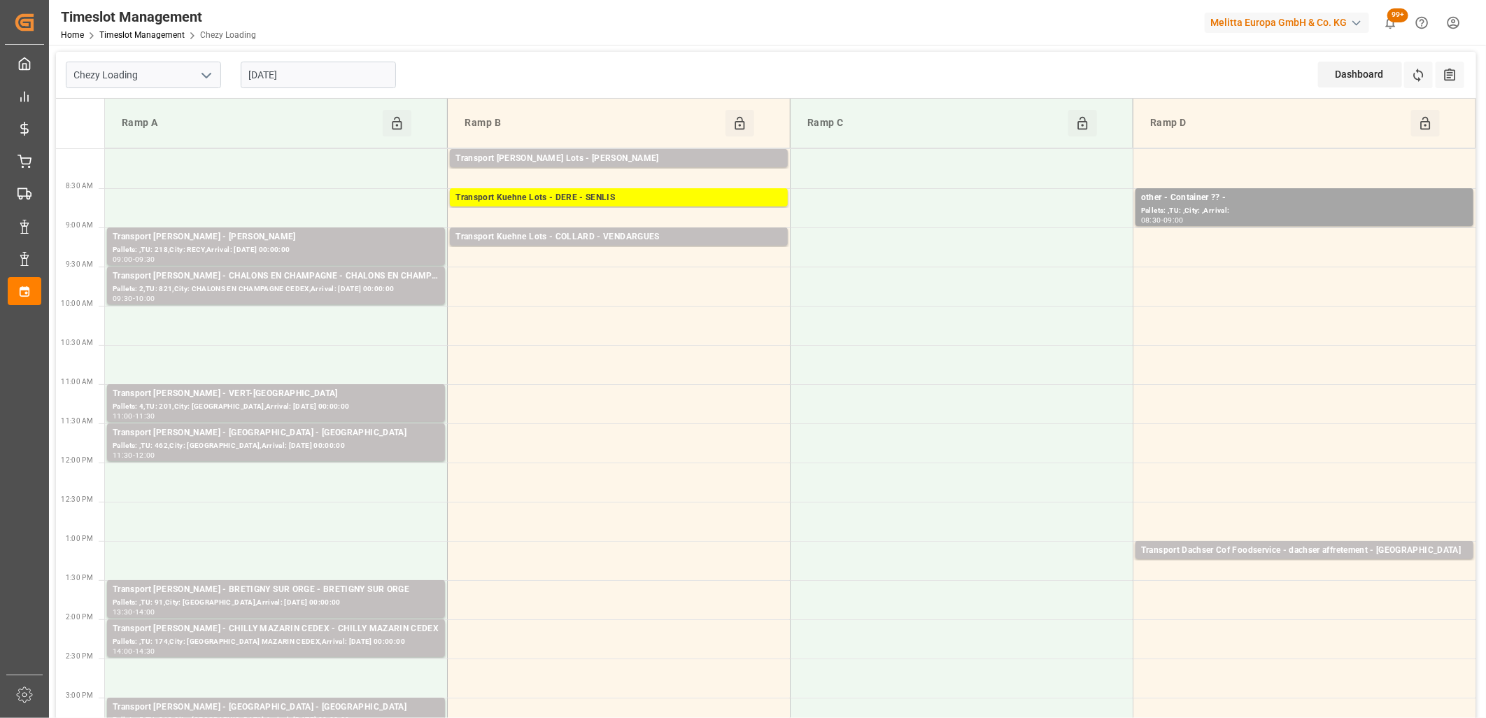
click at [347, 67] on input "[DATE]" at bounding box center [318, 75] width 155 height 27
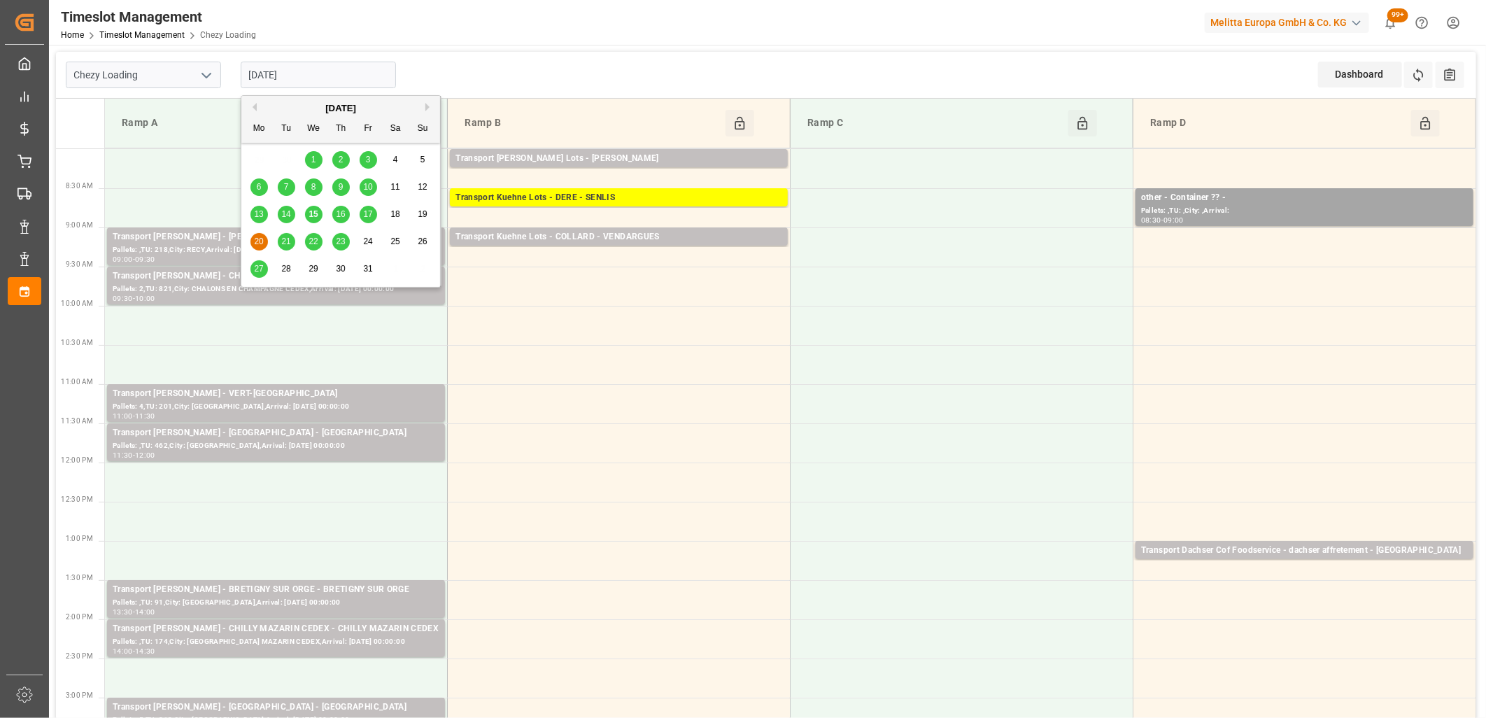
click at [289, 238] on span "21" at bounding box center [285, 241] width 9 height 10
type input "[DATE]"
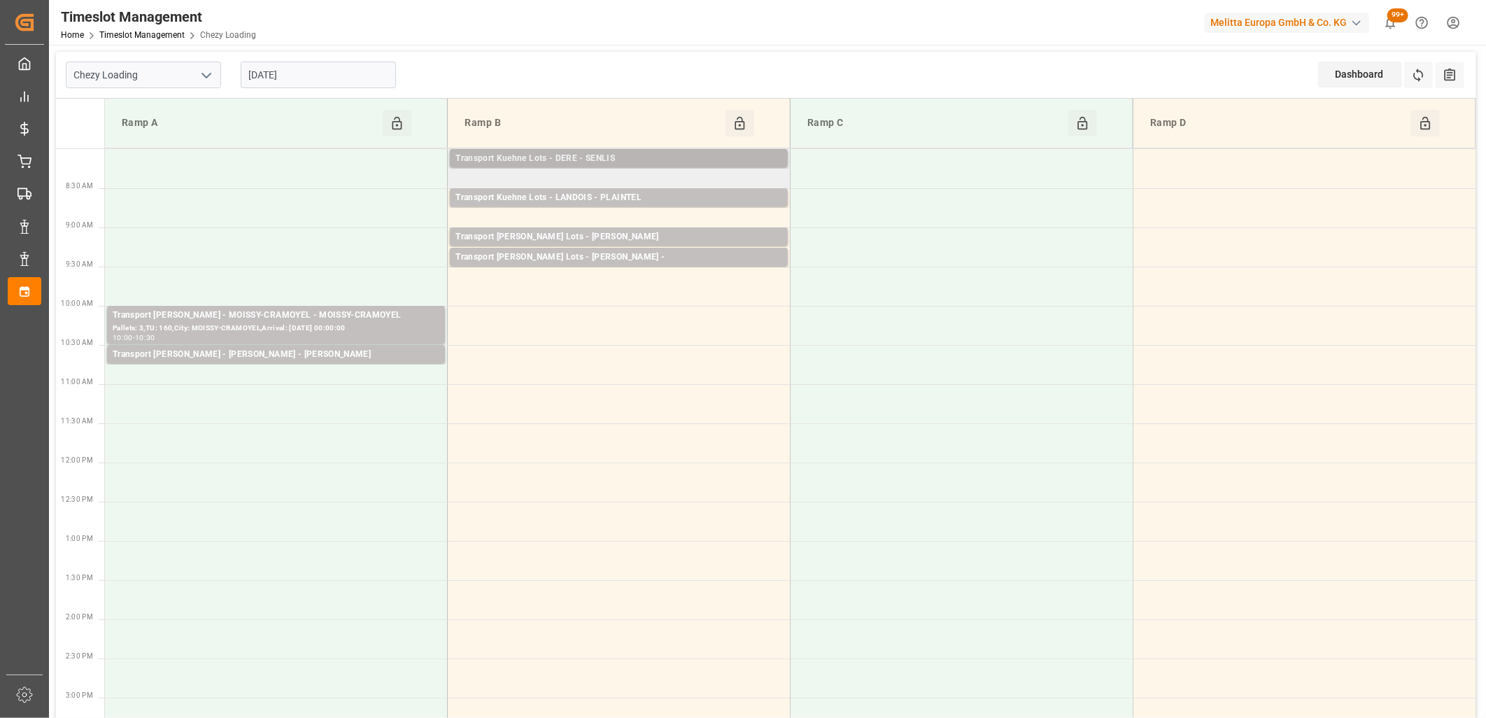
click at [527, 160] on div "Transport Kuehne Lots - DERE - SENLIS" at bounding box center [618, 159] width 327 height 14
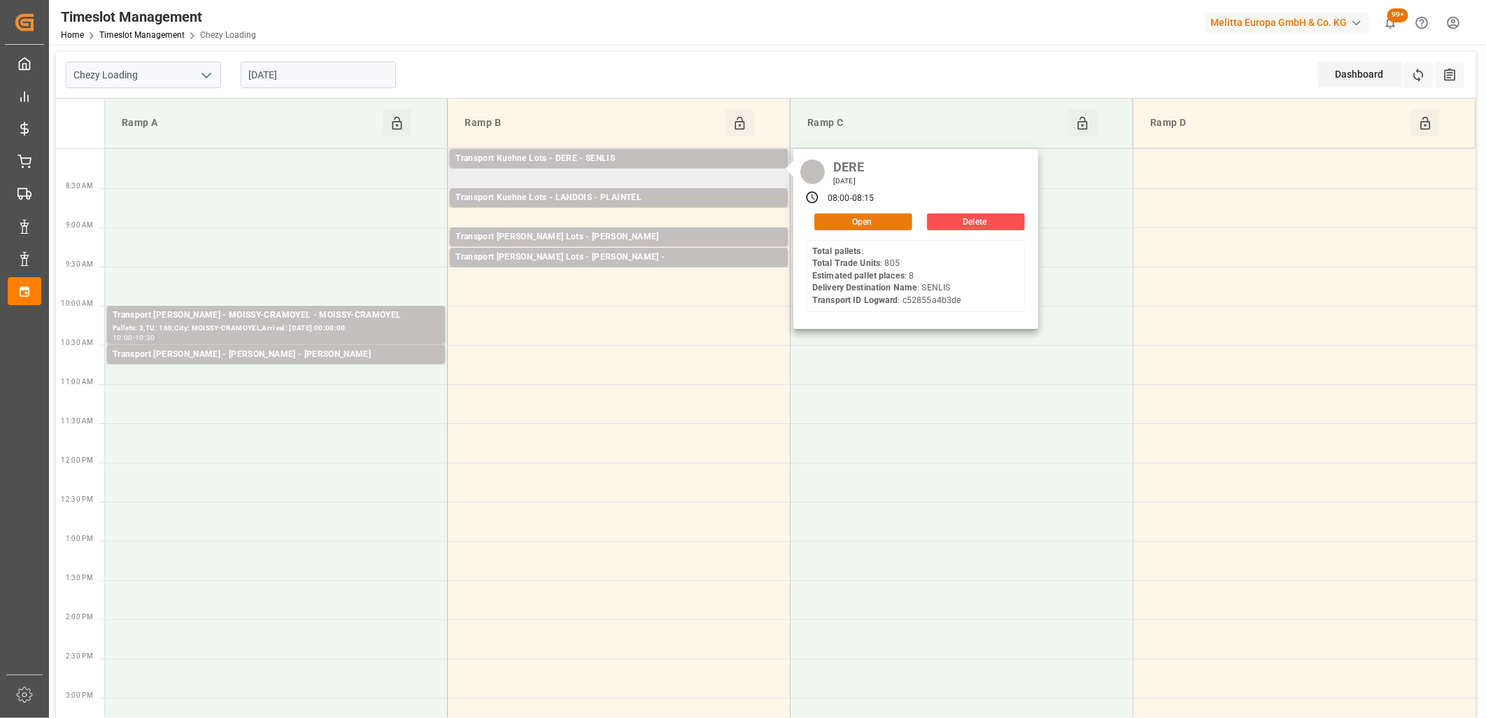
click at [858, 225] on button "Open" at bounding box center [863, 221] width 98 height 17
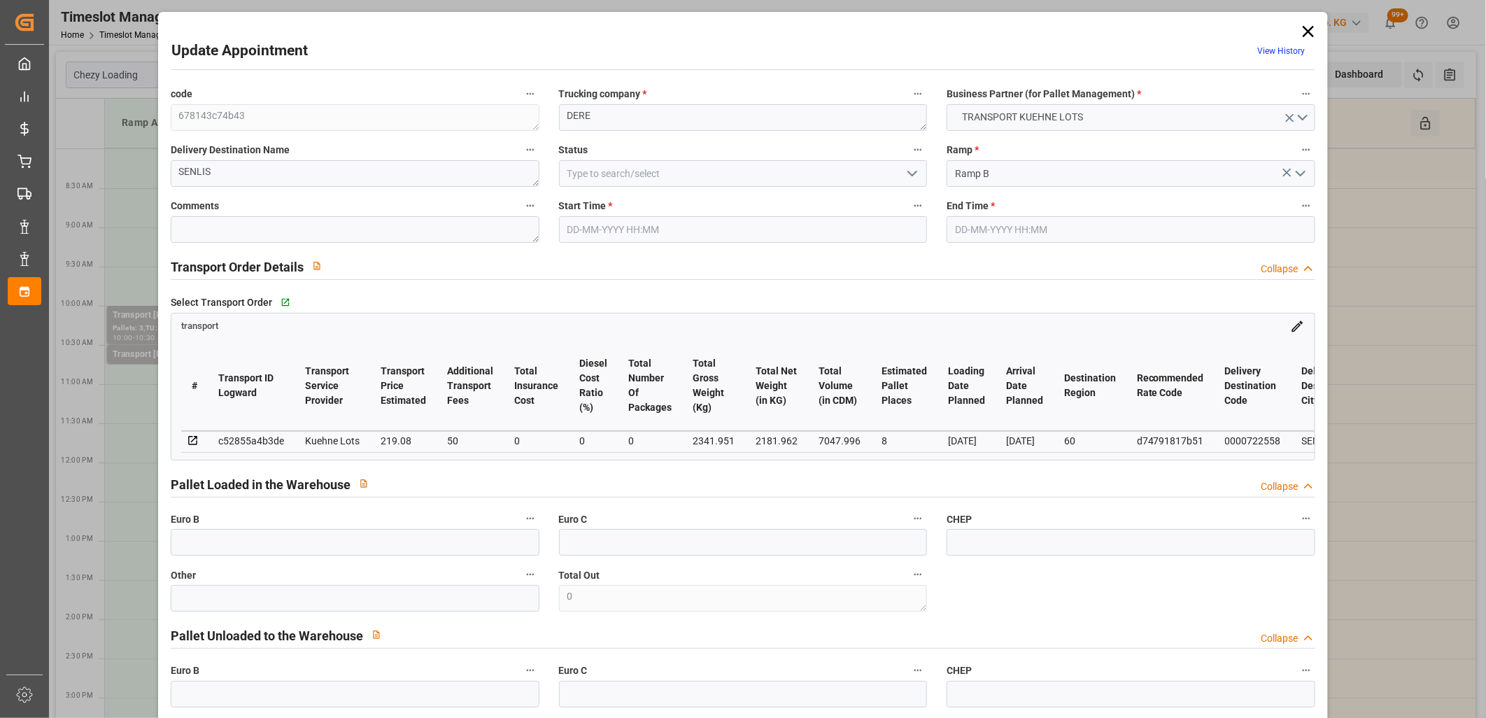
type input "[DATE] 08:00"
type input "[DATE] 08:15"
type input "[DATE] 14:09"
type input "[DATE] 11:16"
type input "[DATE]"
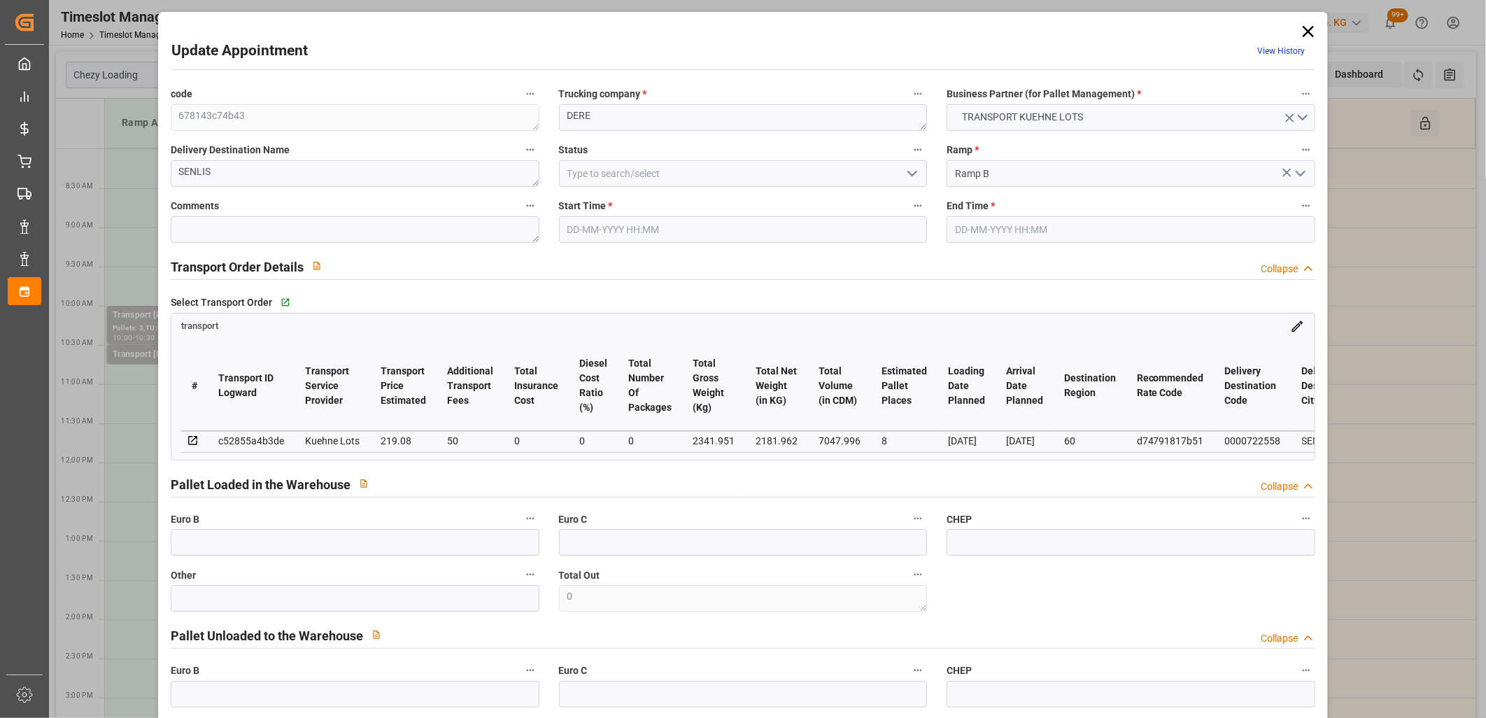
type input "[DATE]"
click at [1307, 27] on icon at bounding box center [1308, 31] width 11 height 11
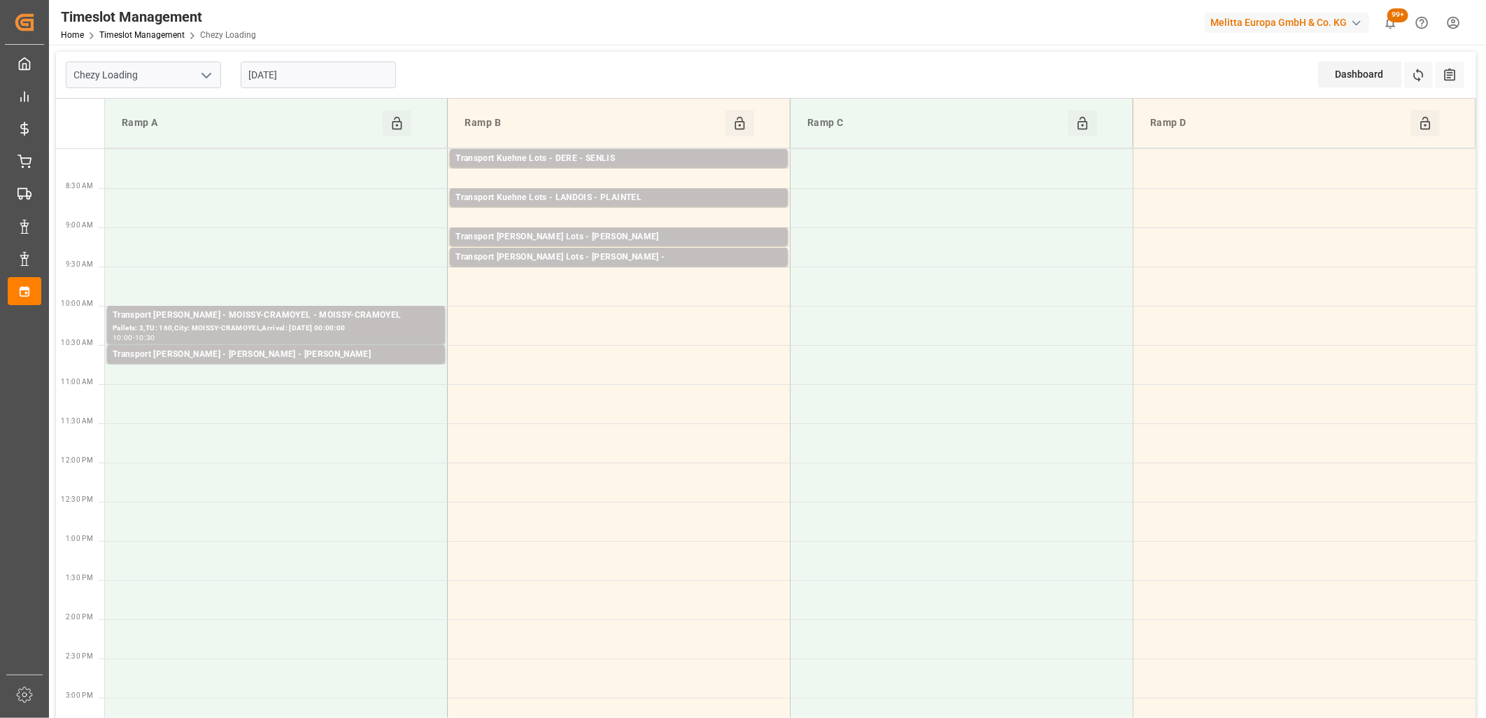
click at [354, 75] on input "[DATE]" at bounding box center [318, 75] width 155 height 27
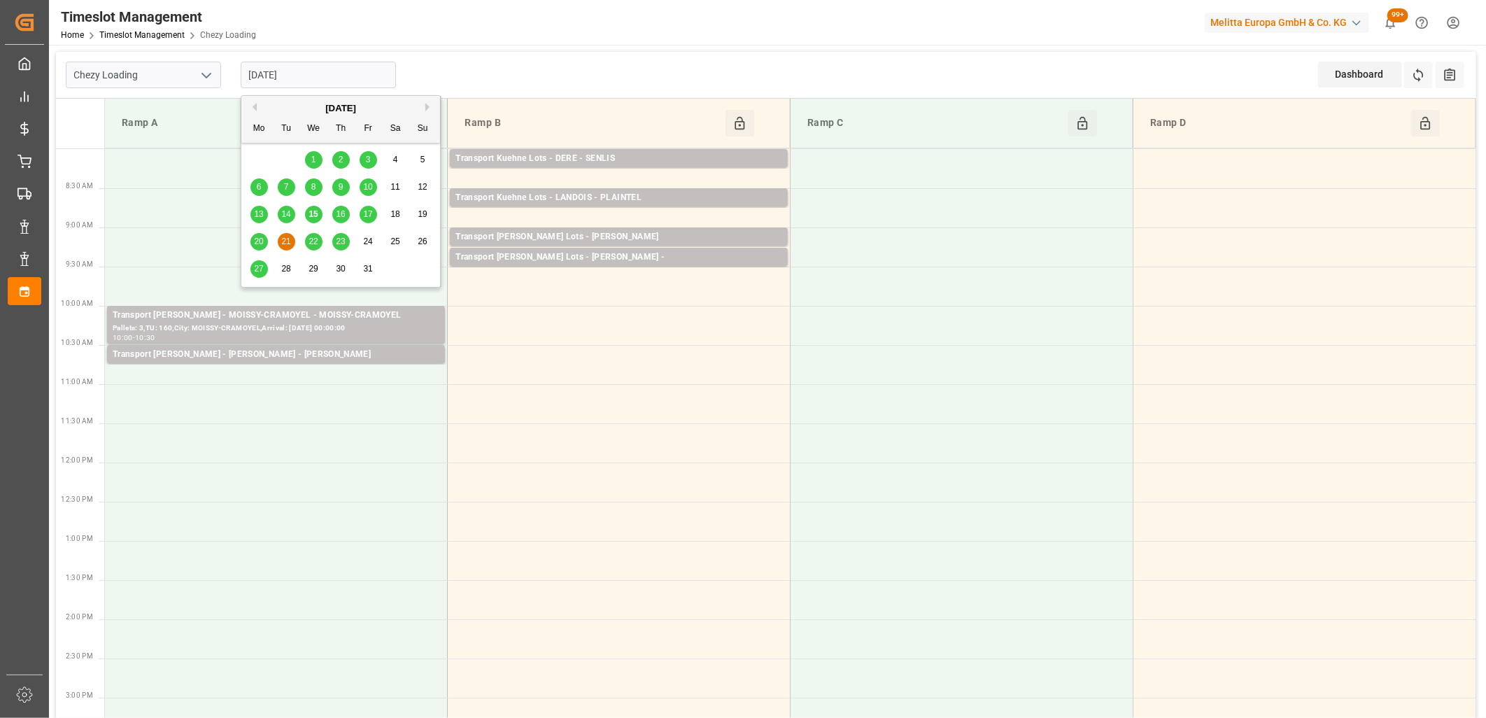
click at [313, 241] on span "22" at bounding box center [313, 241] width 9 height 10
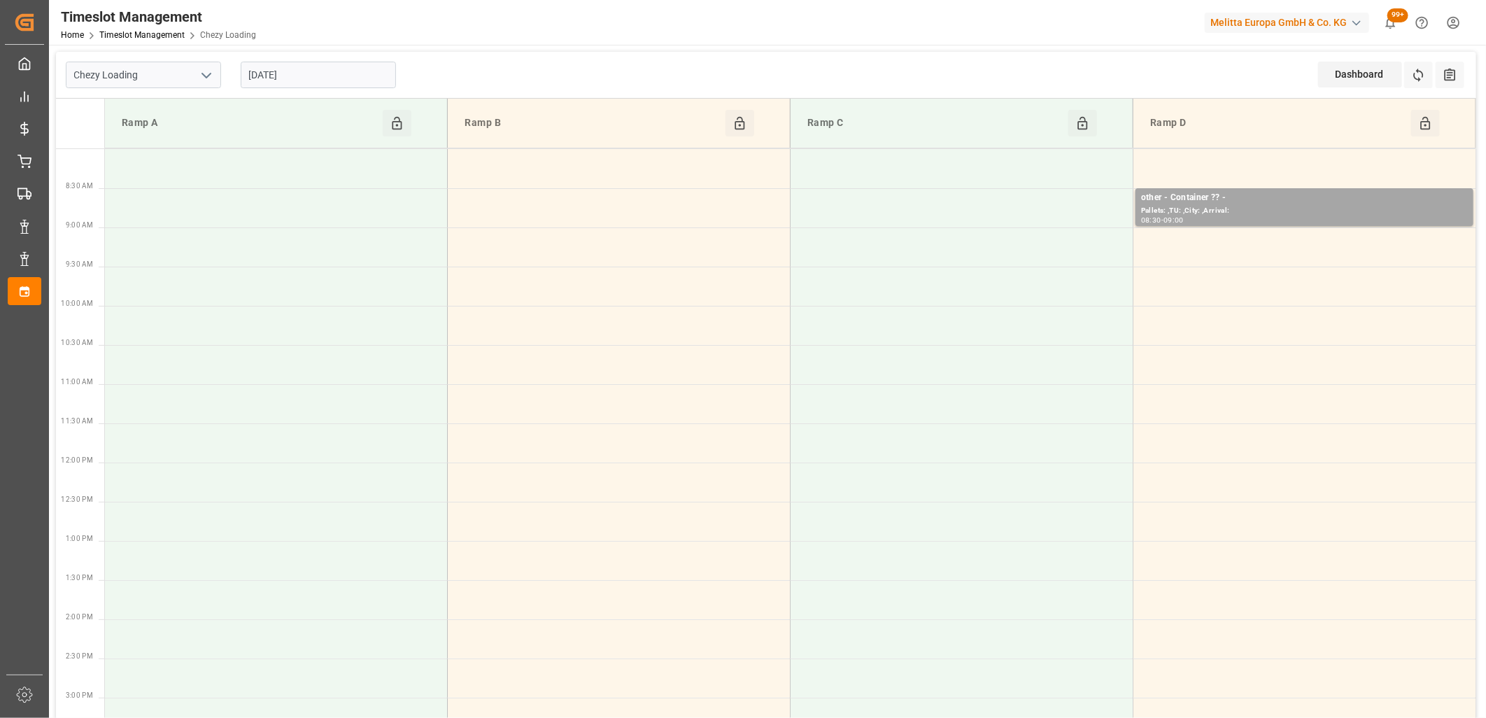
click at [316, 70] on input "[DATE]" at bounding box center [318, 75] width 155 height 27
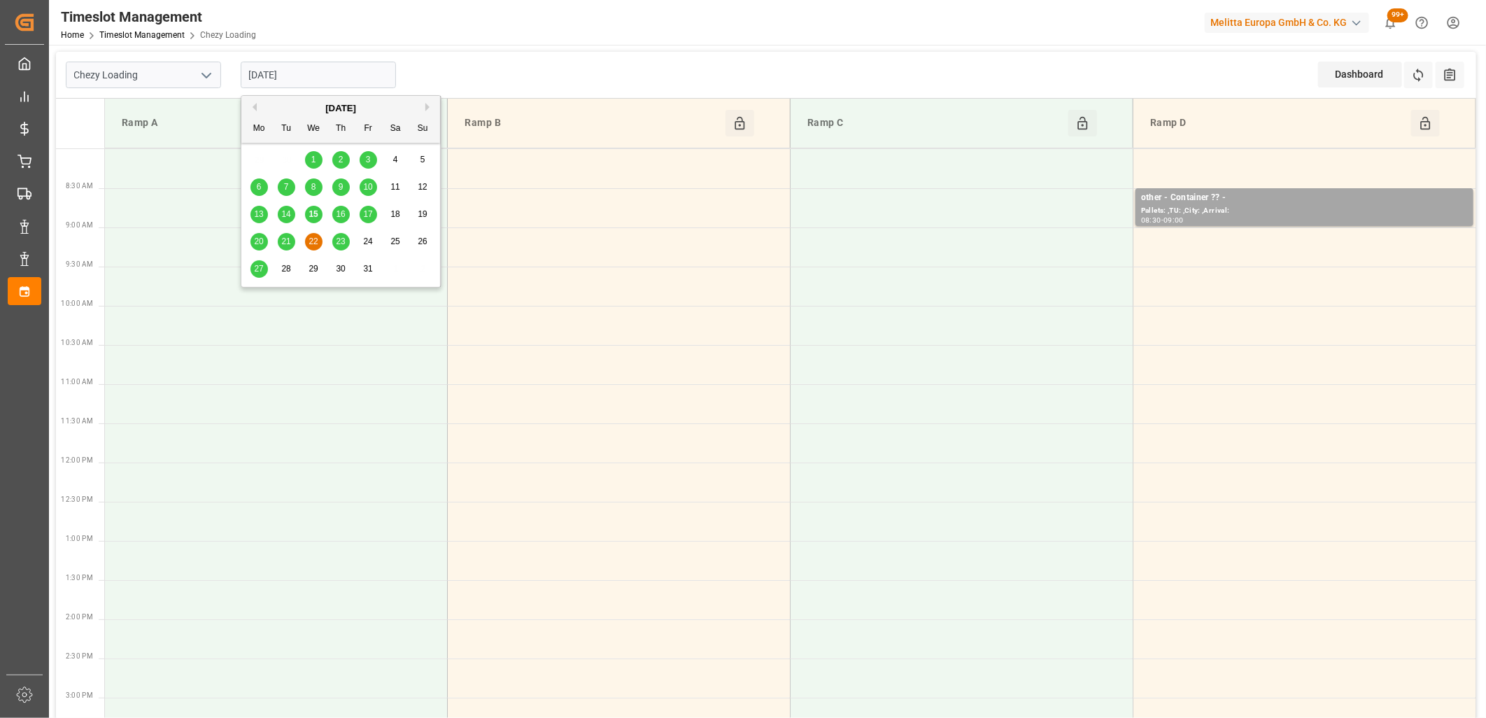
click at [341, 239] on span "23" at bounding box center [340, 241] width 9 height 10
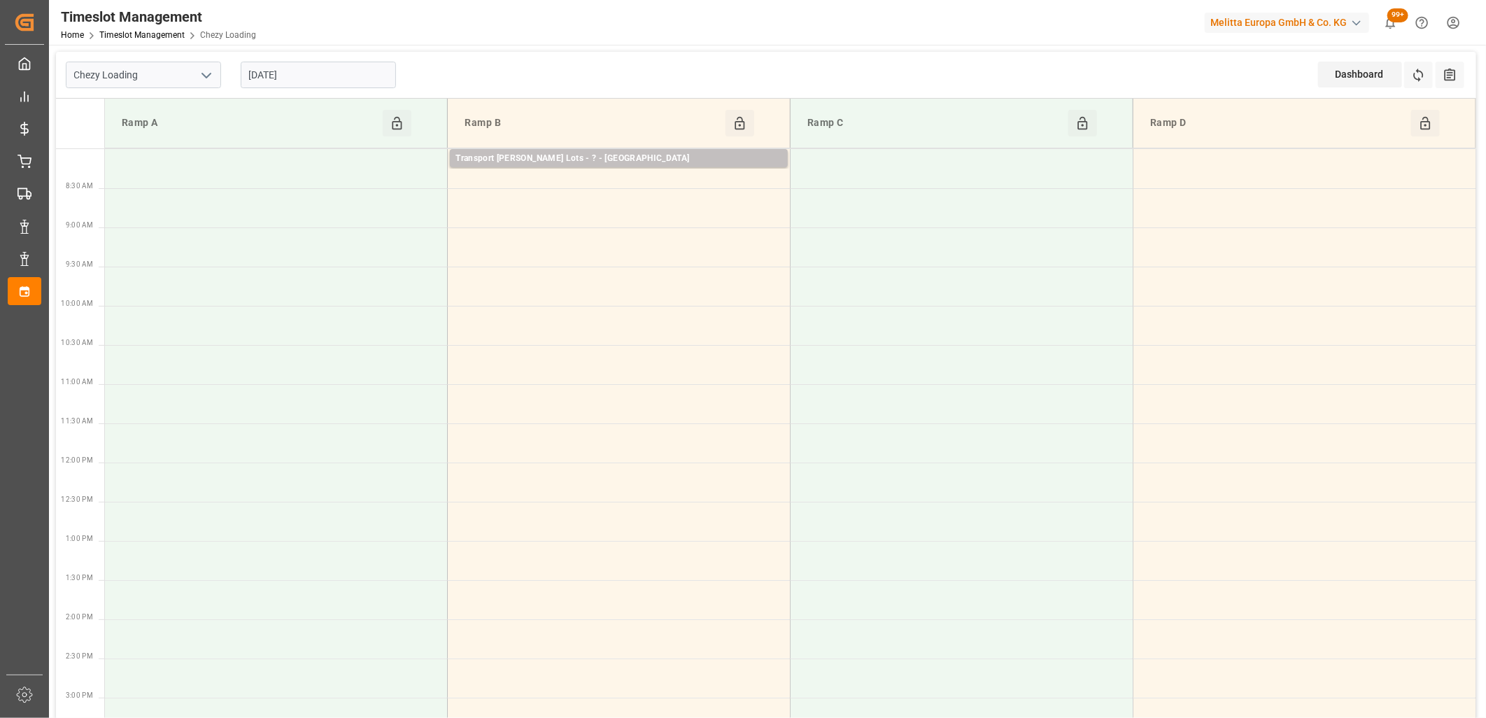
click at [327, 67] on input "[DATE]" at bounding box center [318, 75] width 155 height 27
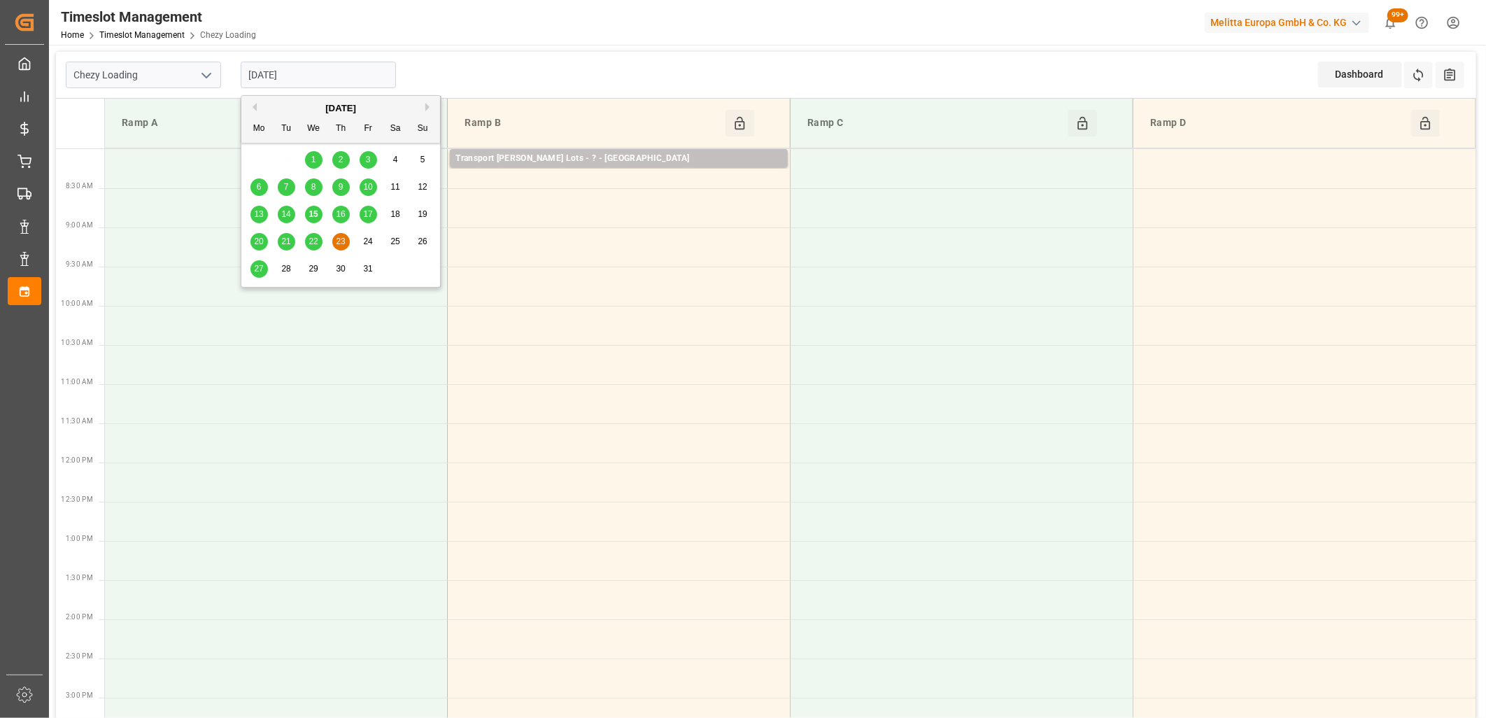
click at [257, 264] on span "27" at bounding box center [258, 269] width 9 height 10
type input "[DATE]"
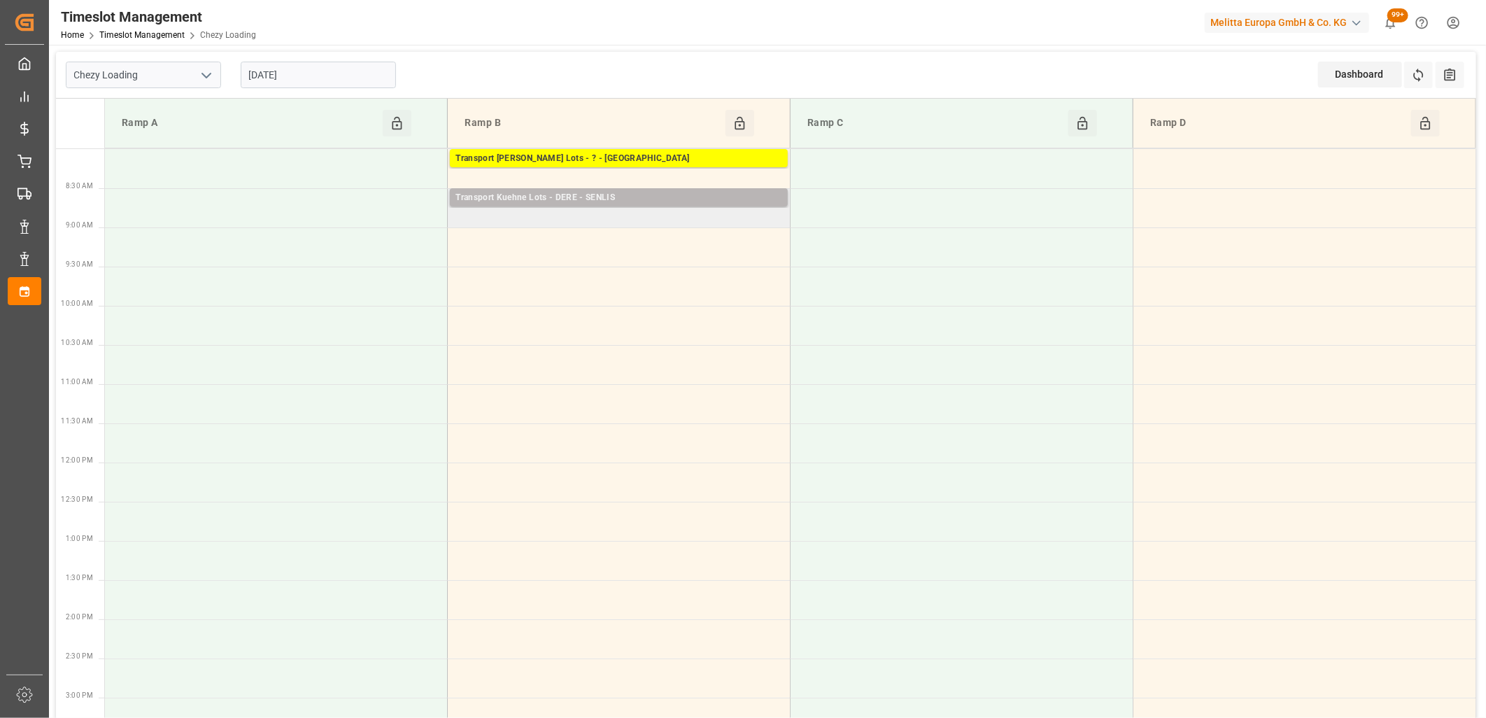
click at [602, 197] on div "Transport Kuehne Lots - DERE - SENLIS" at bounding box center [618, 198] width 327 height 14
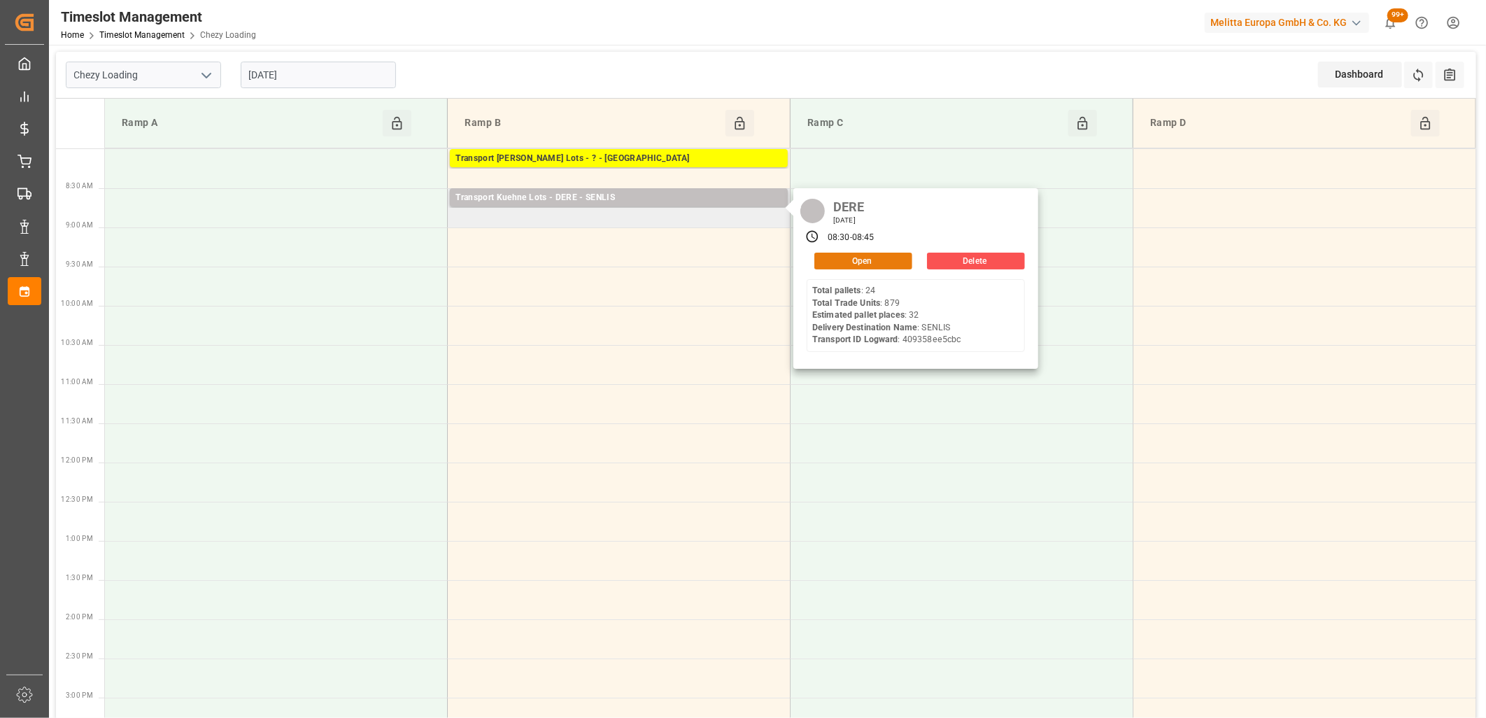
click at [826, 262] on button "Open" at bounding box center [863, 261] width 98 height 17
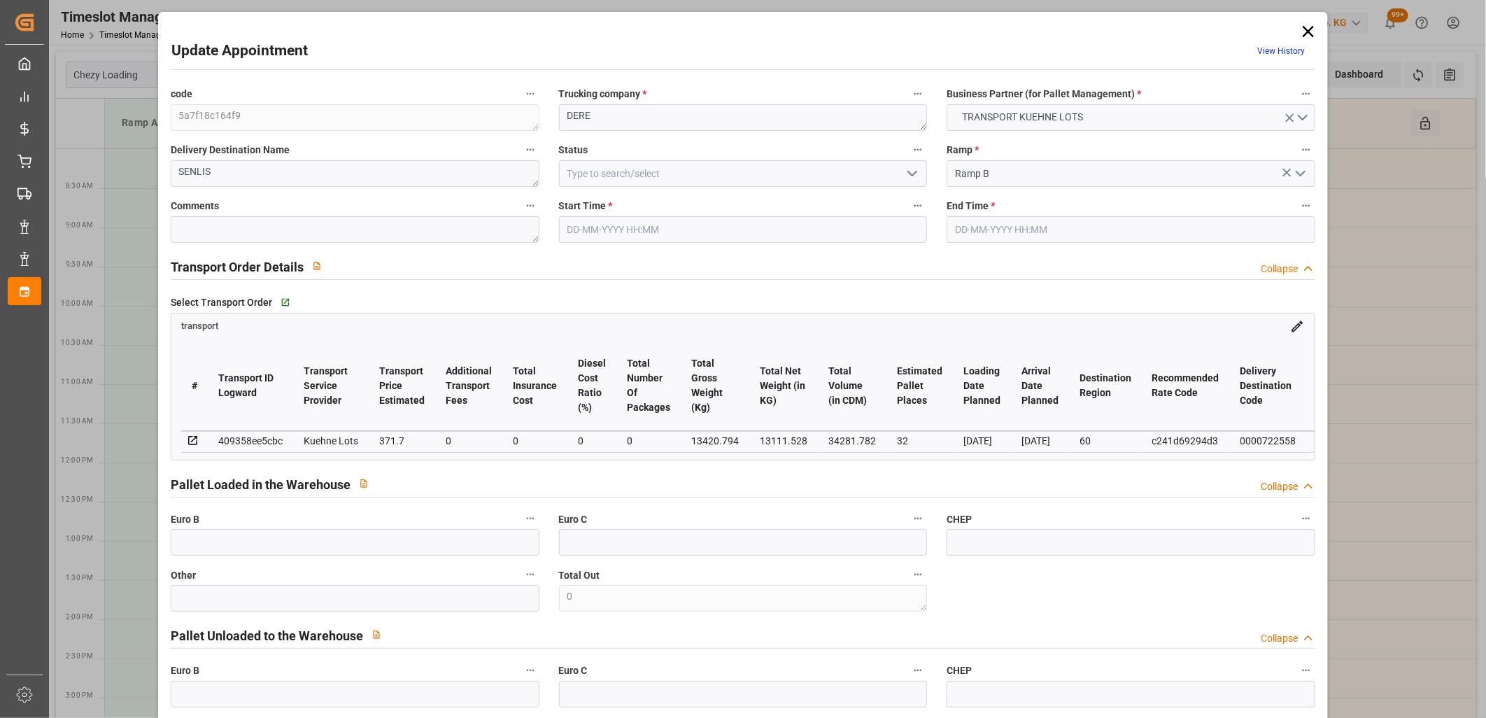
type input "[DATE] 08:30"
type input "[DATE] 08:45"
type input "[DATE] 14:06"
type input "[DATE] 11:29"
type input "[DATE]"
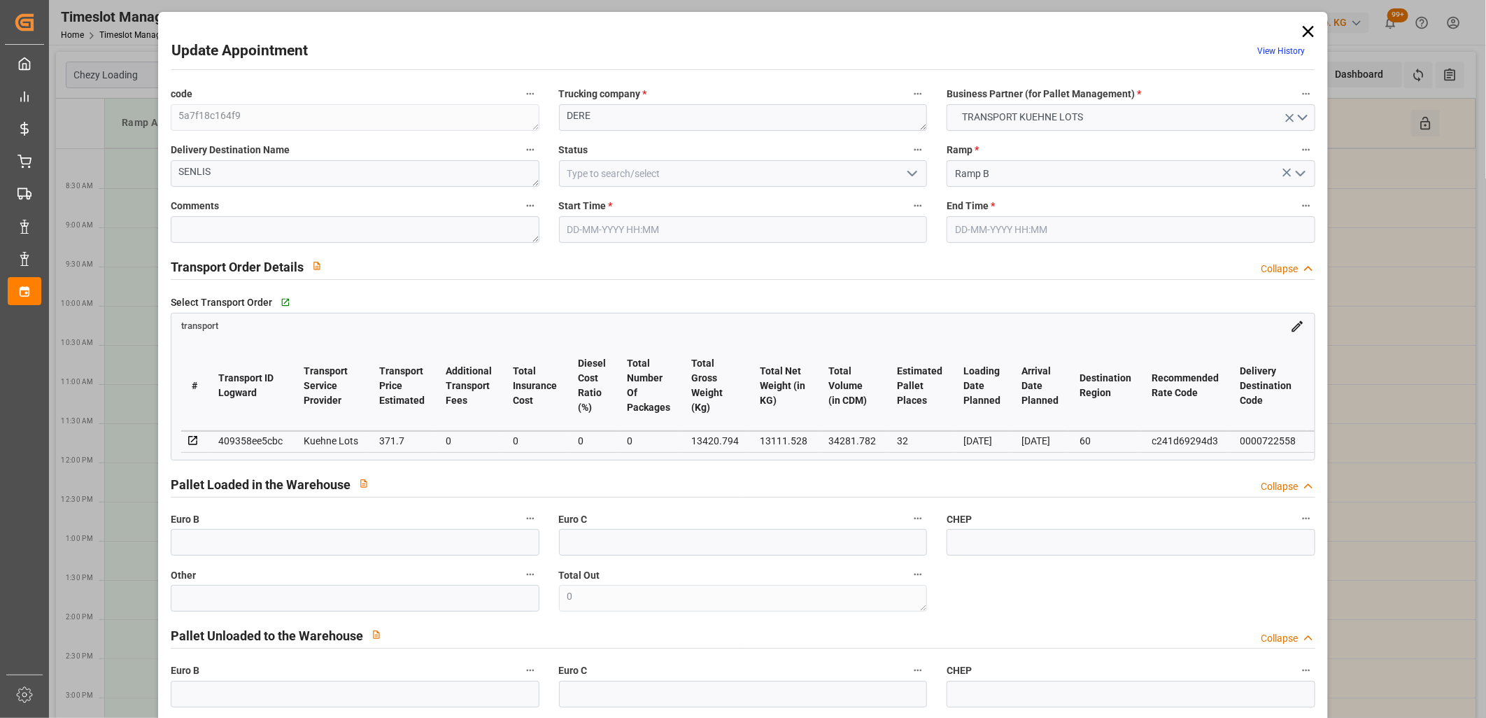
type input "[DATE]"
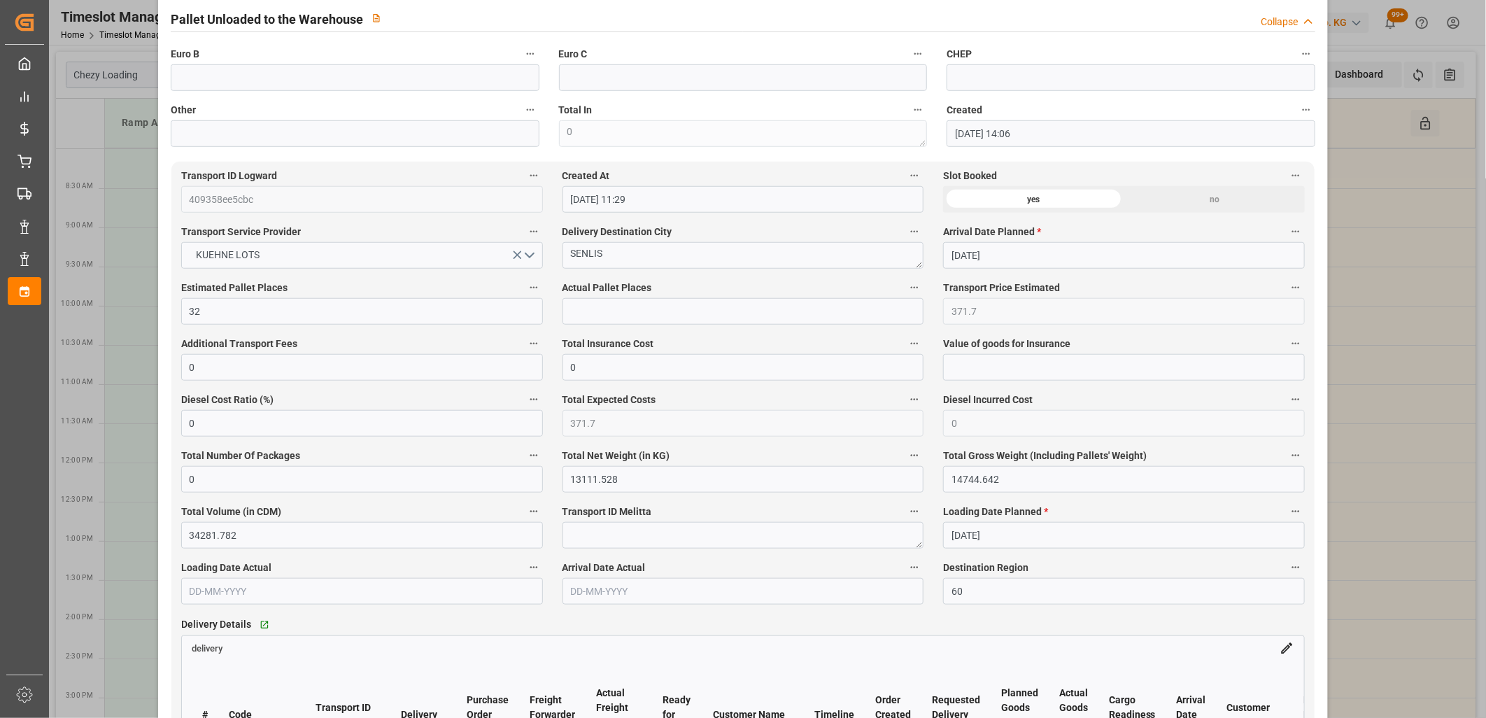
scroll to position [544, 0]
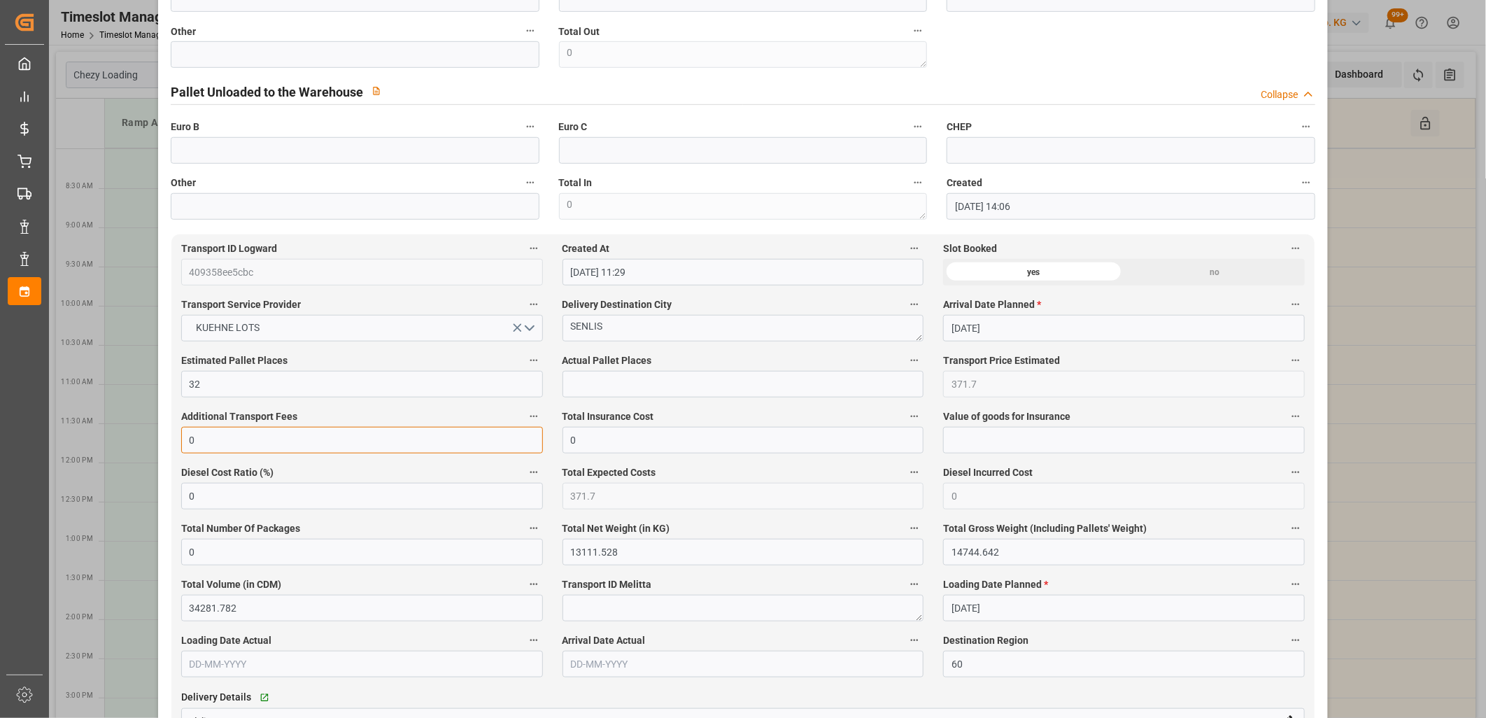
drag, startPoint x: 201, startPoint y: 437, endPoint x: 176, endPoint y: 437, distance: 24.5
click at [176, 437] on div "Additional Transport Fees 0" at bounding box center [361, 430] width 381 height 56
type input "50"
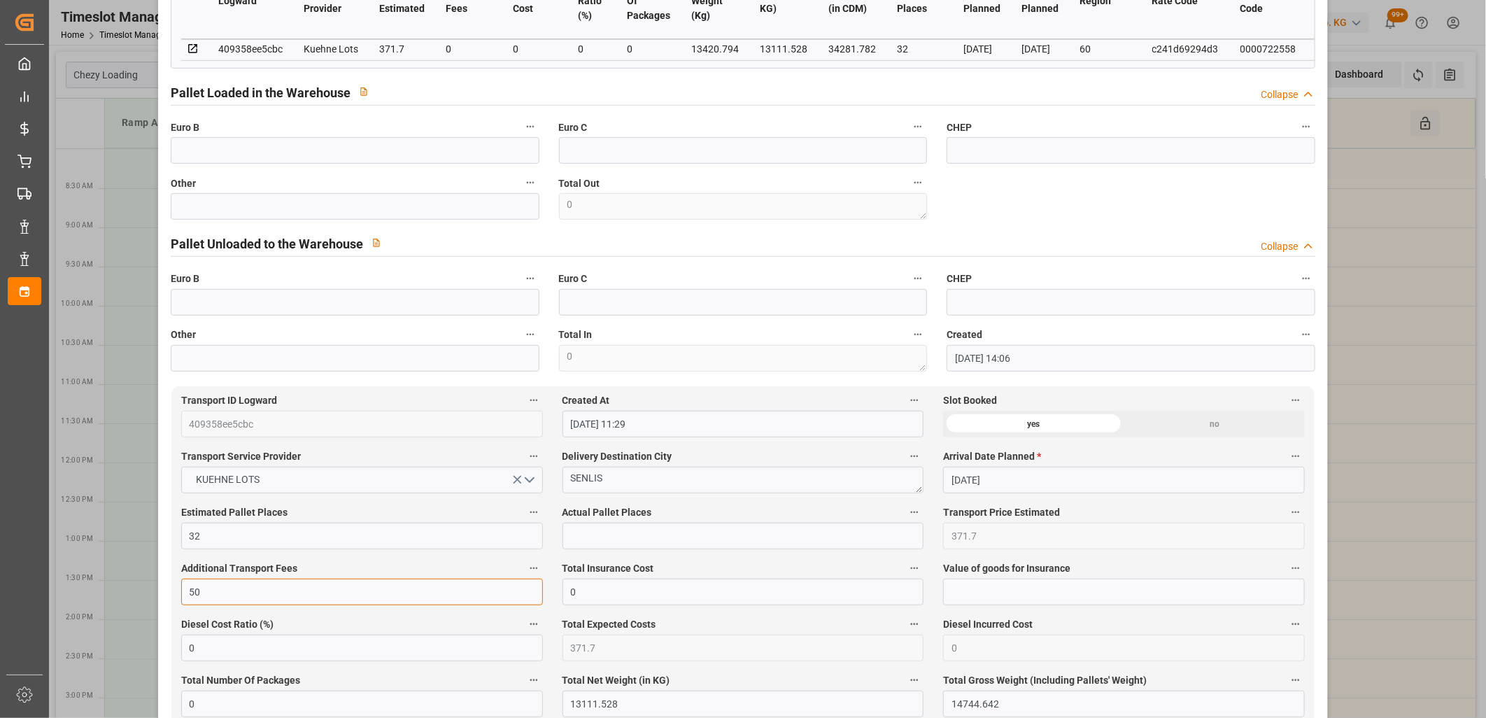
scroll to position [466, 0]
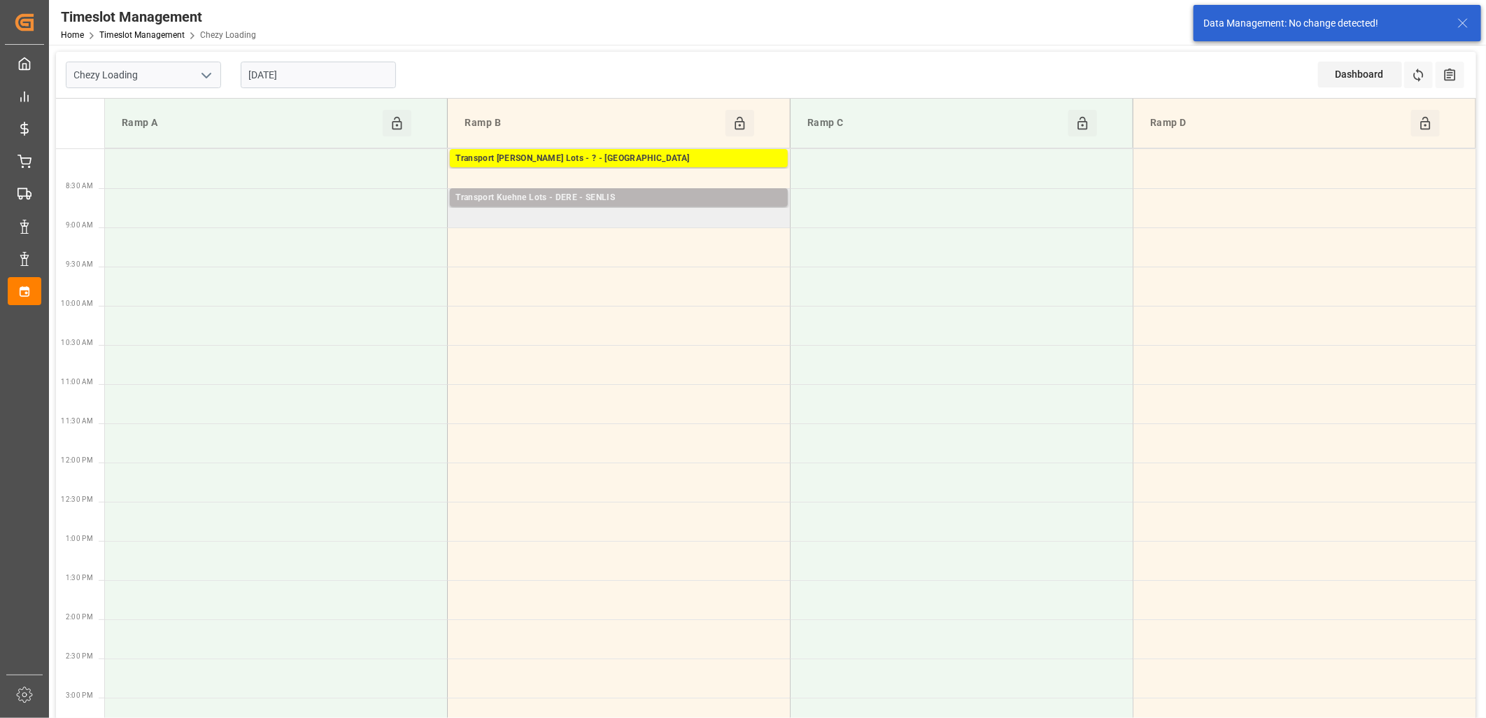
click at [564, 194] on div "Transport Kuehne Lots - DERE - SENLIS" at bounding box center [618, 198] width 327 height 14
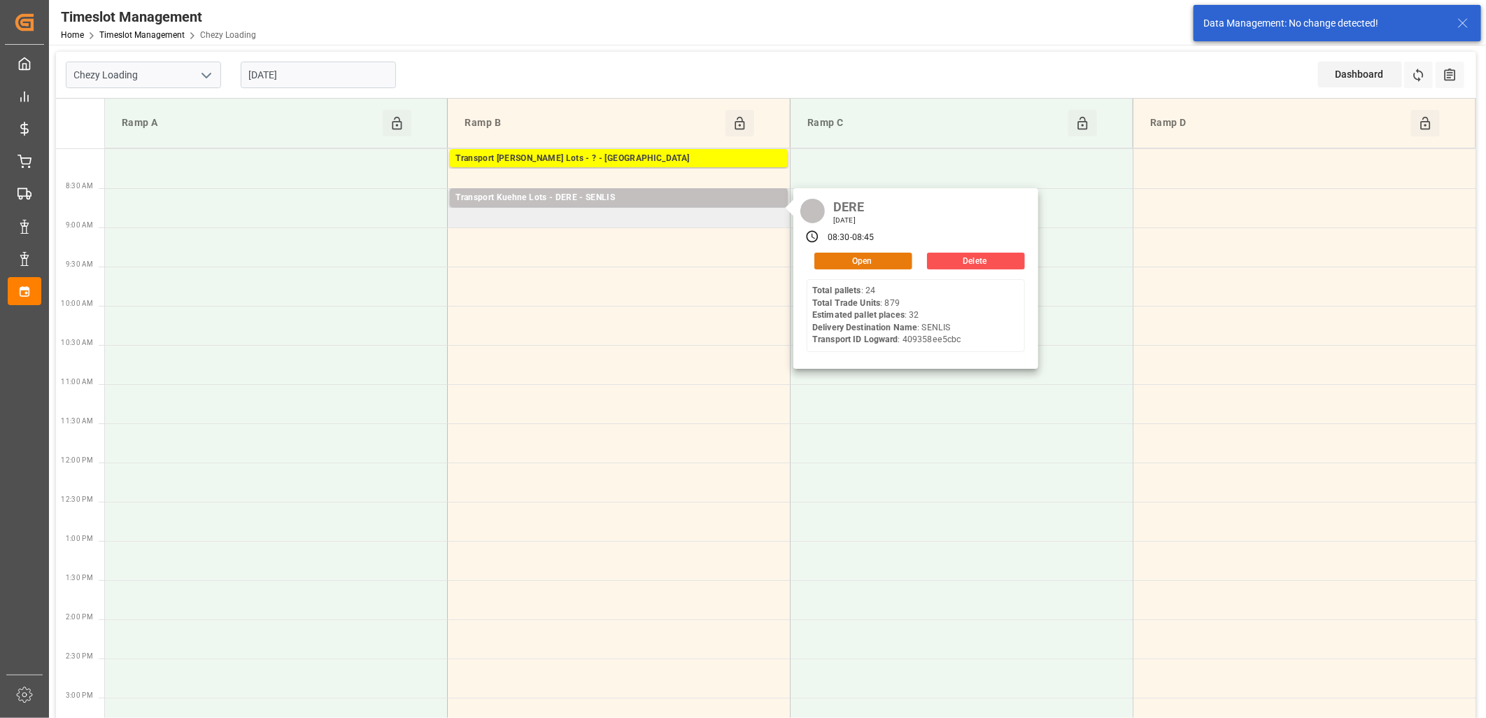
click at [836, 260] on button "Open" at bounding box center [863, 261] width 98 height 17
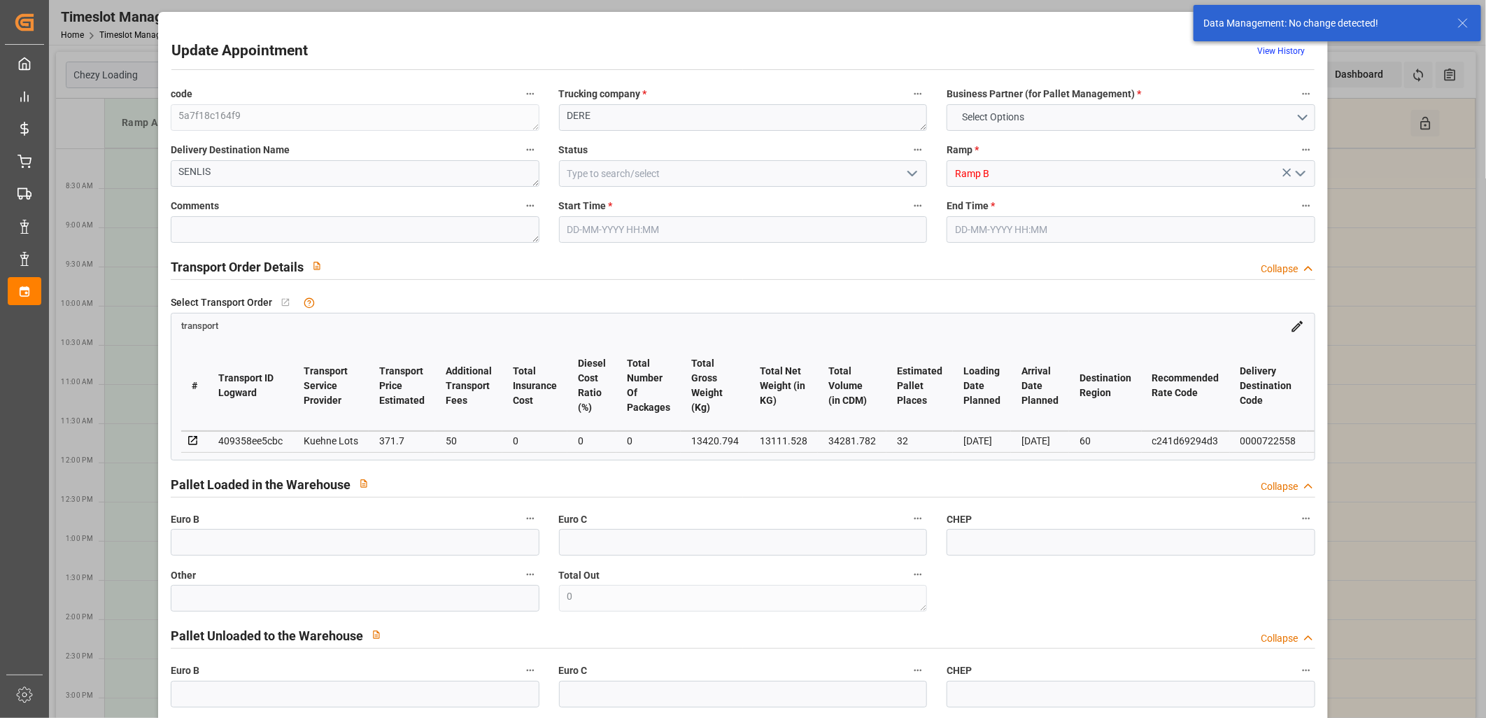
type input "32"
type input "371.7"
type input "50"
type input "0"
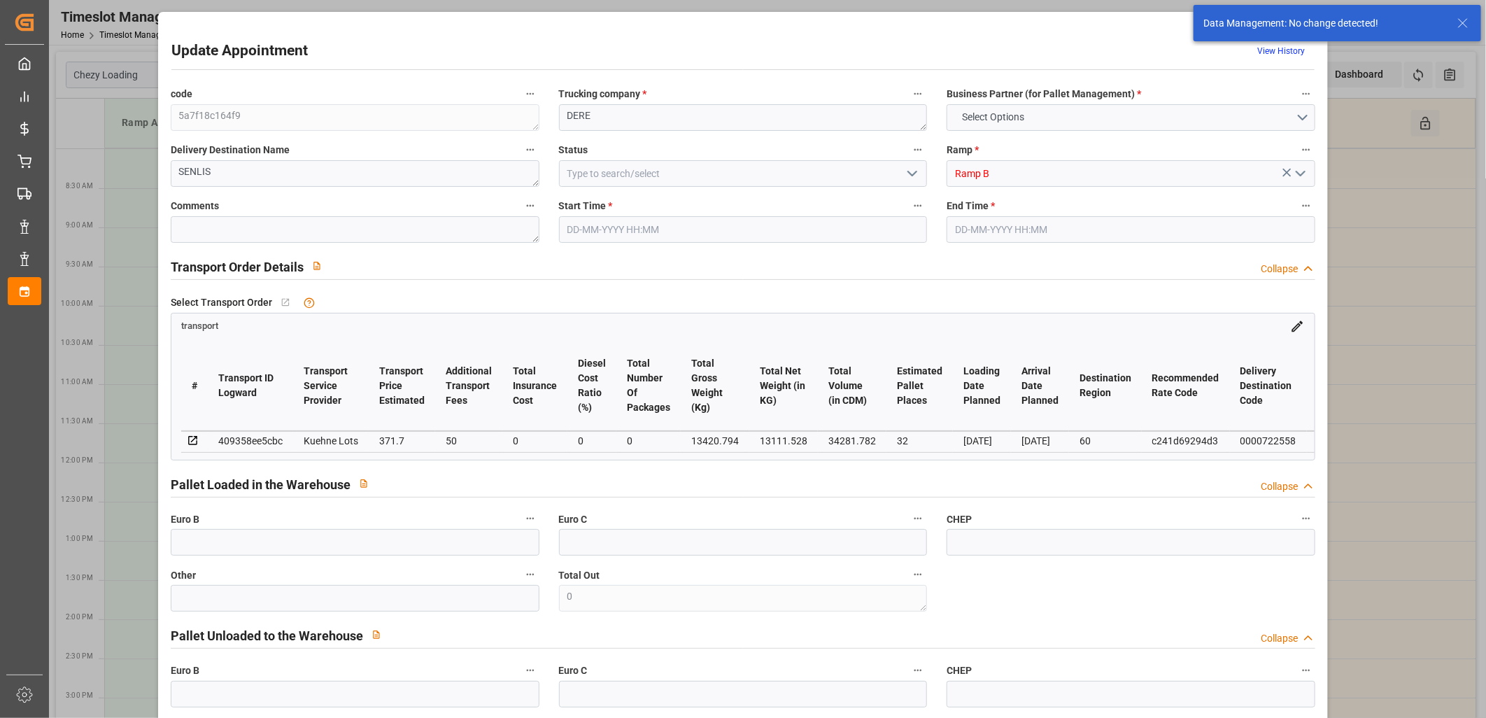
type input "421.7"
type input "0"
type input "13111.528"
type input "14744.642"
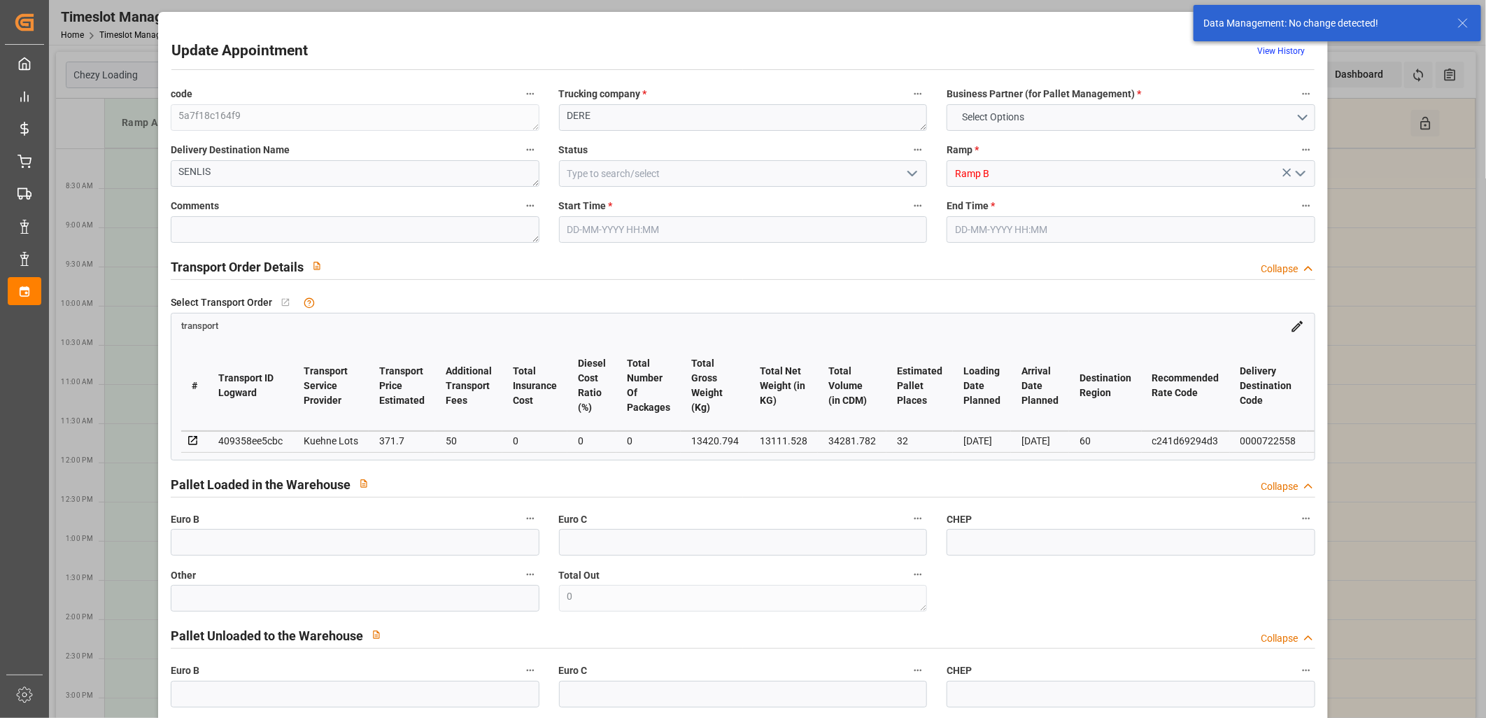
type input "34281.782"
type input "60"
type input "24"
type input "879"
type input "32"
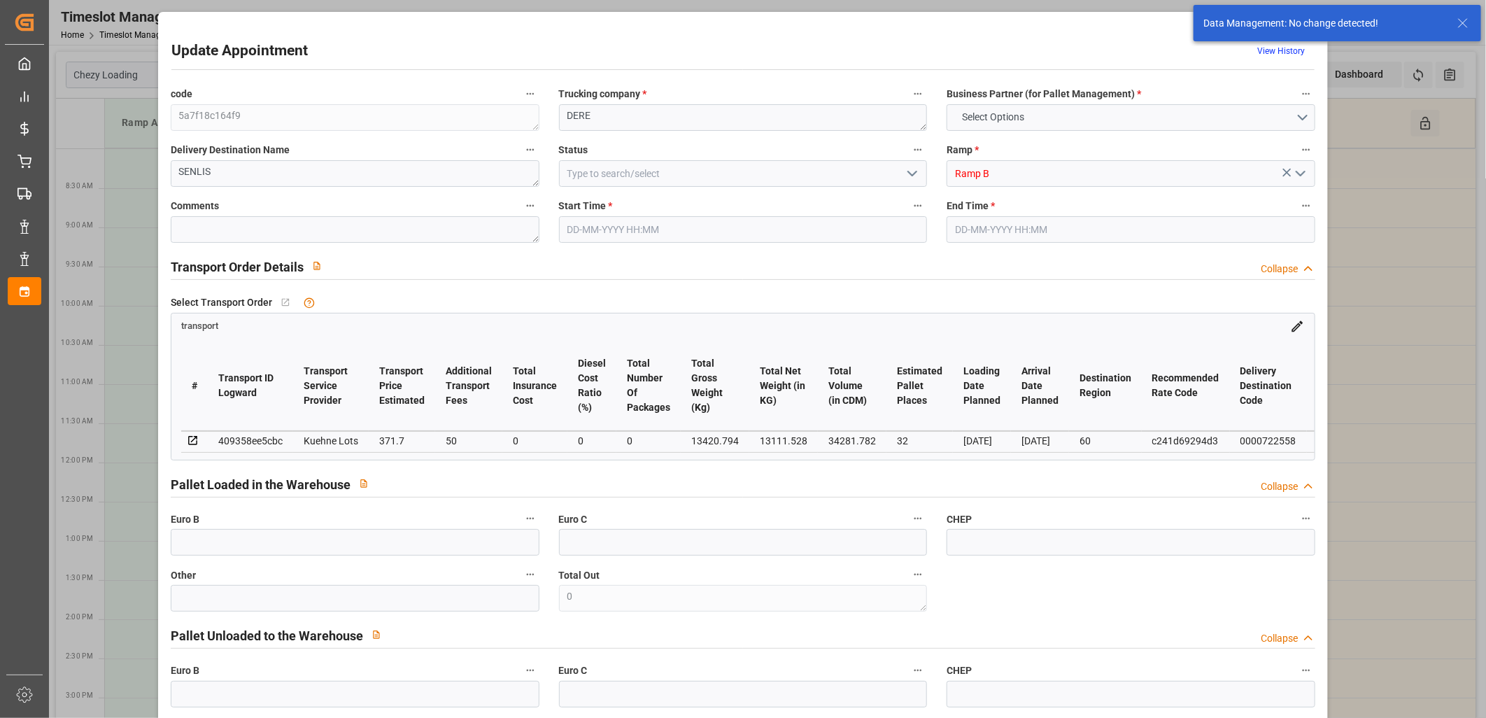
type input "101"
type input "13420.794"
type input "0"
type input "4710.8598"
type input "0"
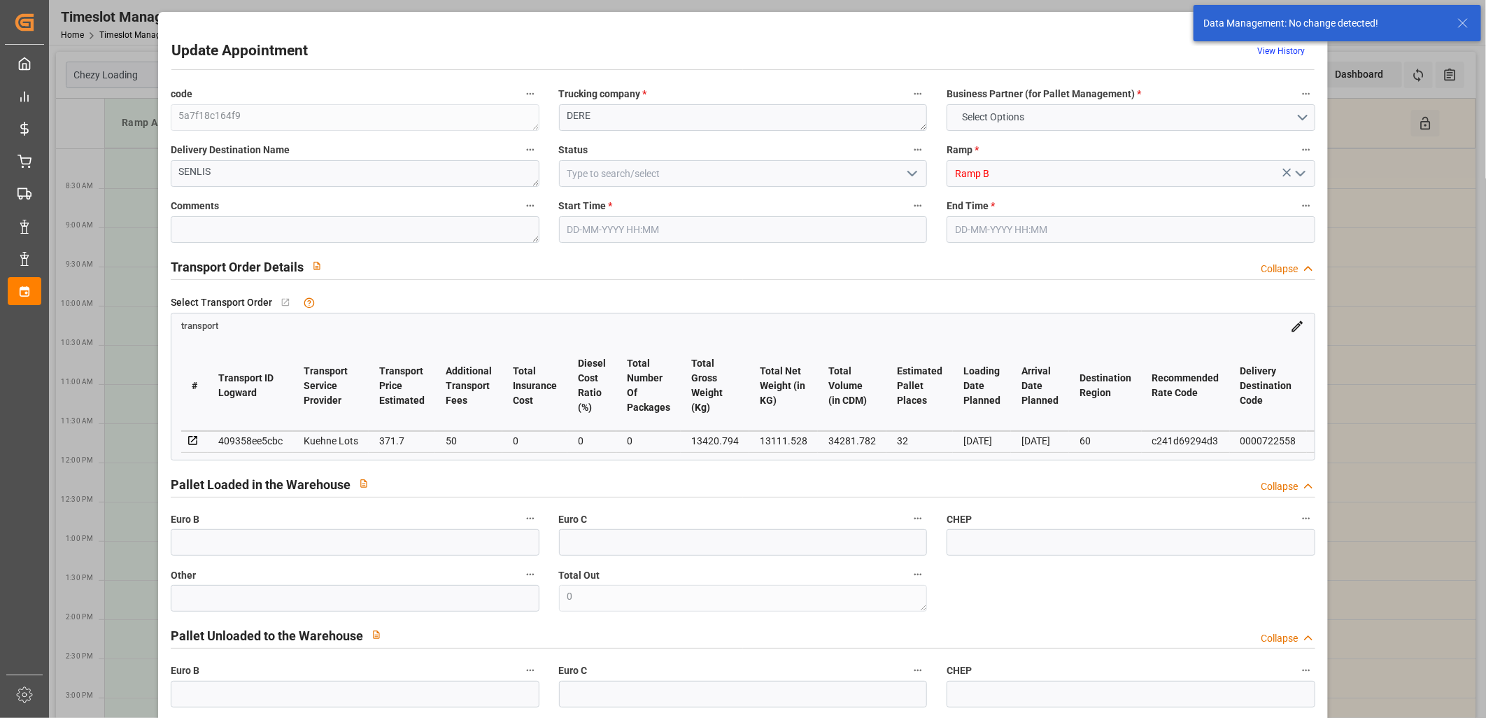
type input "0"
type input "21"
type input "35"
type input "[DATE] 08:30"
type input "[DATE] 08:45"
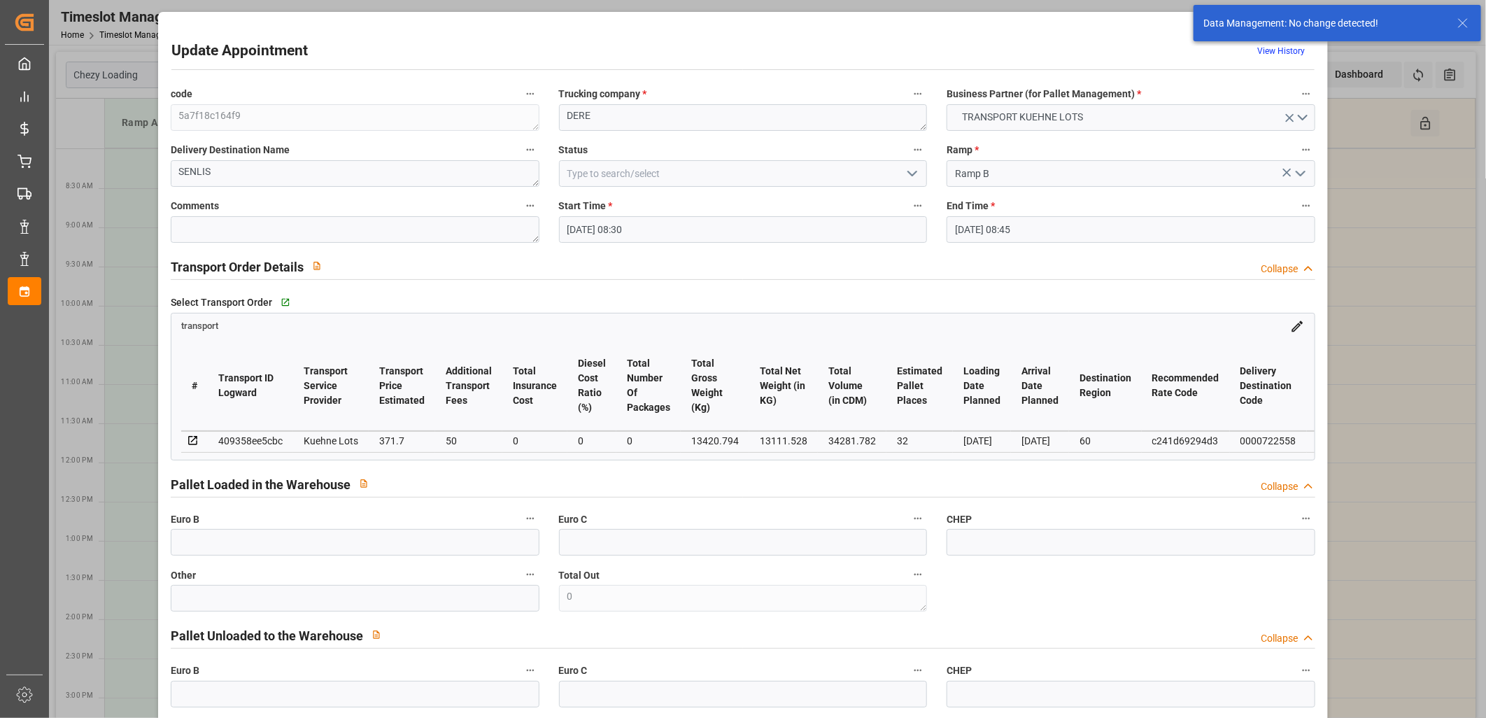
type input "[DATE] 14:06"
type input "[DATE] 11:29"
type input "[DATE]"
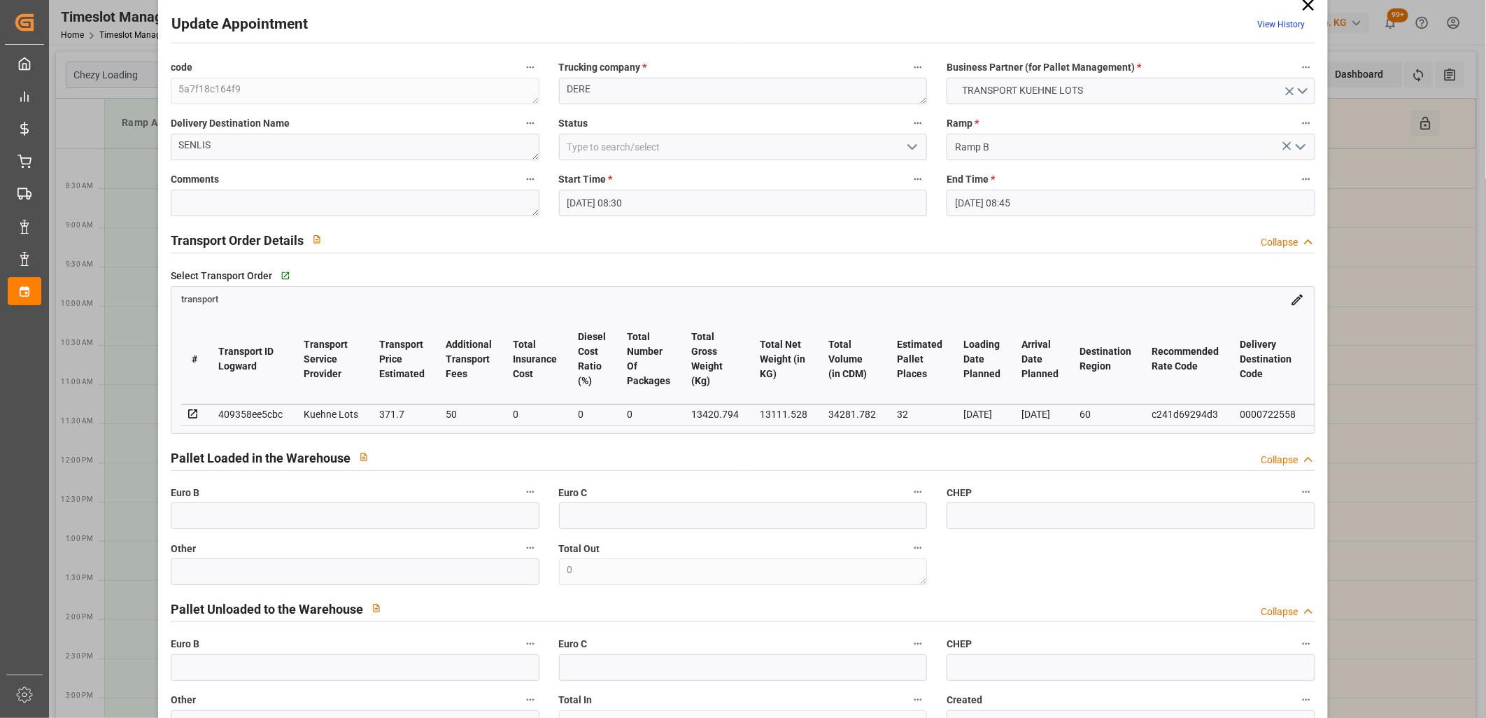
scroll to position [0, 0]
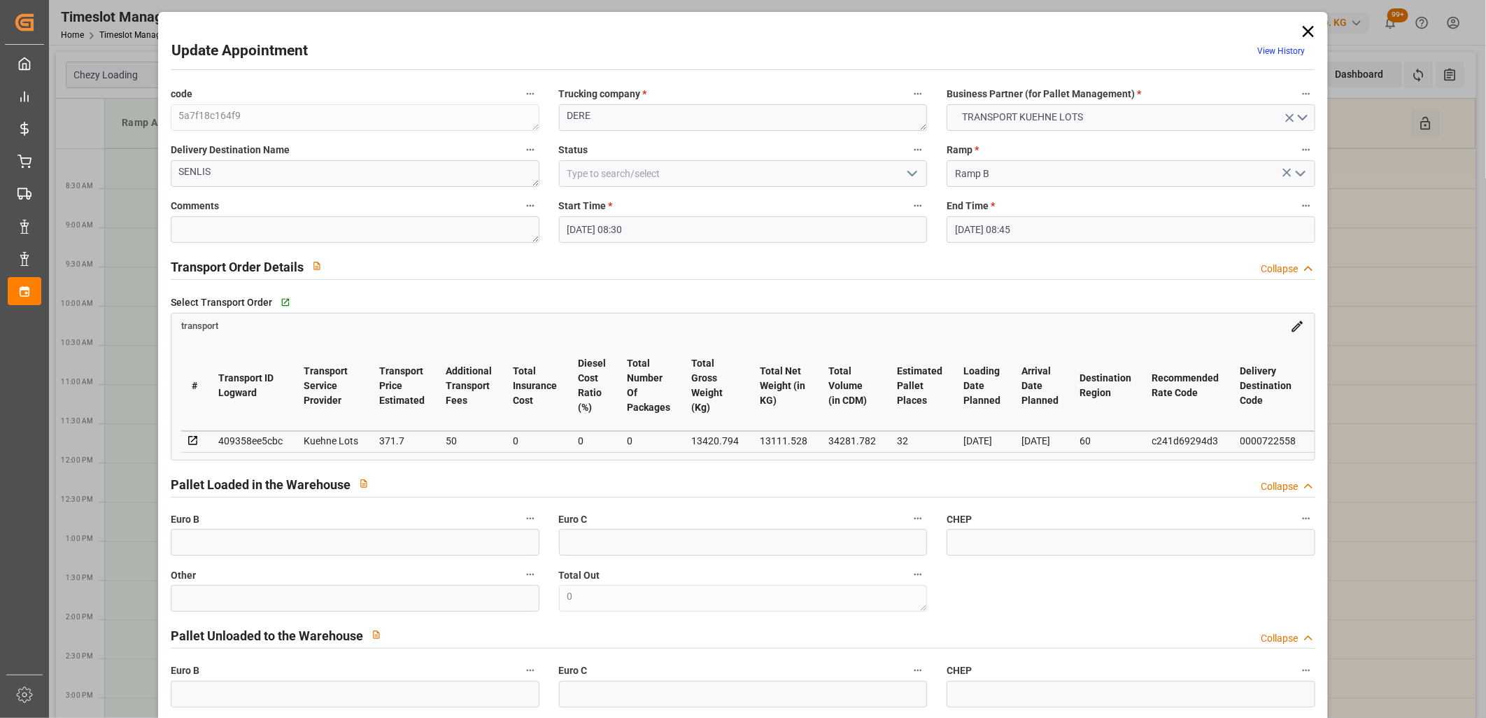
click at [1306, 29] on icon at bounding box center [1308, 31] width 11 height 11
